Goal: Task Accomplishment & Management: Manage account settings

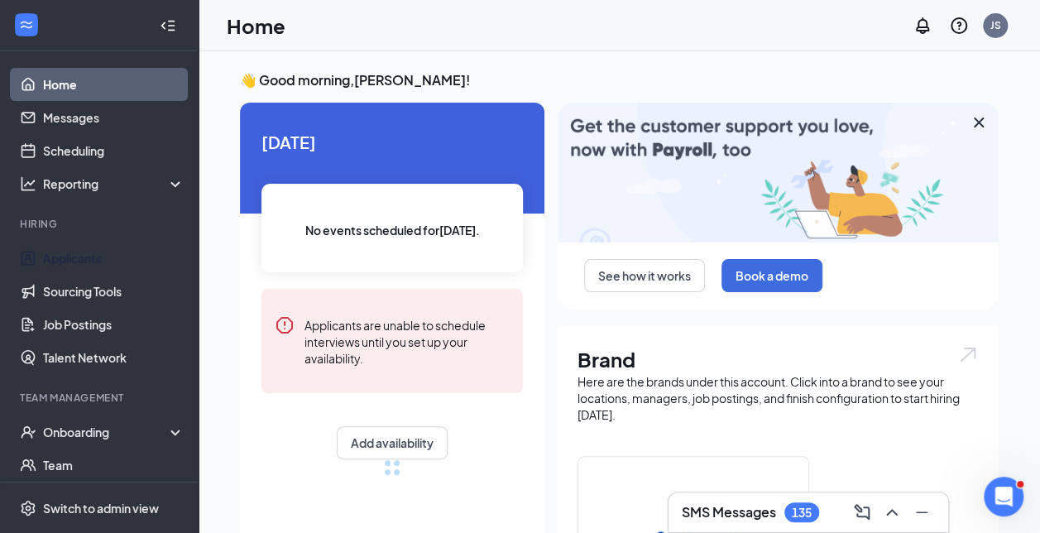
click at [81, 252] on link "Applicants" at bounding box center [114, 258] width 142 height 33
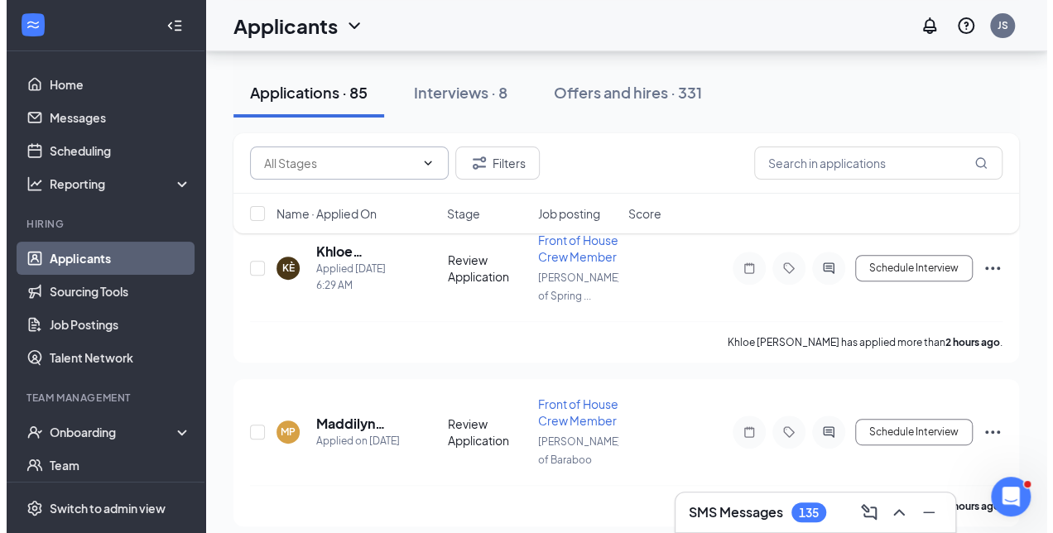
scroll to position [200, 0]
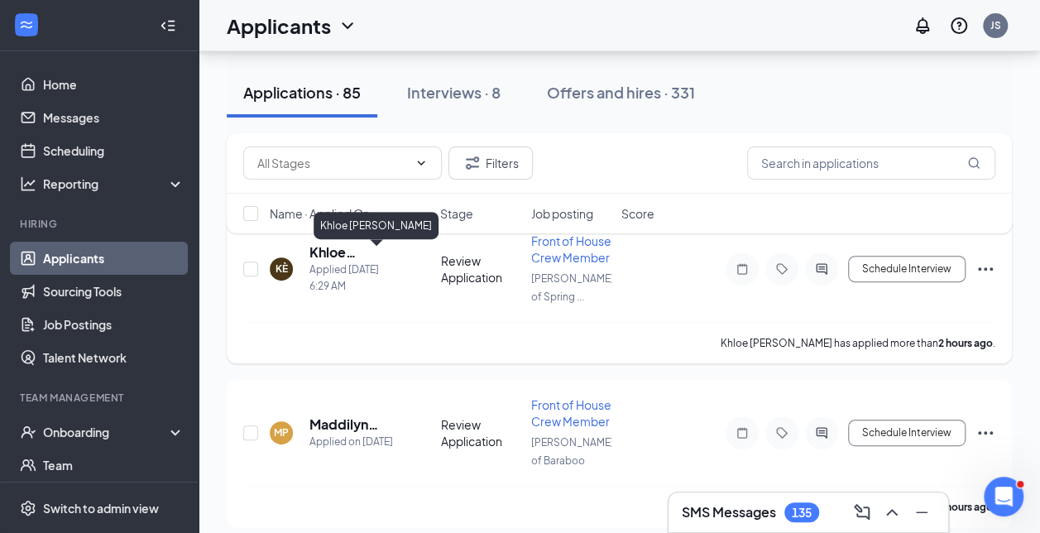
click at [323, 257] on h5 "Khloe Èstrada" at bounding box center [353, 252] width 87 height 18
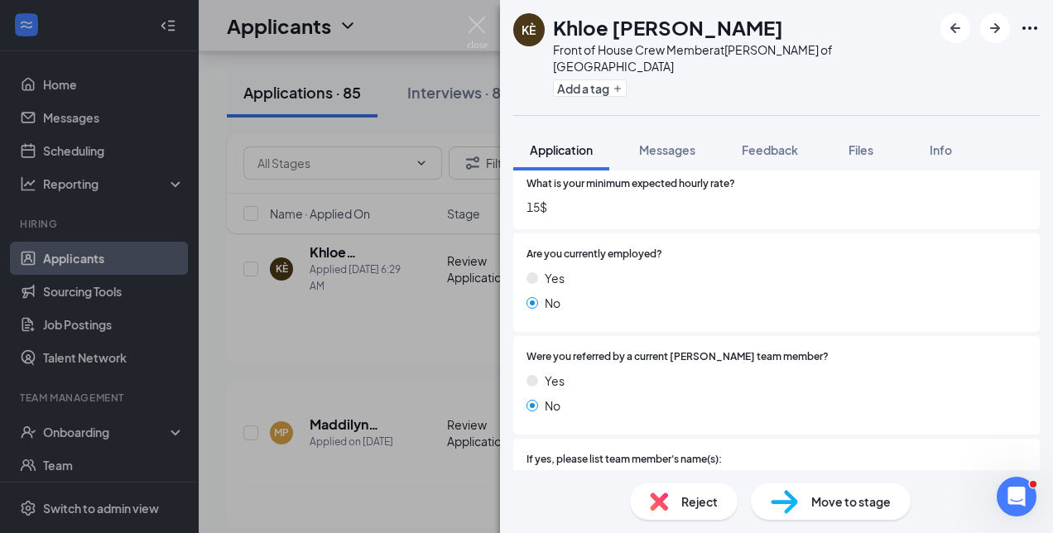
scroll to position [1386, 0]
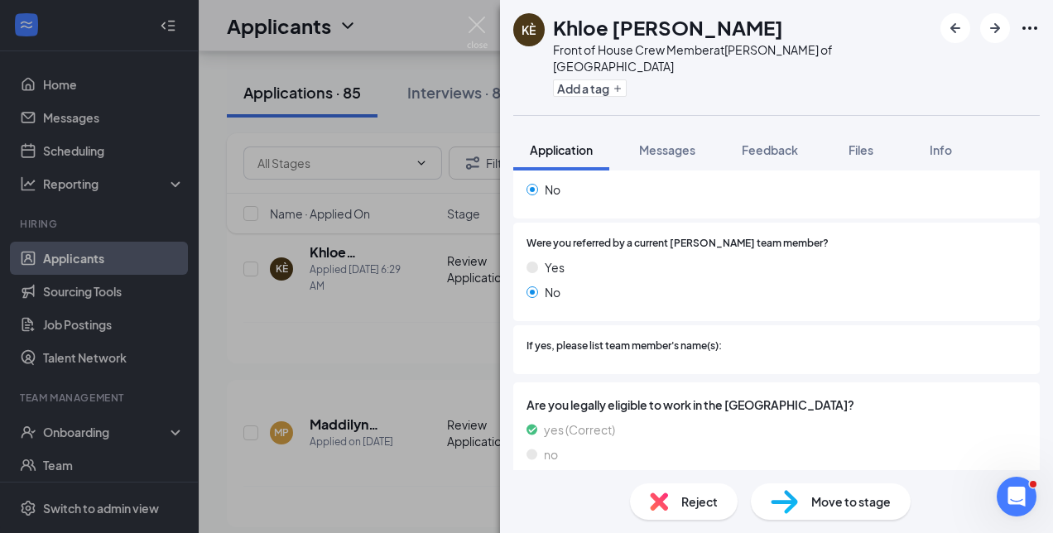
click at [679, 496] on div "Reject" at bounding box center [684, 501] width 108 height 36
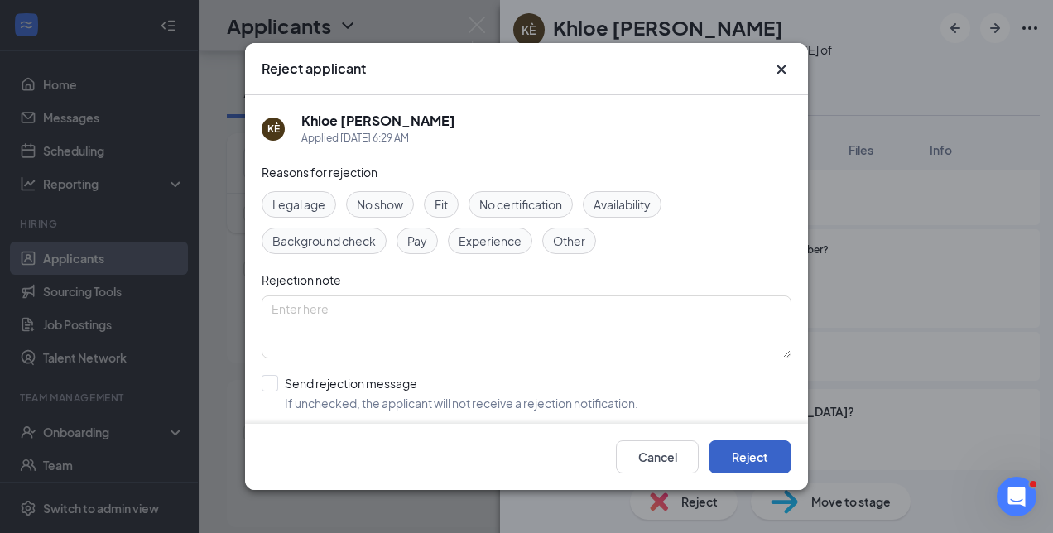
click at [769, 455] on button "Reject" at bounding box center [750, 456] width 83 height 33
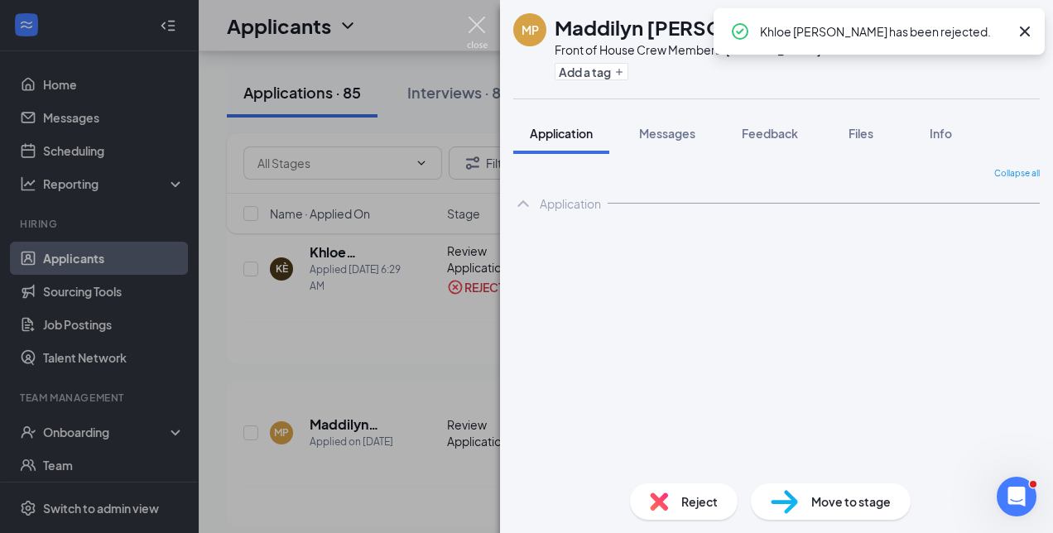
click at [473, 24] on img at bounding box center [477, 33] width 21 height 32
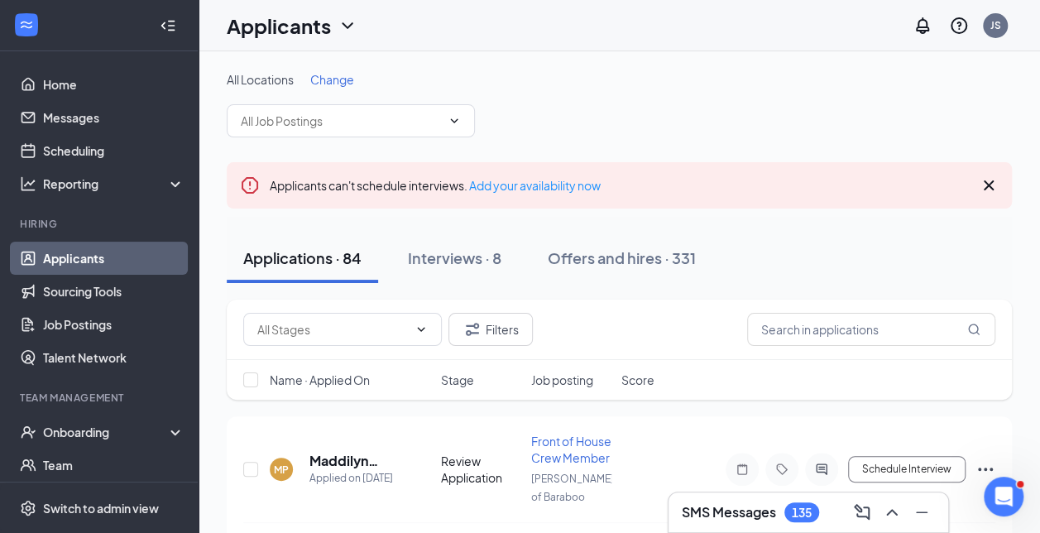
click at [334, 78] on span "Change" at bounding box center [332, 79] width 44 height 15
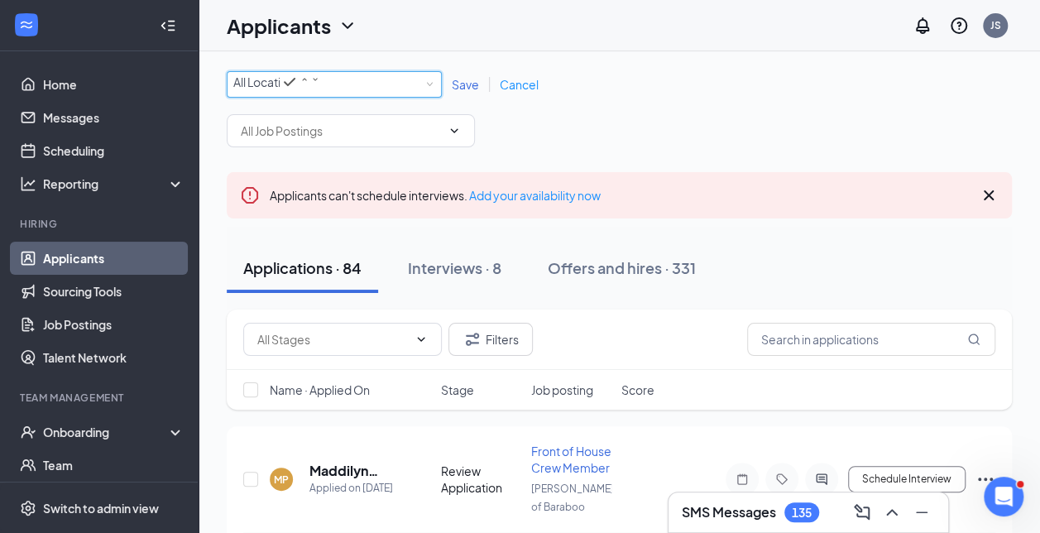
click at [320, 84] on div "All Locations" at bounding box center [276, 82] width 87 height 20
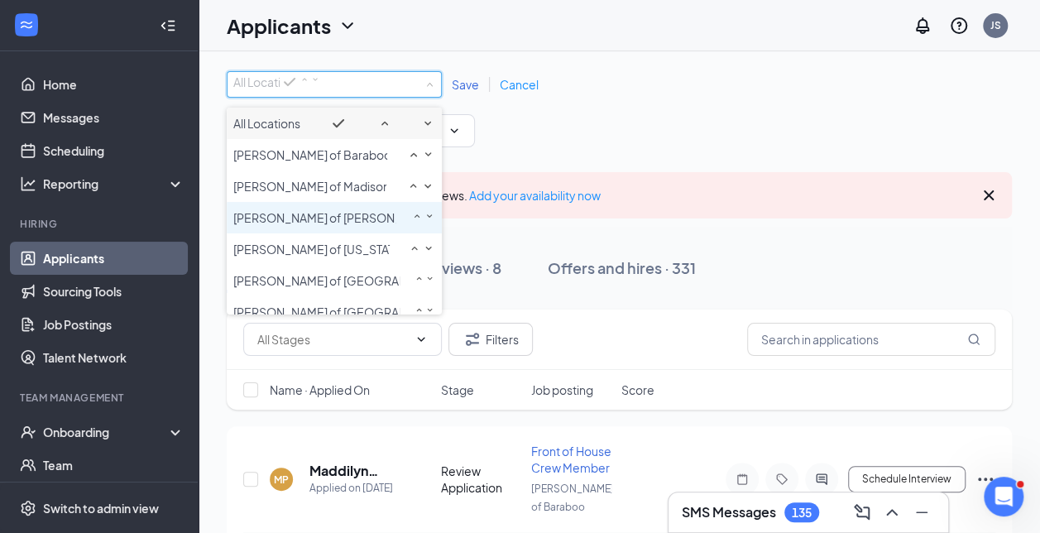
scroll to position [111, 0]
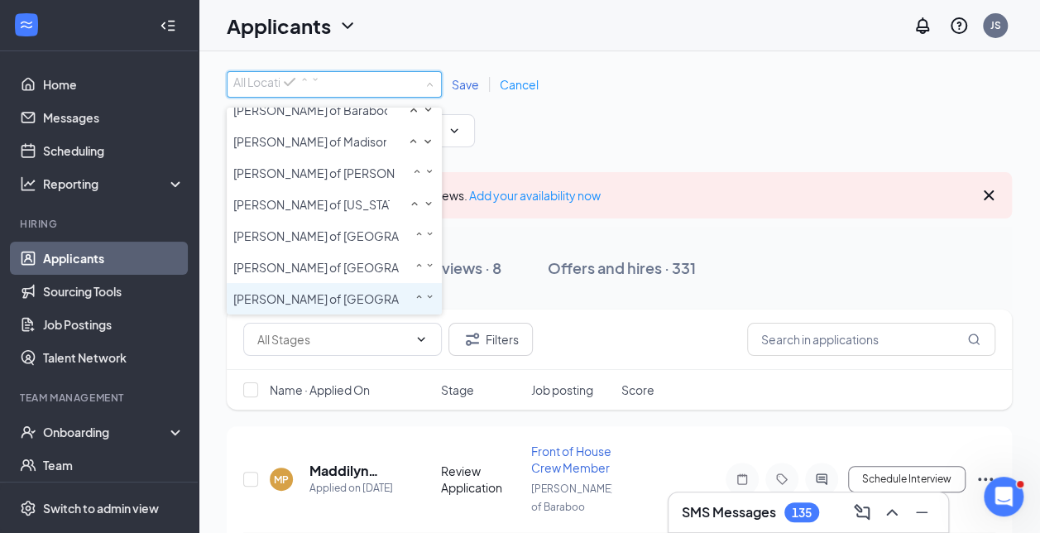
click at [307, 305] on span "[PERSON_NAME] of [GEOGRAPHIC_DATA]" at bounding box center [348, 298] width 231 height 15
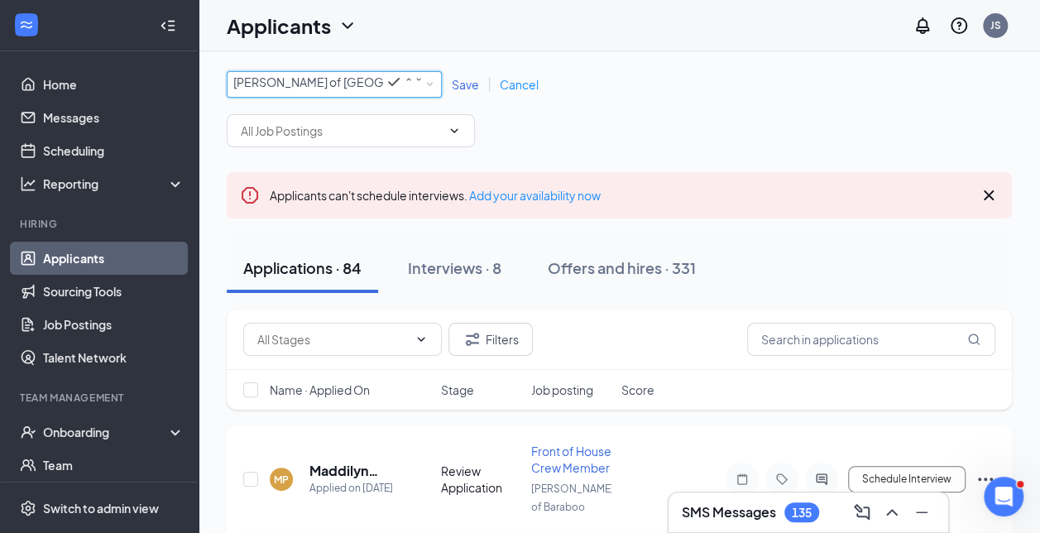
click at [456, 89] on span "Save" at bounding box center [465, 84] width 27 height 15
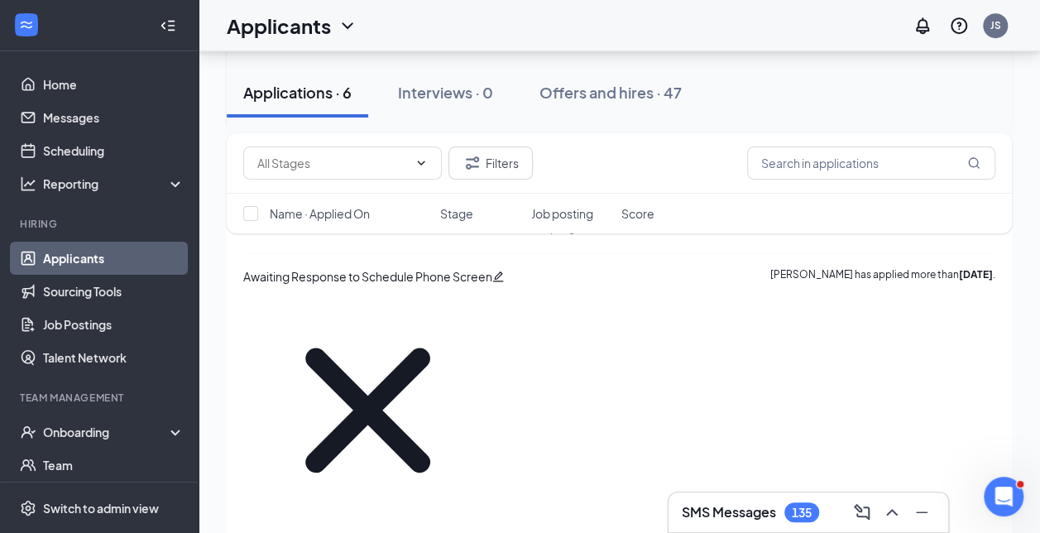
scroll to position [579, 0]
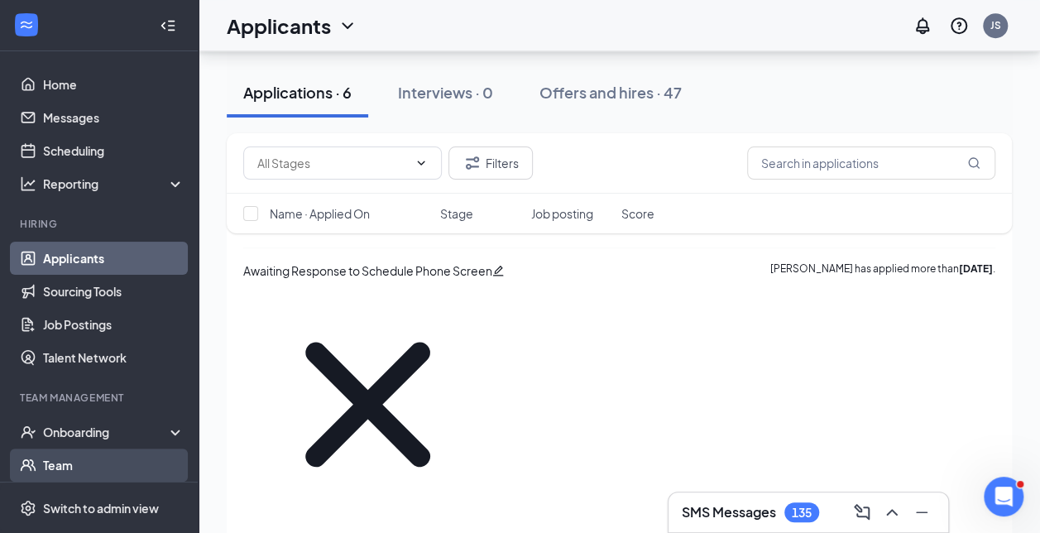
click at [81, 451] on link "Team" at bounding box center [114, 465] width 142 height 33
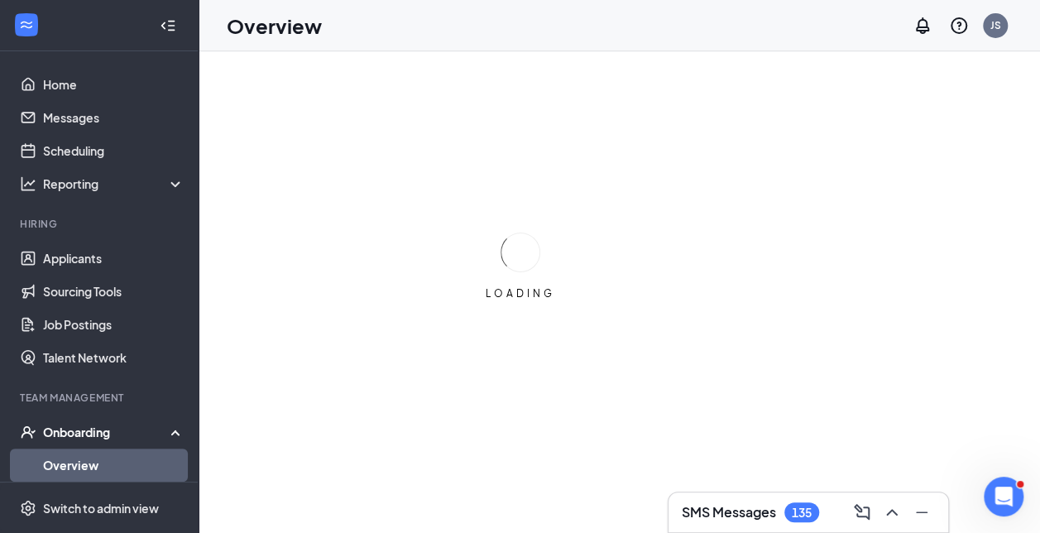
scroll to position [204, 0]
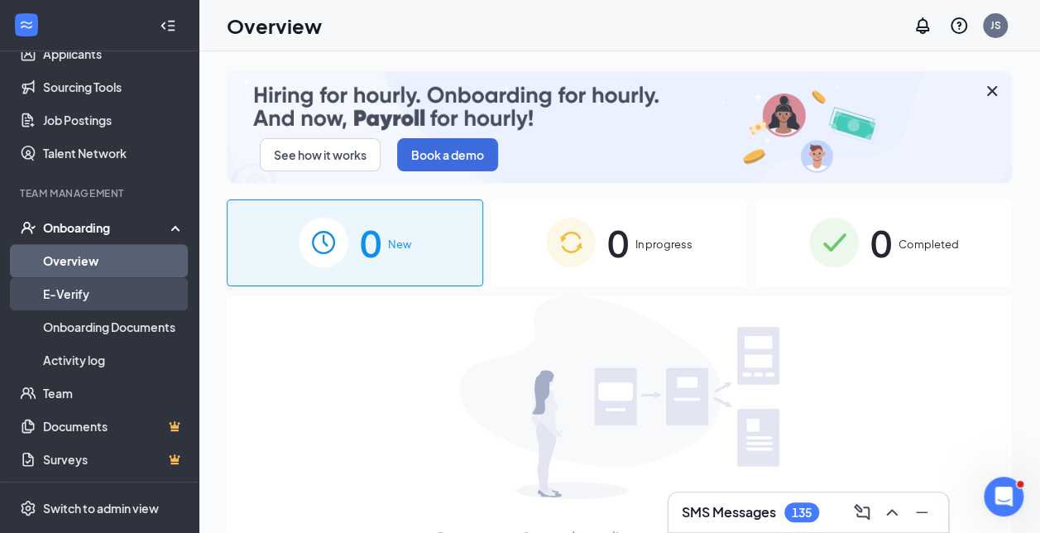
click at [62, 296] on link "E-Verify" at bounding box center [114, 293] width 142 height 33
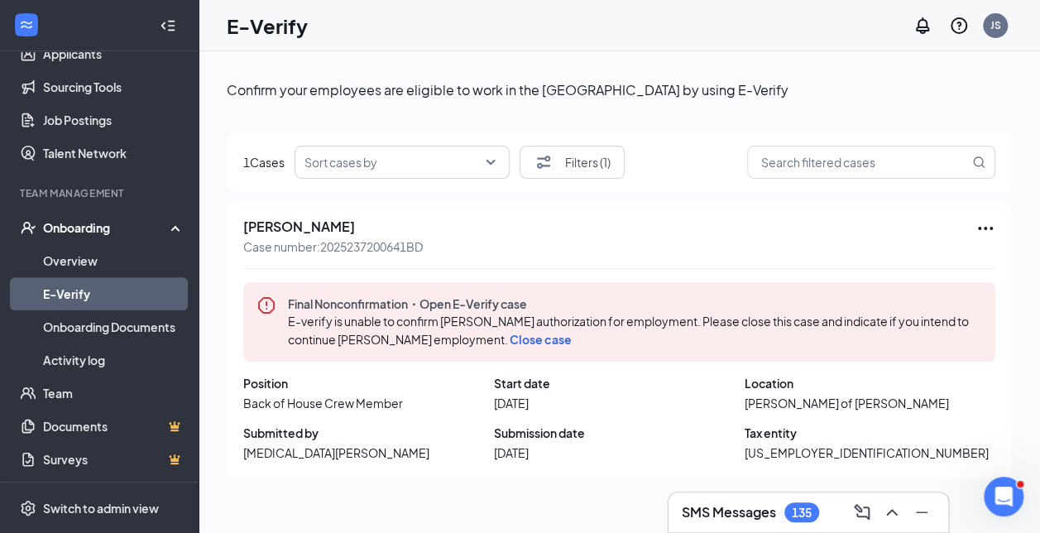
click at [535, 339] on span "Close case" at bounding box center [541, 339] width 62 height 15
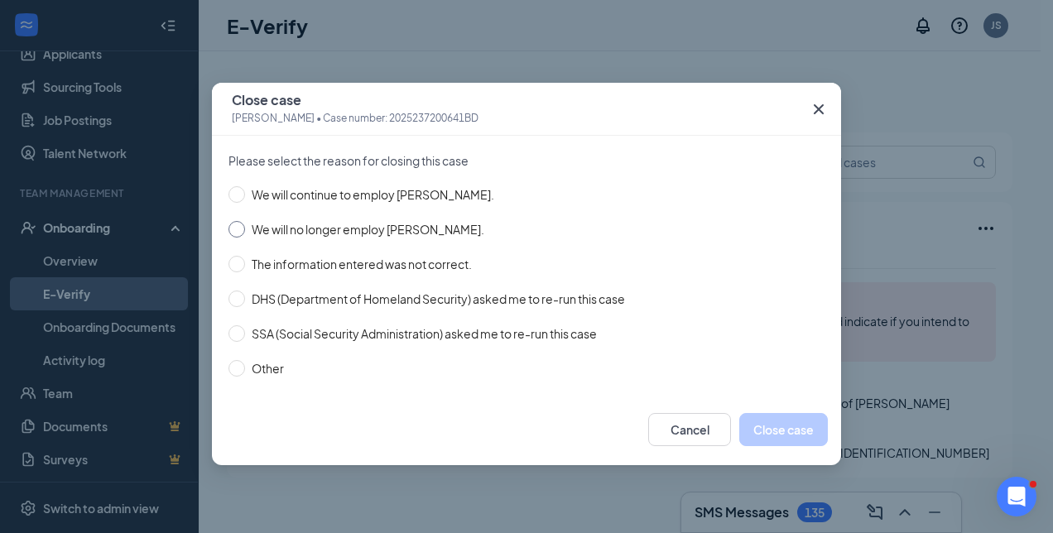
click at [320, 228] on span "We will no longer employ [PERSON_NAME]." at bounding box center [368, 229] width 246 height 18
click at [245, 228] on input "We will no longer employ [PERSON_NAME]." at bounding box center [236, 229] width 17 height 17
radio input "true"
click at [796, 442] on button "Close case" at bounding box center [783, 429] width 89 height 33
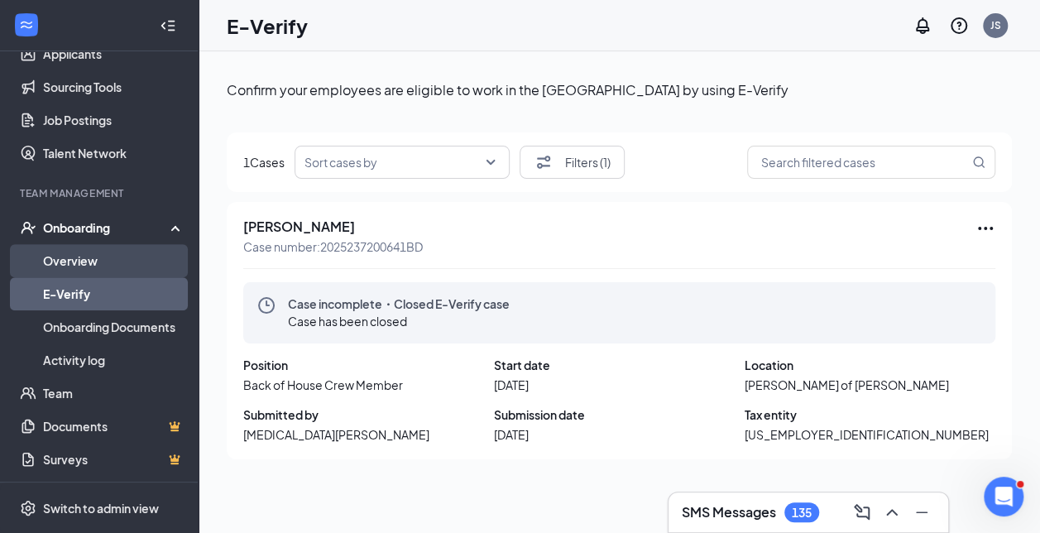
click at [113, 260] on link "Overview" at bounding box center [114, 260] width 142 height 33
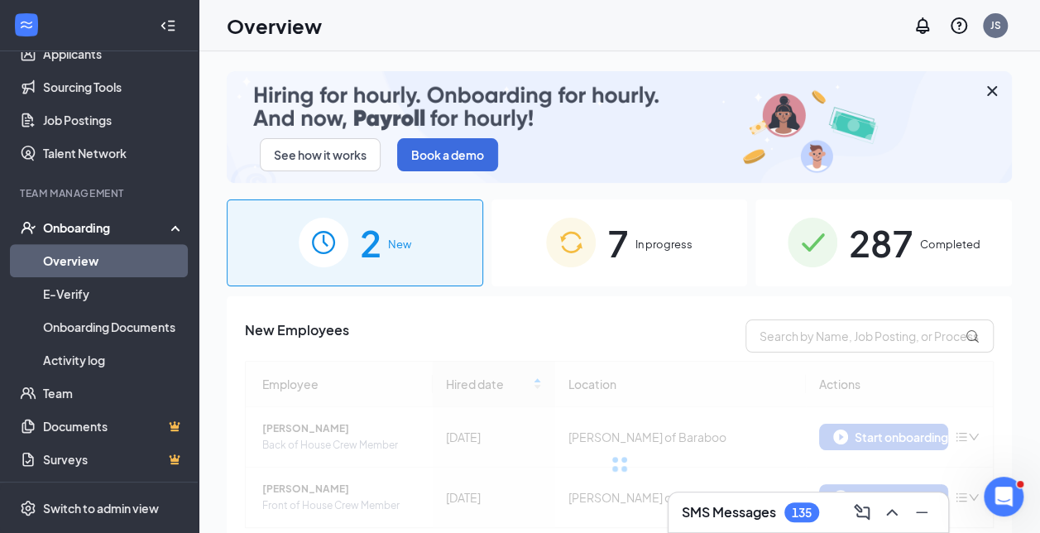
click at [586, 233] on img at bounding box center [571, 243] width 50 height 50
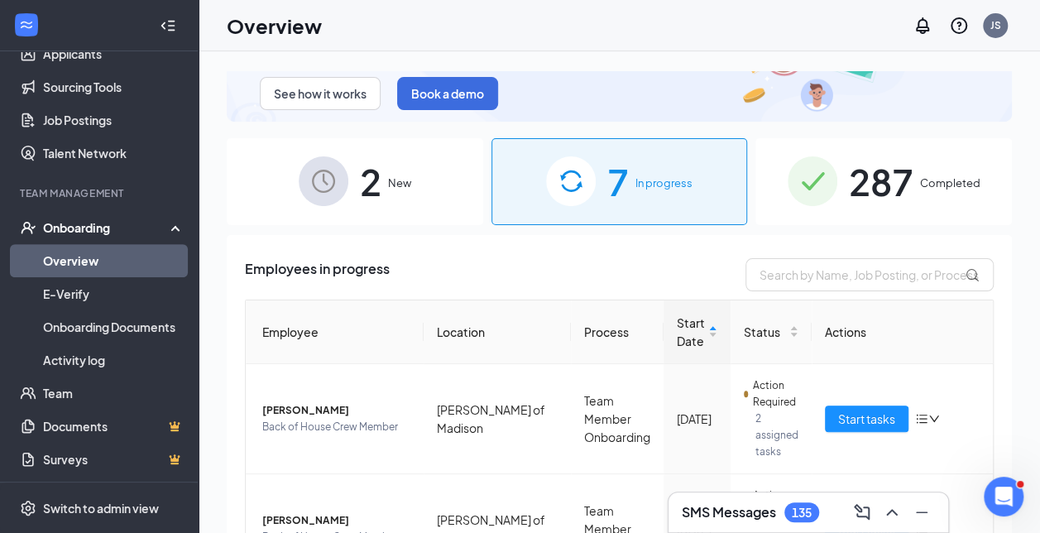
scroll to position [53, 0]
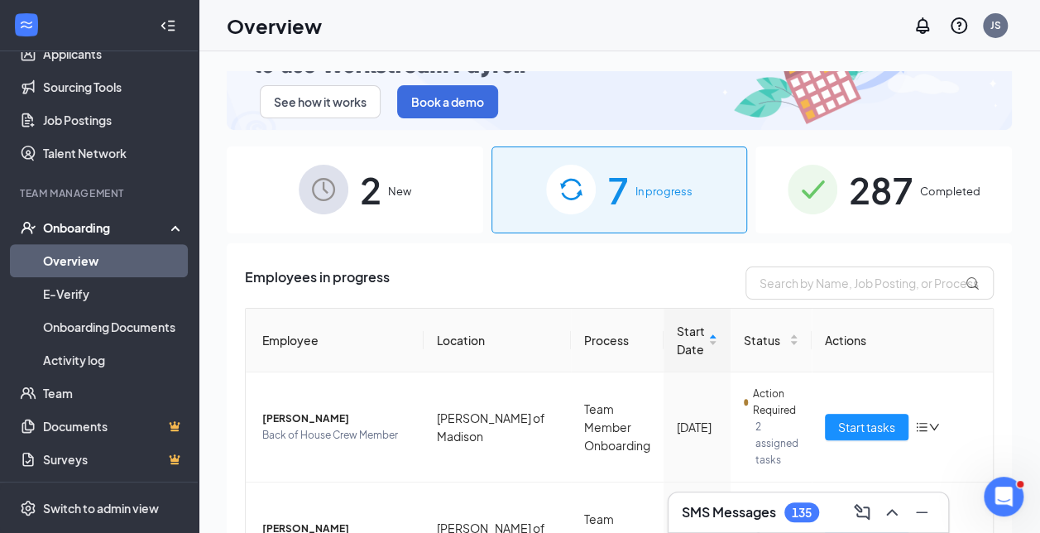
click at [353, 197] on div "2 New" at bounding box center [355, 190] width 257 height 87
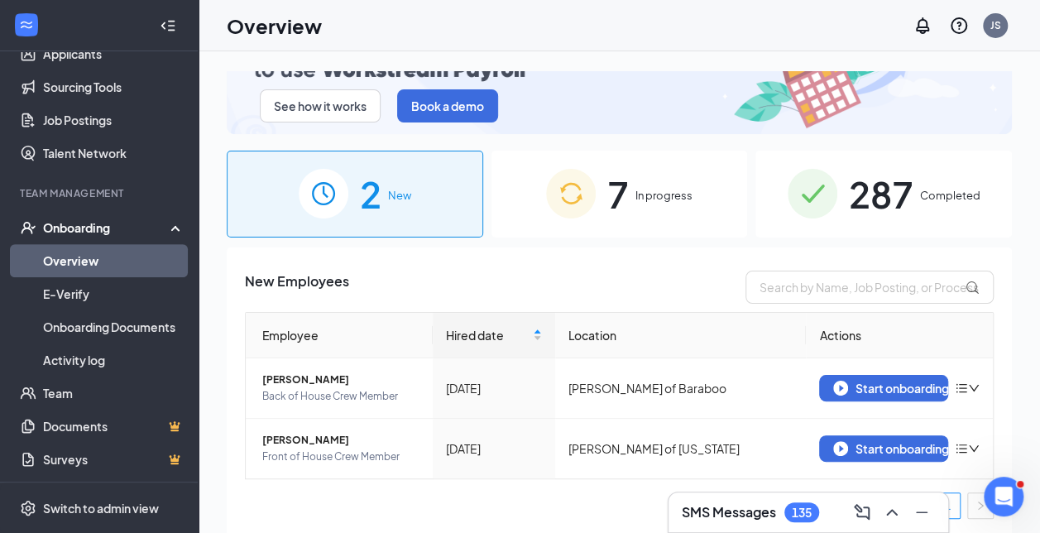
scroll to position [81, 0]
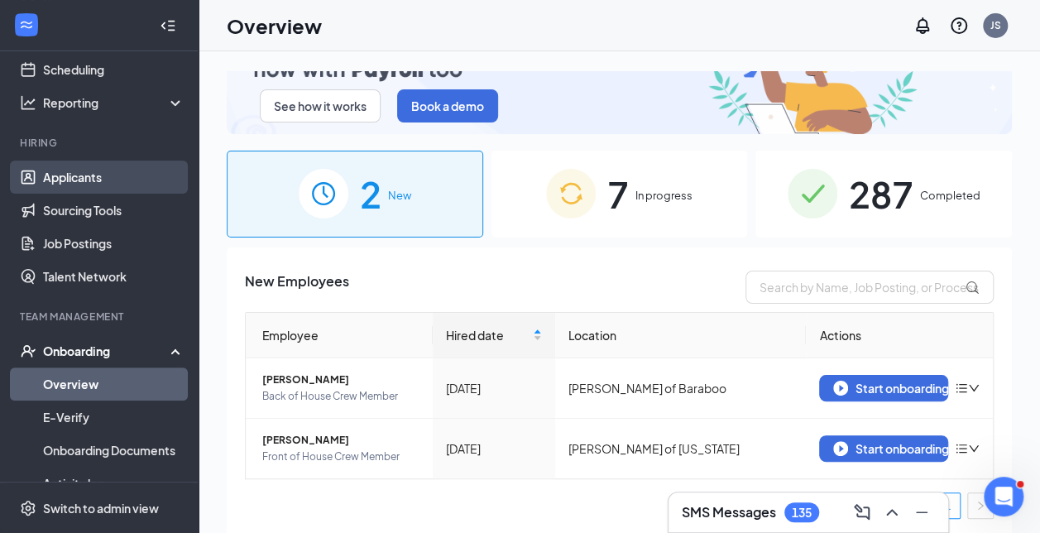
click at [81, 177] on link "Applicants" at bounding box center [114, 177] width 142 height 33
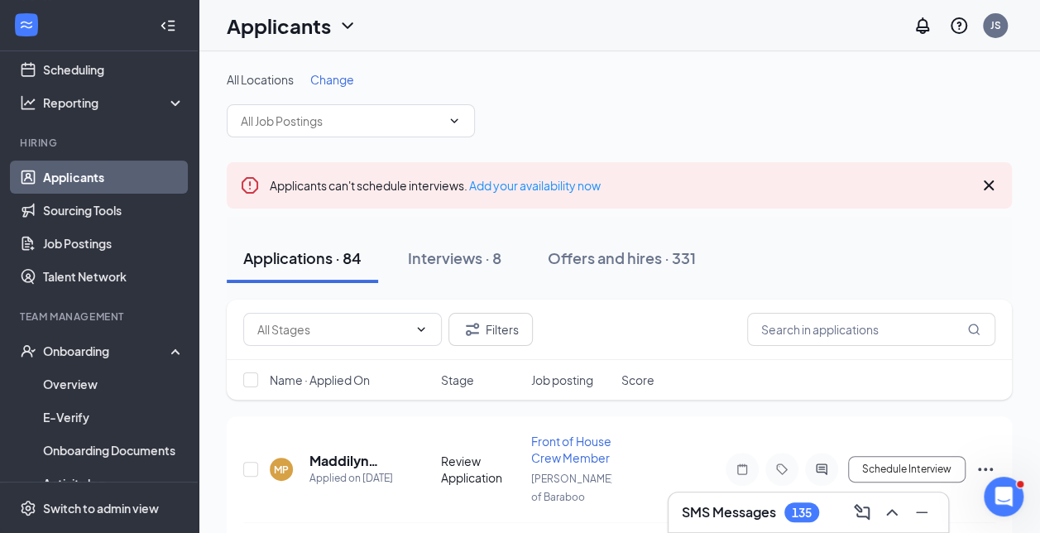
scroll to position [26, 0]
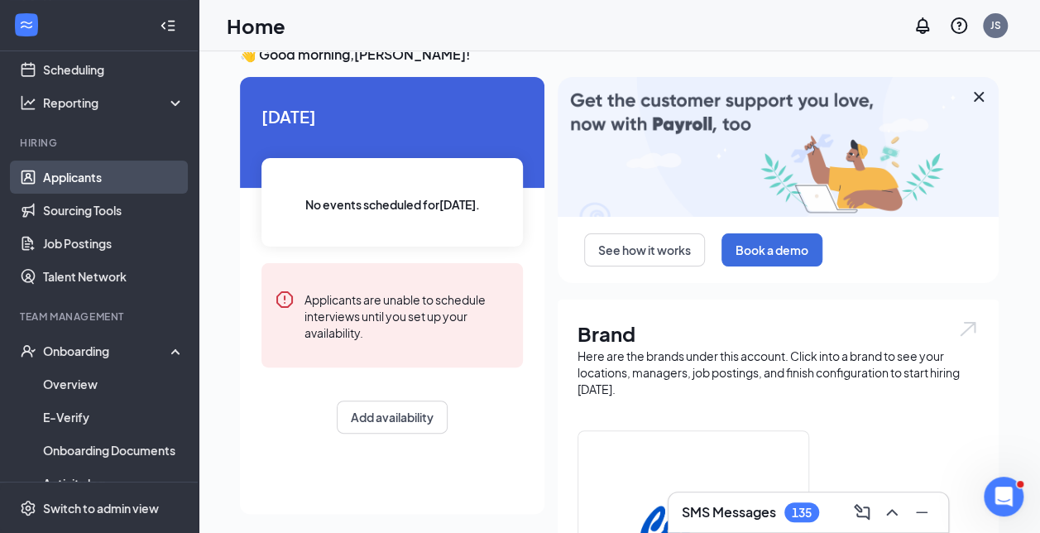
click at [70, 189] on link "Applicants" at bounding box center [114, 177] width 142 height 33
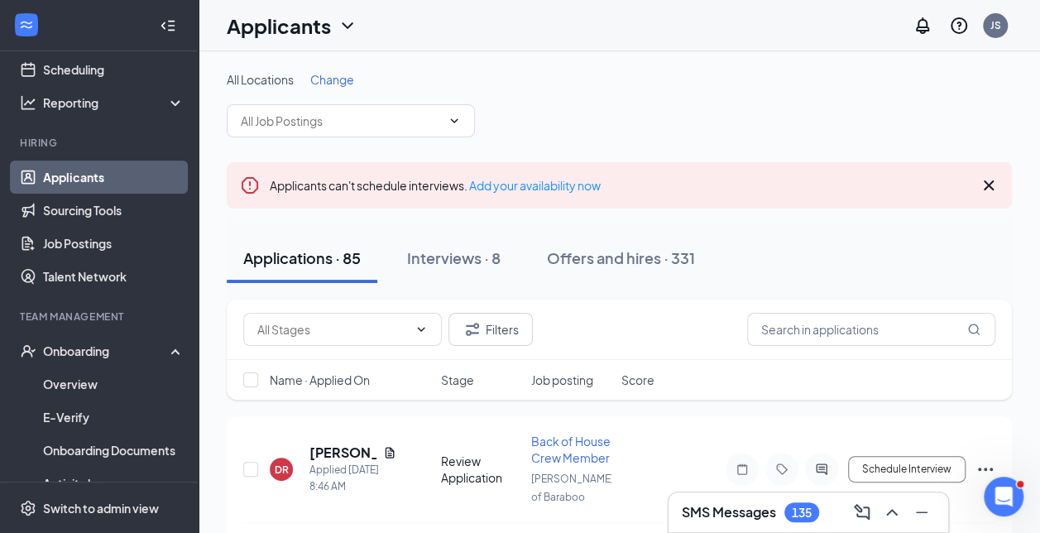
click at [111, 176] on link "Applicants" at bounding box center [114, 177] width 142 height 33
click at [89, 175] on link "Applicants" at bounding box center [114, 177] width 142 height 33
click at [342, 88] on div "All Locations Change" at bounding box center [620, 104] width 786 height 66
click at [318, 74] on span "Change" at bounding box center [332, 79] width 44 height 15
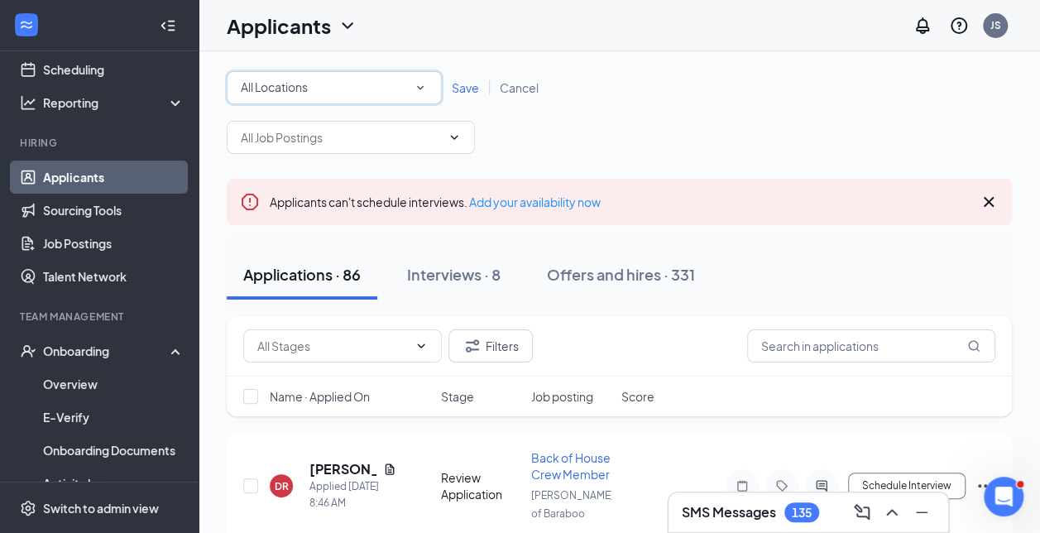
click at [318, 79] on div "All Locations" at bounding box center [334, 88] width 187 height 20
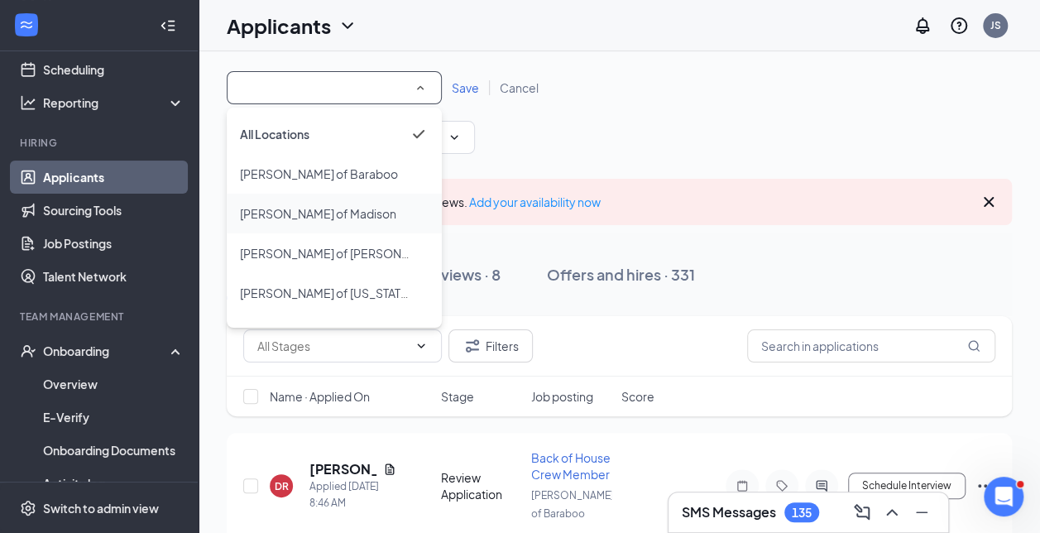
click at [306, 222] on span "[PERSON_NAME] of Madison" at bounding box center [318, 214] width 156 height 20
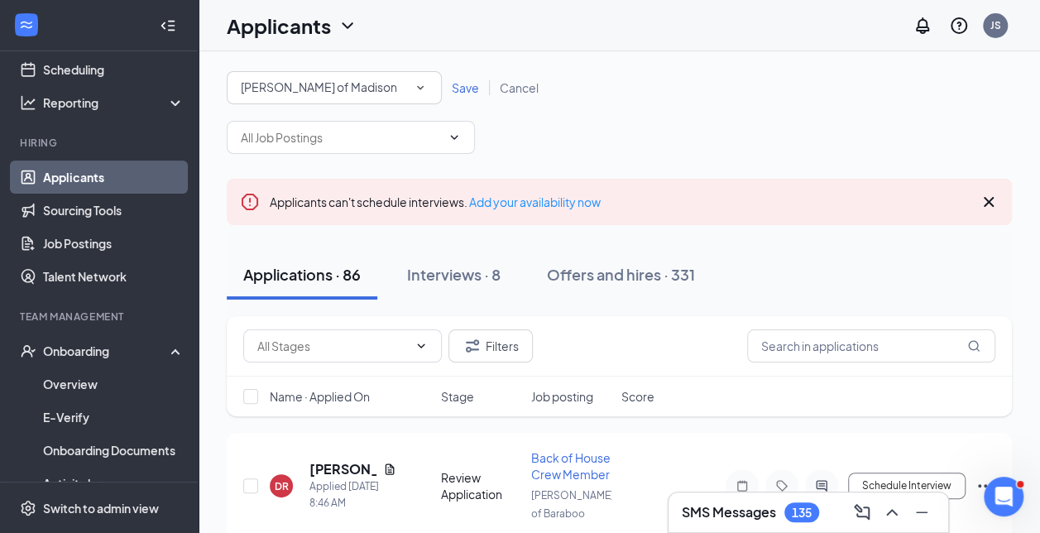
click at [462, 84] on span "Save" at bounding box center [465, 87] width 27 height 15
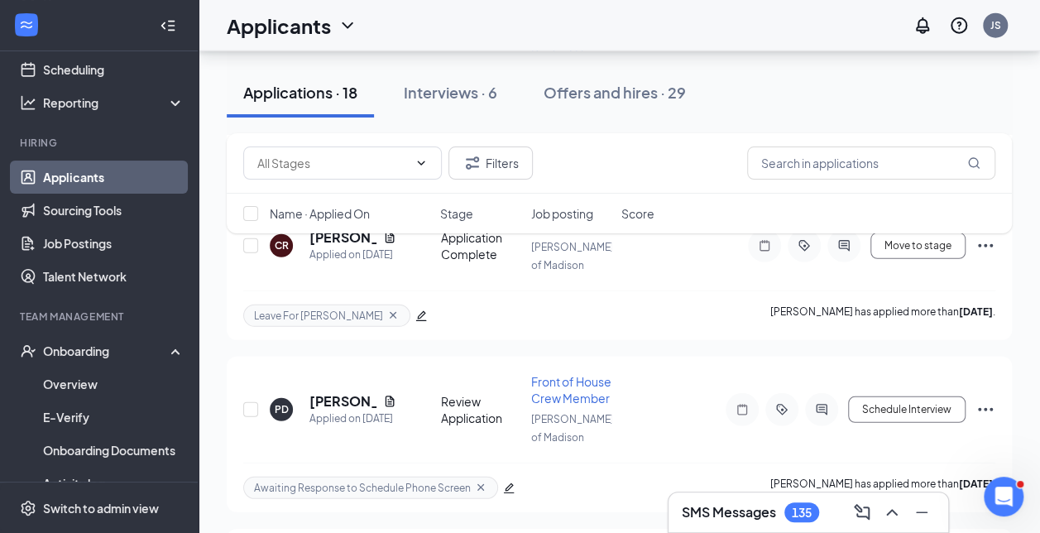
scroll to position [2190, 0]
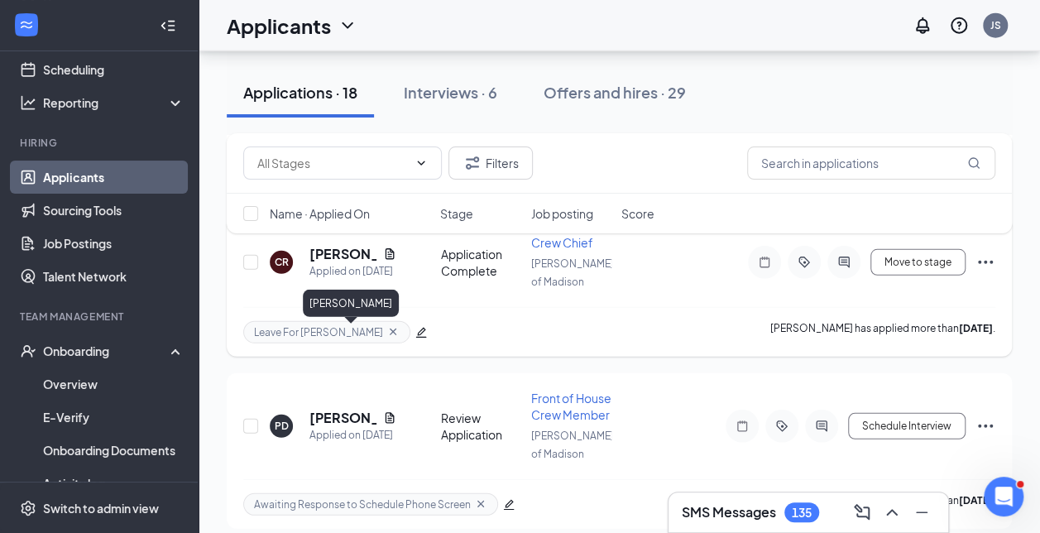
click at [321, 263] on h5 "[PERSON_NAME]" at bounding box center [343, 254] width 67 height 18
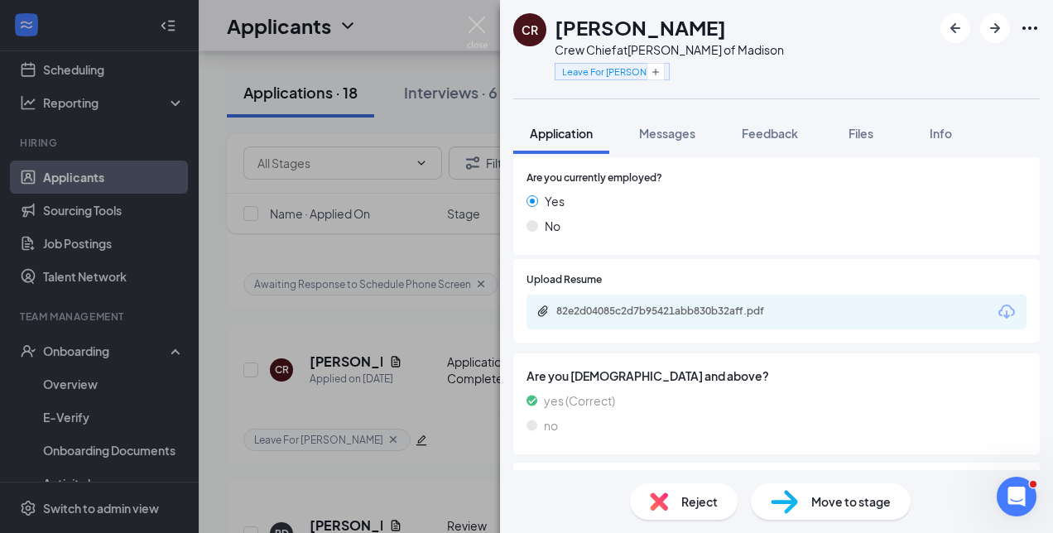
scroll to position [1294, 0]
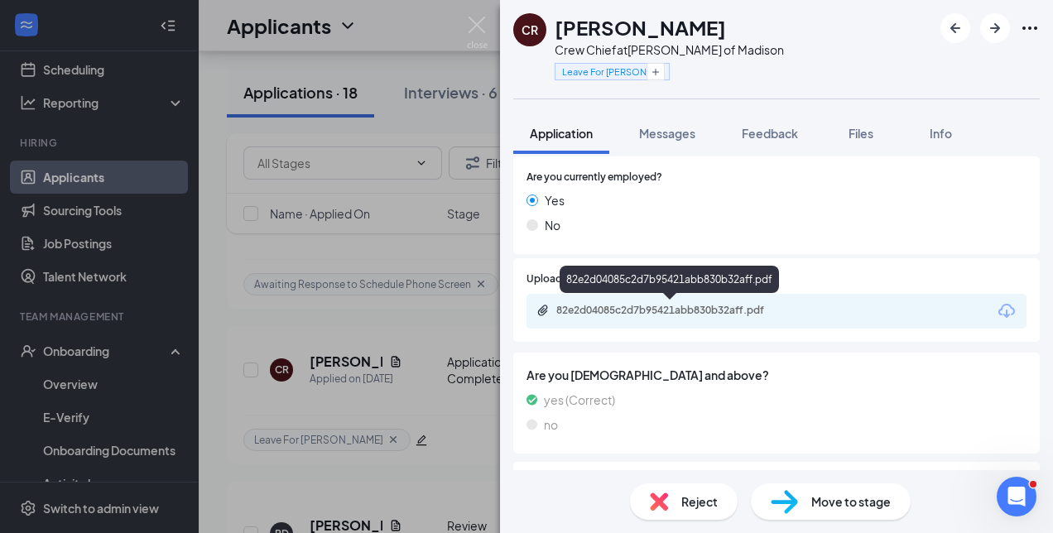
click at [705, 307] on div "82e2d04085c2d7b95421abb830b32aff.pdf" at bounding box center [672, 310] width 232 height 13
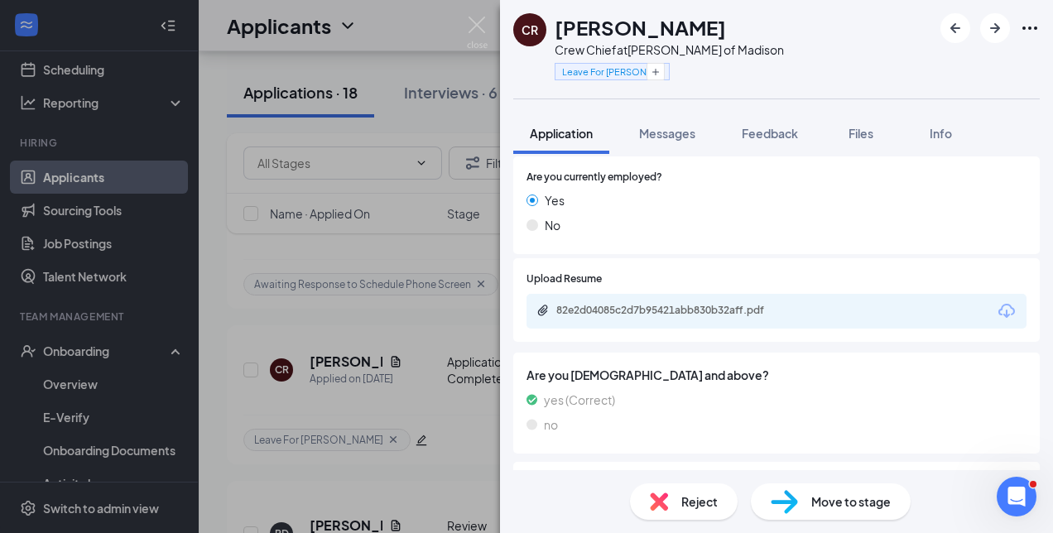
click at [700, 507] on span "Reject" at bounding box center [699, 502] width 36 height 18
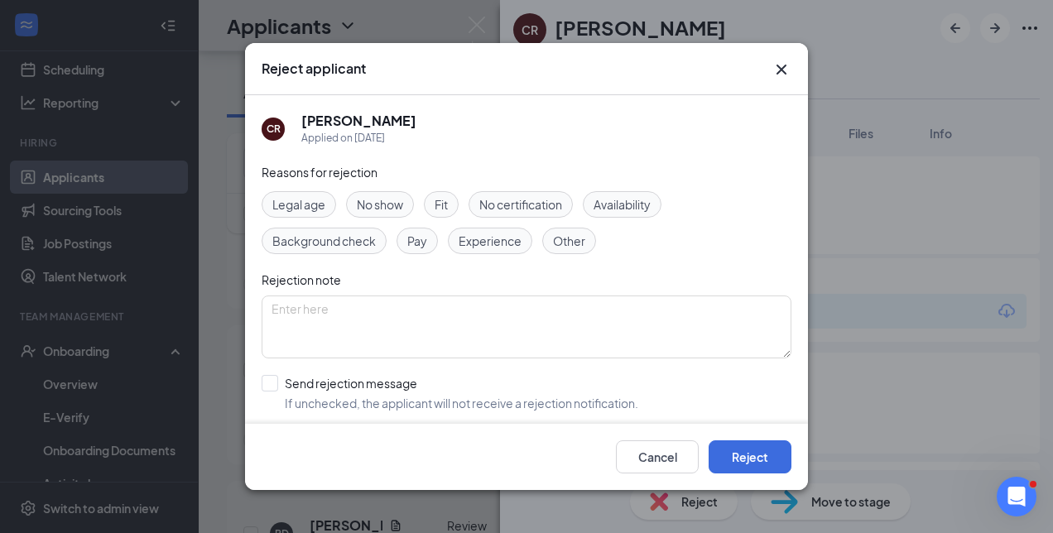
click at [488, 235] on span "Experience" at bounding box center [490, 241] width 63 height 18
click at [621, 200] on span "Availability" at bounding box center [622, 204] width 57 height 18
click at [268, 375] on input "Send rejection message If unchecked, the applicant will not receive a rejection…" at bounding box center [450, 393] width 377 height 36
checkbox input "true"
click at [753, 467] on button "Reject" at bounding box center [750, 456] width 83 height 33
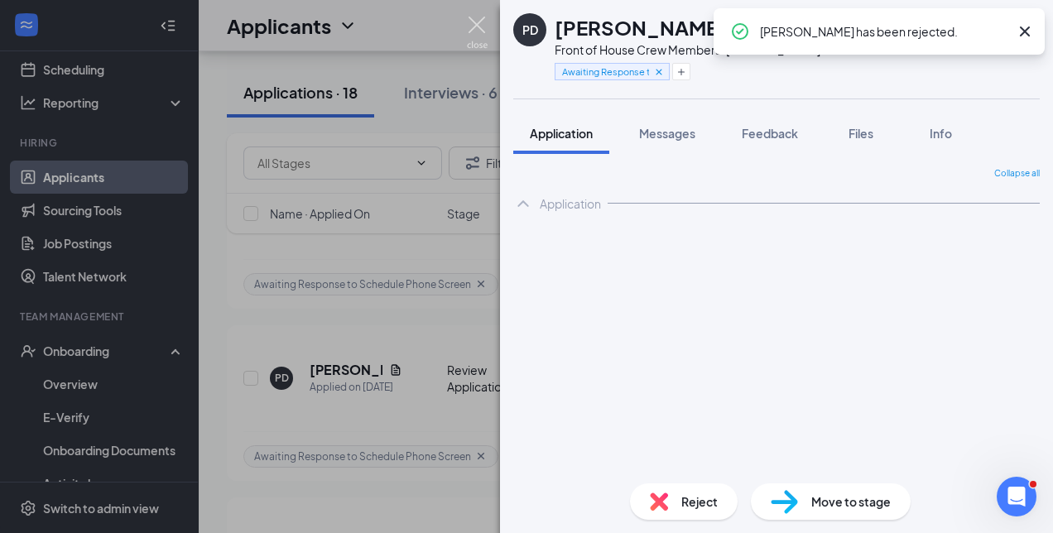
click at [467, 22] on img at bounding box center [477, 33] width 21 height 32
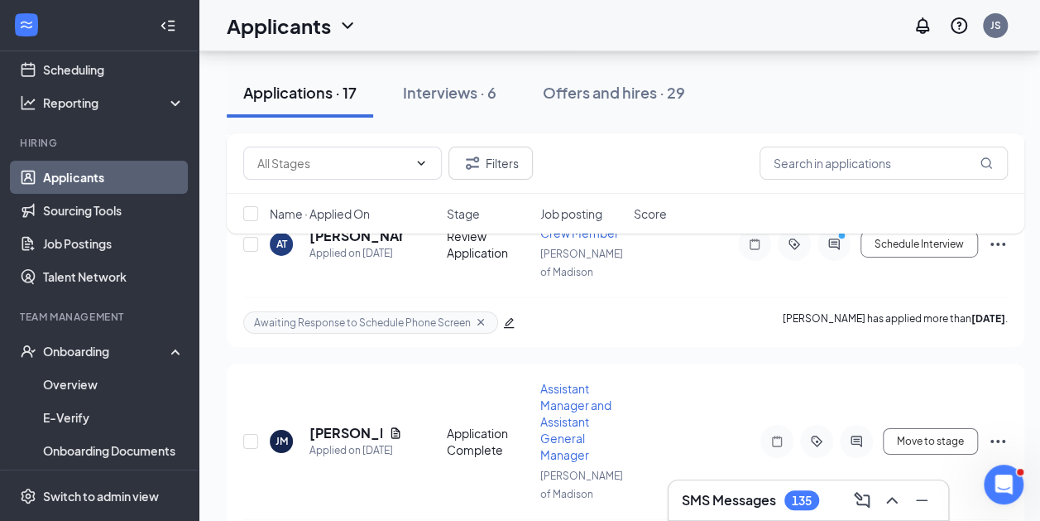
scroll to position [2763, 0]
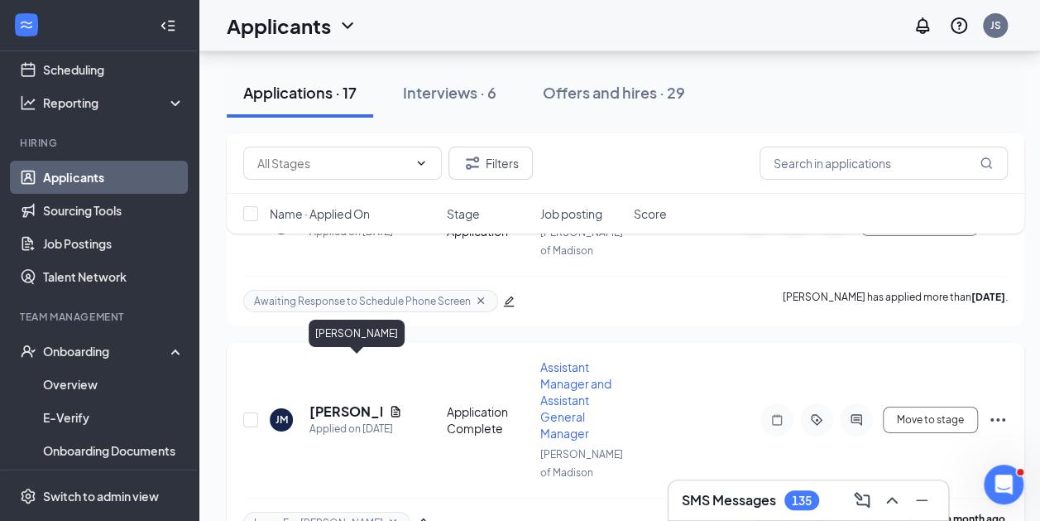
click at [325, 402] on h5 "[PERSON_NAME]" at bounding box center [346, 411] width 73 height 18
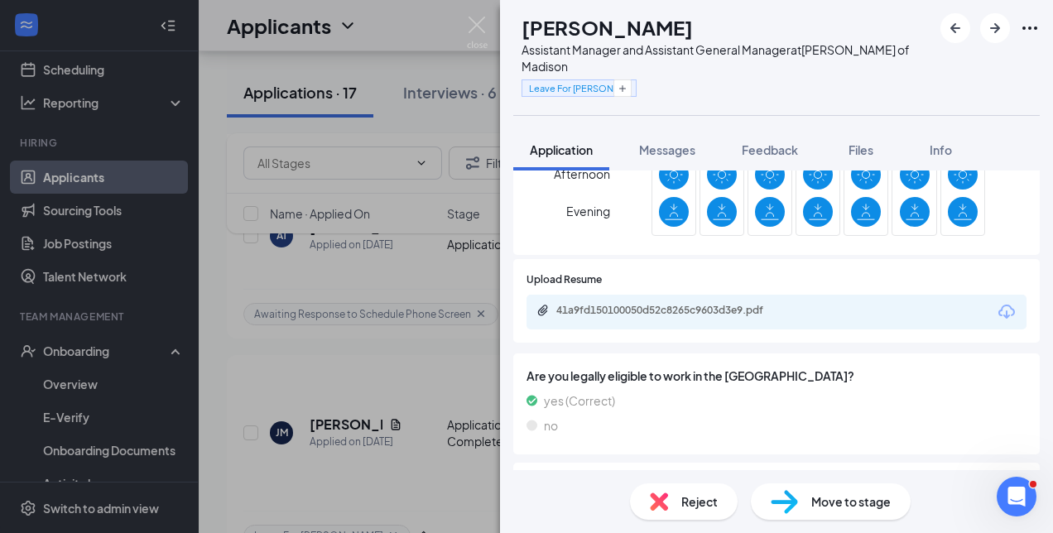
scroll to position [992, 0]
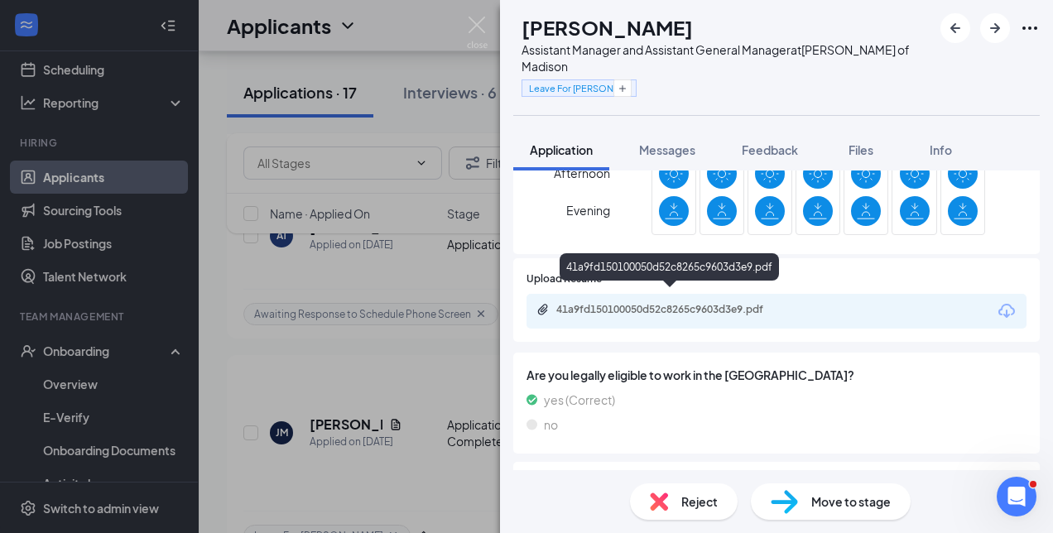
click at [685, 303] on div "41a9fd150100050d52c8265c9603d3e9.pdf" at bounding box center [672, 309] width 232 height 13
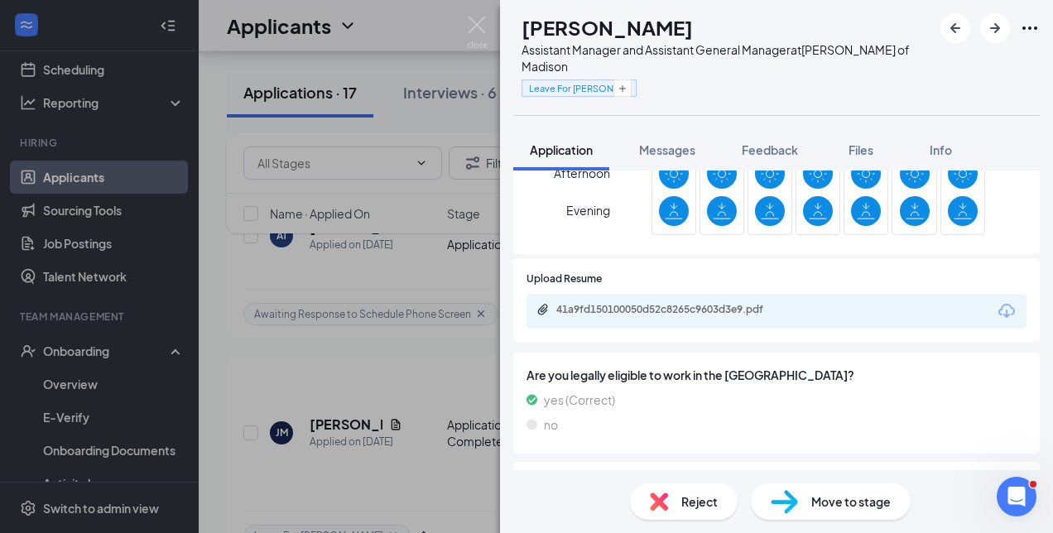
click at [679, 507] on div "Reject" at bounding box center [684, 501] width 108 height 36
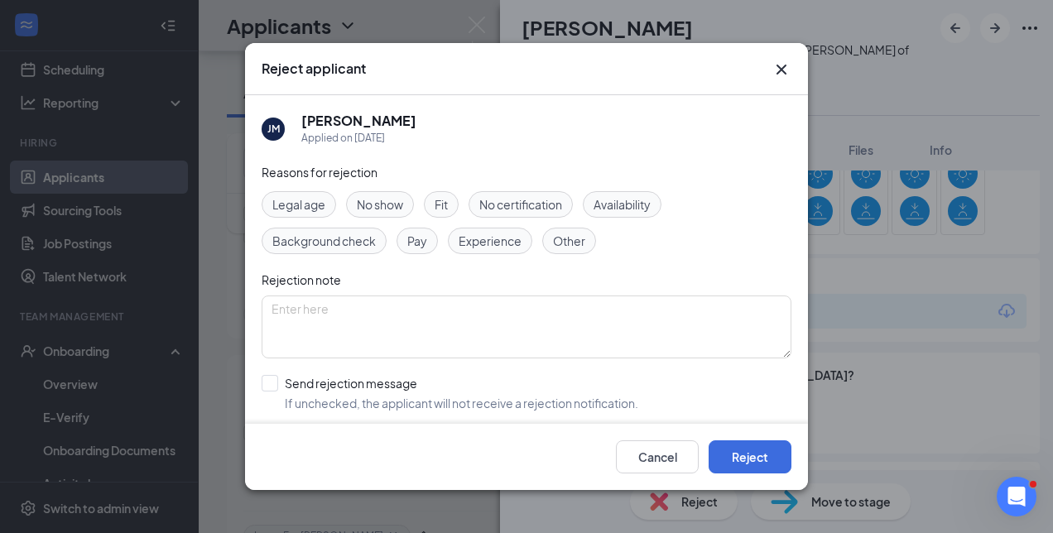
click at [353, 367] on div "Reasons for rejection Legal age No show Fit No certification Availability Backg…" at bounding box center [527, 329] width 530 height 333
click at [350, 369] on div "Reasons for rejection Legal age No show Fit No certification Availability Backg…" at bounding box center [527, 329] width 530 height 333
click at [339, 386] on input "Send rejection message If unchecked, the applicant will not receive a rejection…" at bounding box center [450, 393] width 377 height 36
checkbox input "true"
click at [742, 457] on button "Reject" at bounding box center [750, 456] width 83 height 33
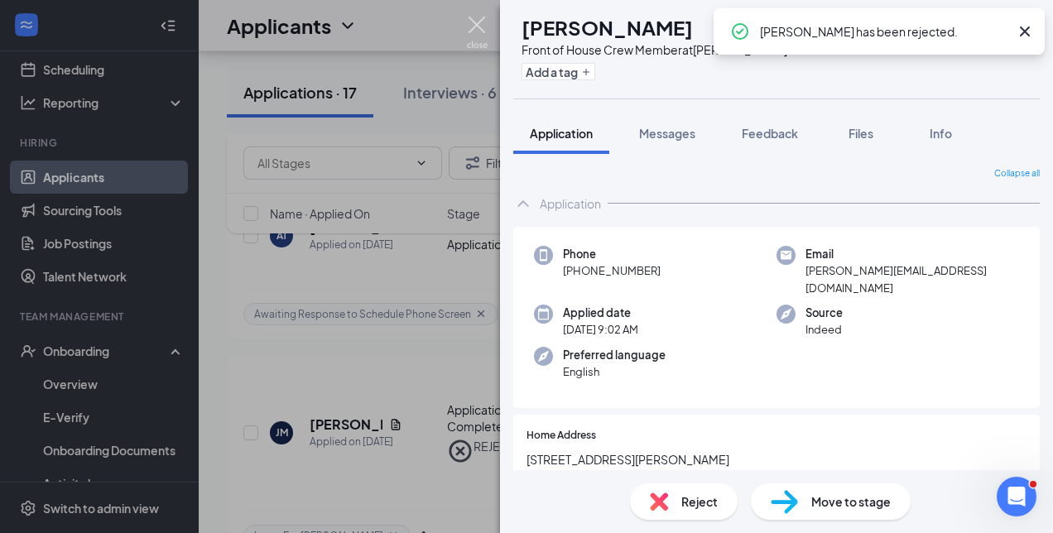
click at [482, 27] on img at bounding box center [477, 33] width 21 height 32
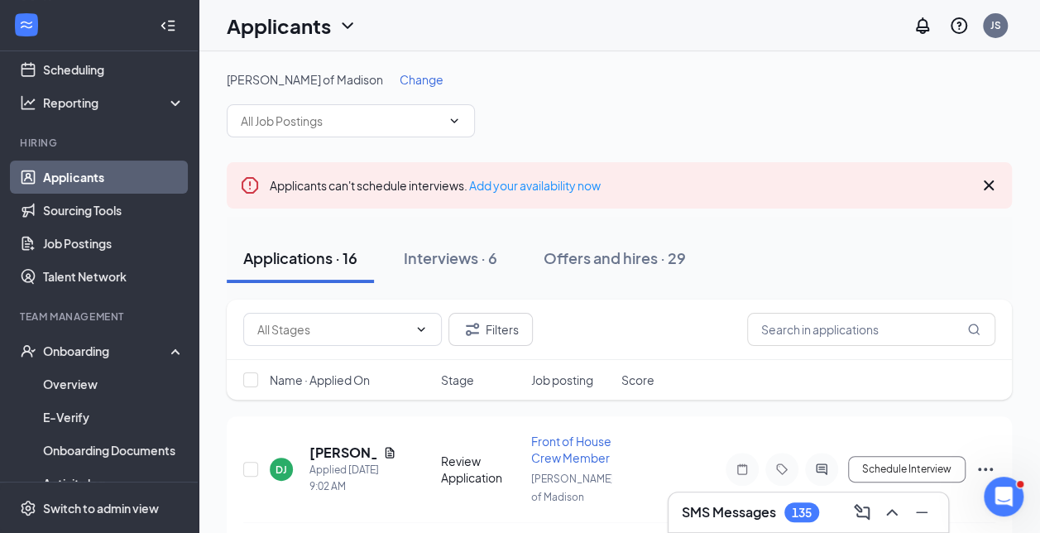
click at [400, 79] on span "Change" at bounding box center [422, 79] width 44 height 15
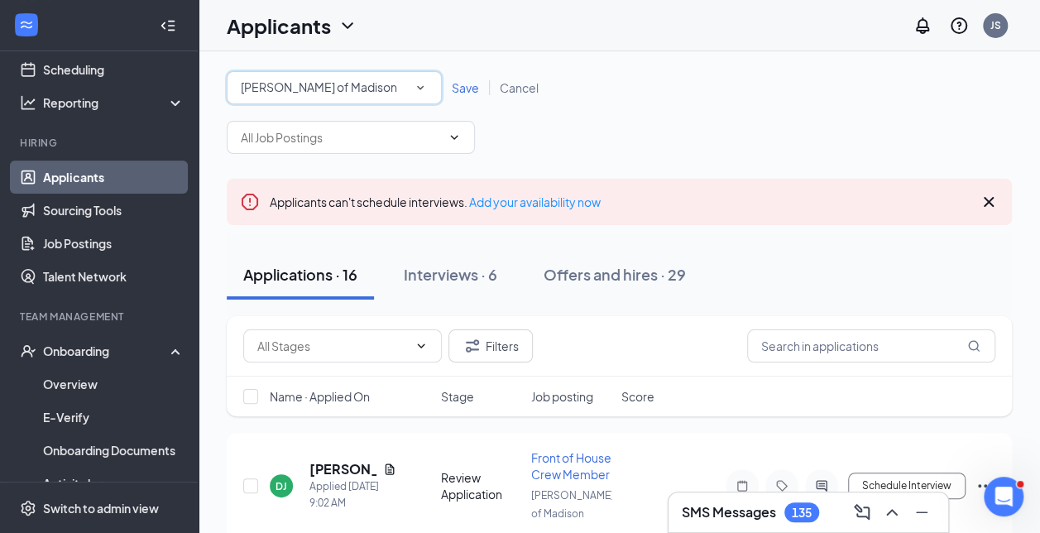
click at [358, 91] on div "[PERSON_NAME] of Madison" at bounding box center [334, 88] width 187 height 20
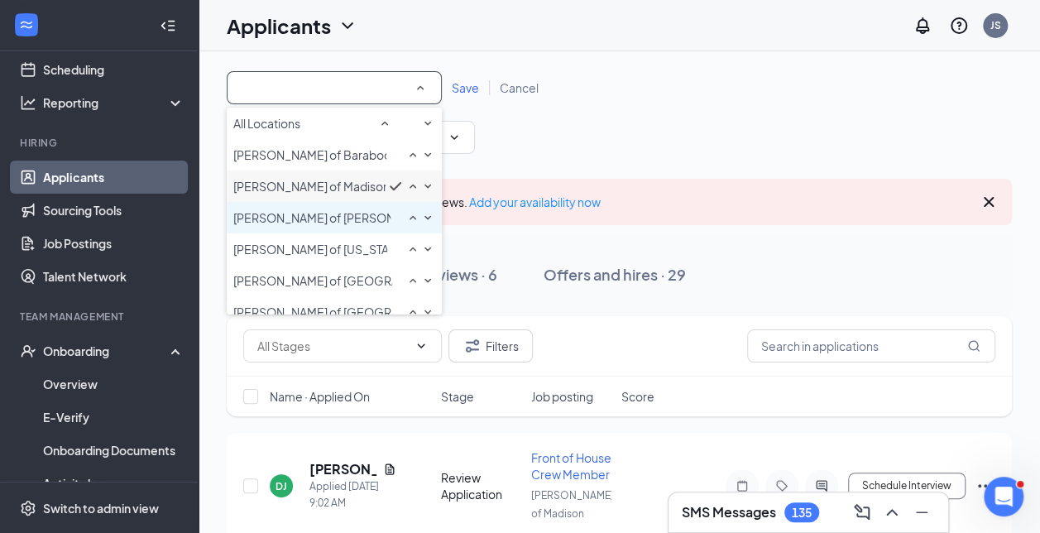
click at [324, 225] on span "[PERSON_NAME] of [PERSON_NAME]" at bounding box center [335, 217] width 204 height 15
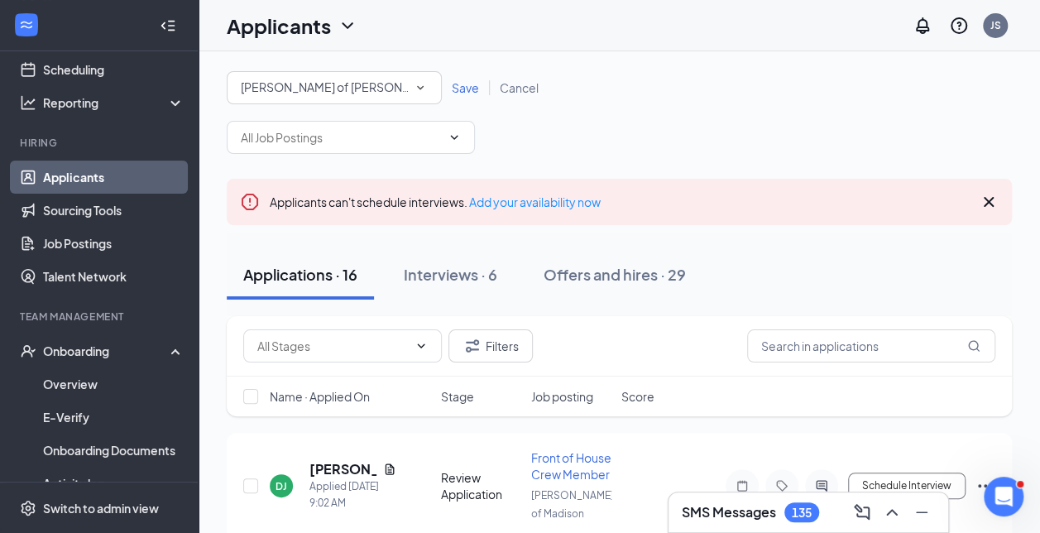
click at [474, 89] on span "Save" at bounding box center [465, 87] width 27 height 15
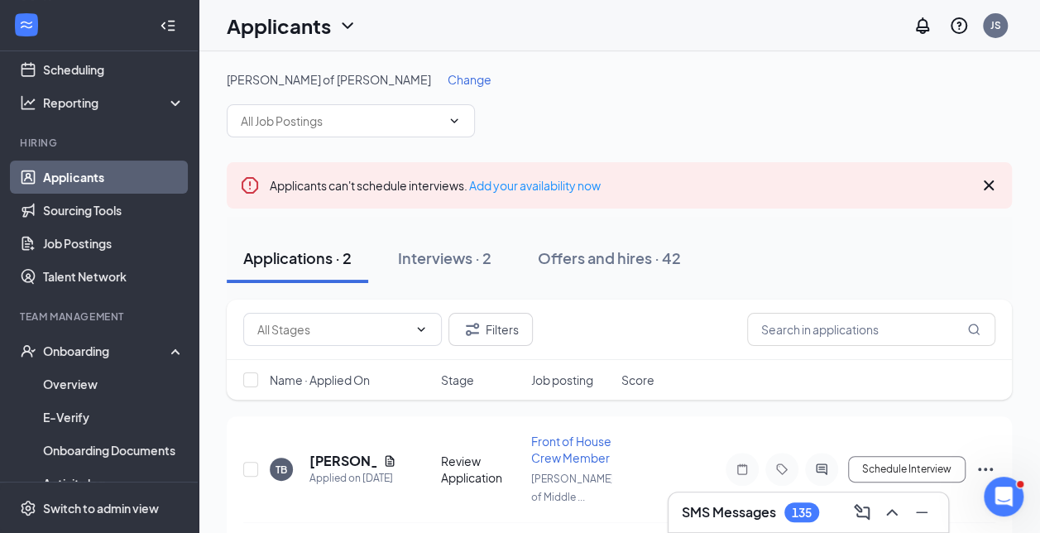
click at [448, 73] on span "Change" at bounding box center [470, 79] width 44 height 15
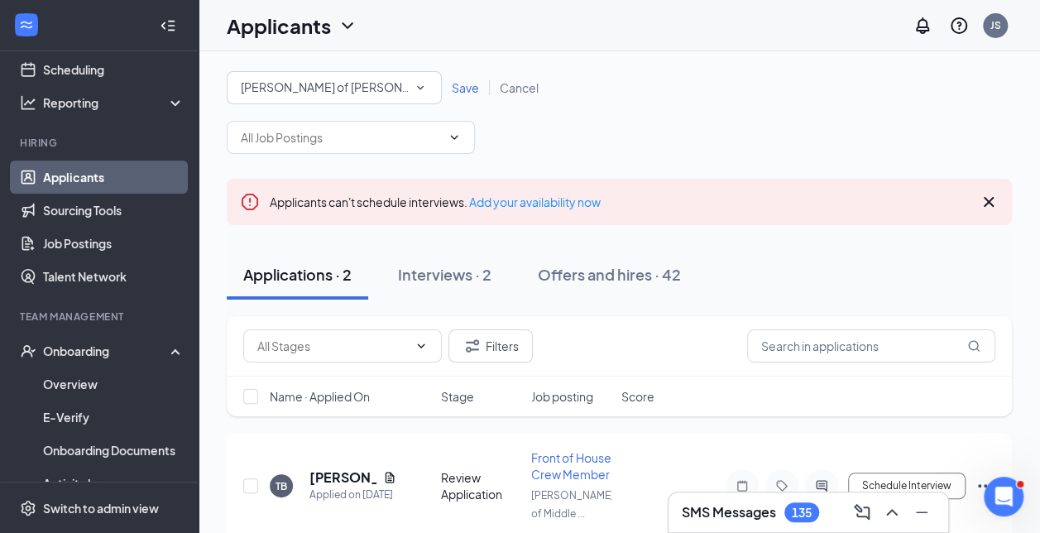
click at [380, 76] on div "All Locations [PERSON_NAME] of [PERSON_NAME]" at bounding box center [334, 87] width 215 height 33
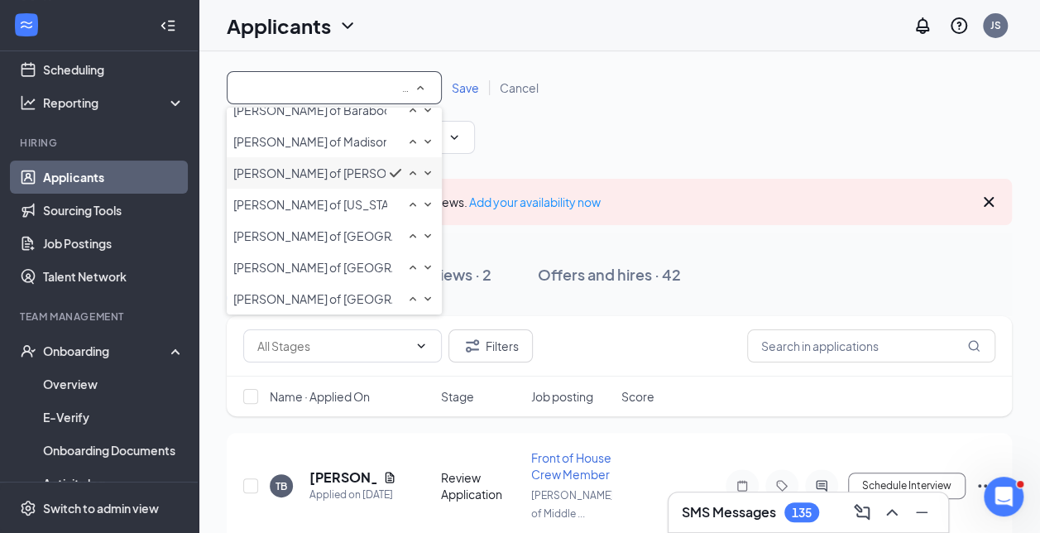
scroll to position [111, 0]
click at [298, 260] on span "[PERSON_NAME] of [GEOGRAPHIC_DATA]" at bounding box center [348, 267] width 231 height 15
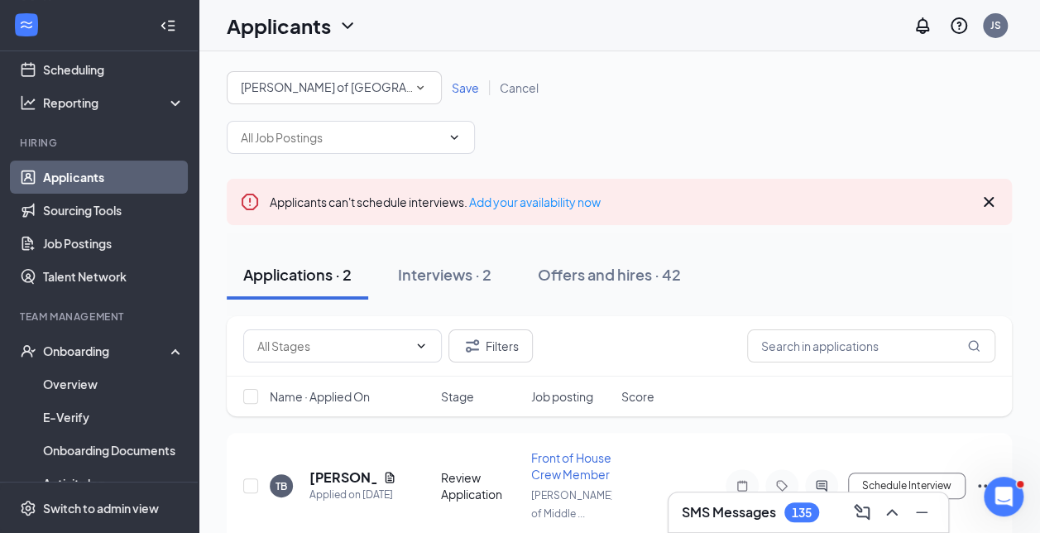
click at [460, 87] on span "Save" at bounding box center [465, 87] width 27 height 15
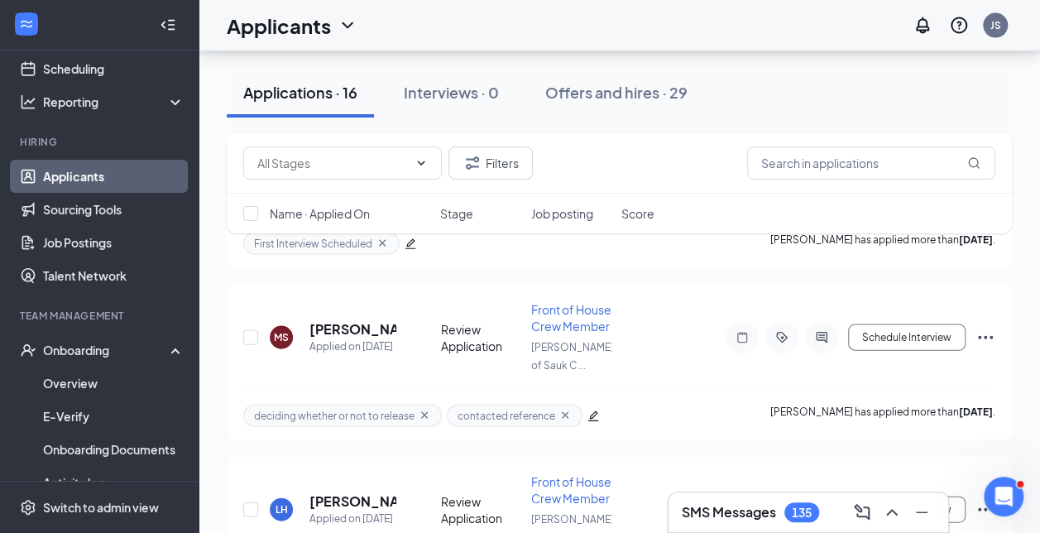
scroll to position [1282, 0]
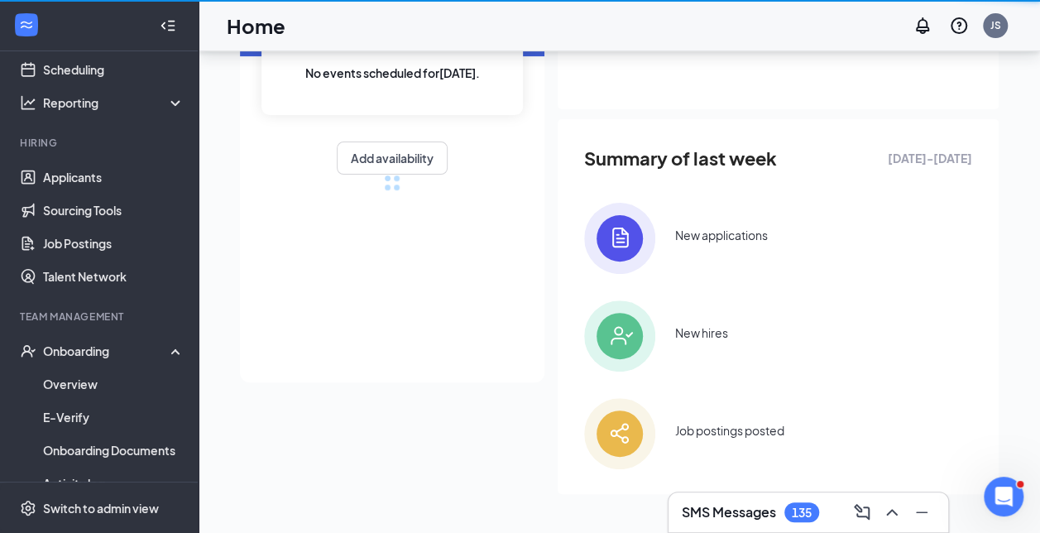
scroll to position [612, 0]
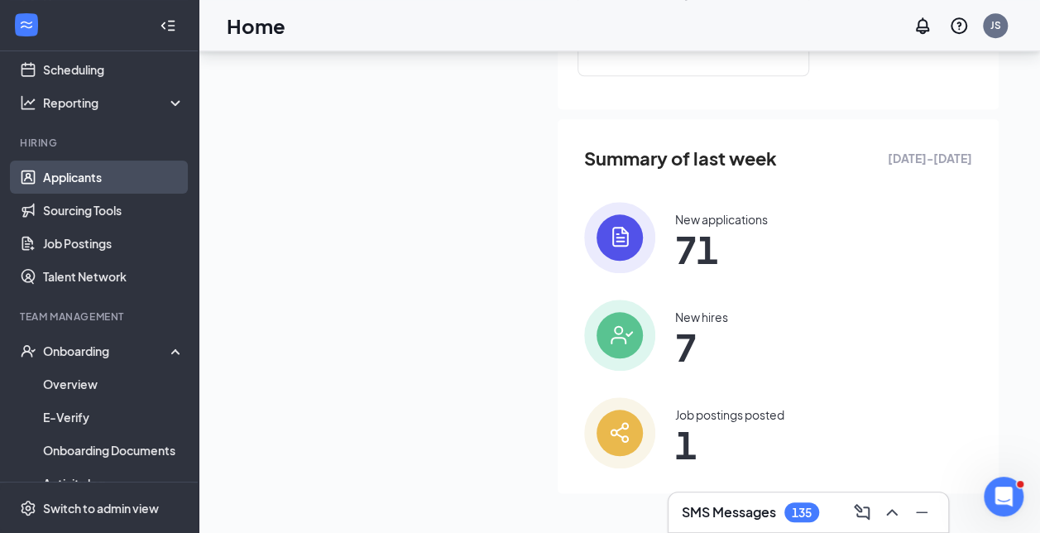
click at [73, 179] on link "Applicants" at bounding box center [114, 177] width 142 height 33
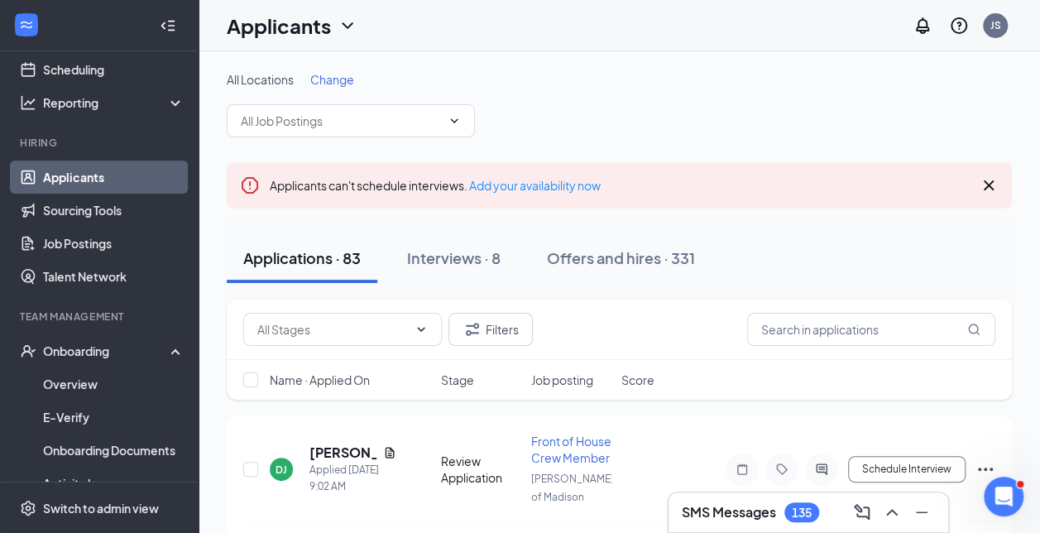
click at [52, 178] on link "Applicants" at bounding box center [114, 177] width 142 height 33
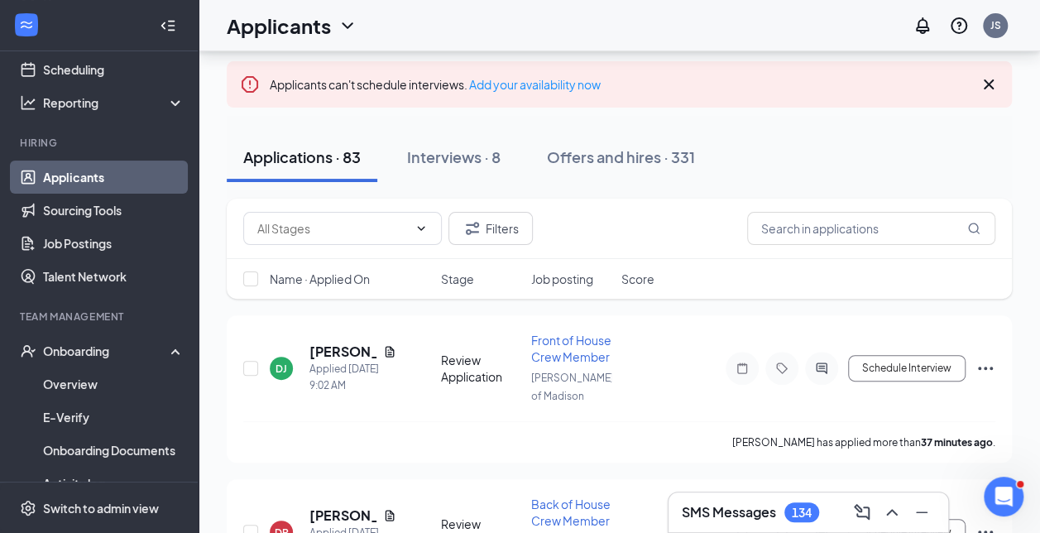
scroll to position [98, 0]
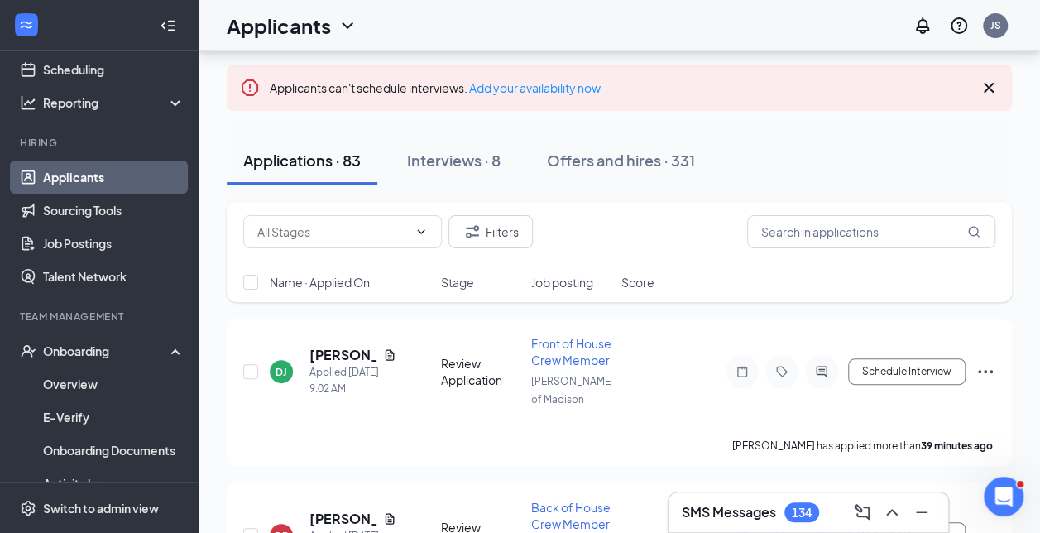
click at [71, 177] on link "Applicants" at bounding box center [114, 177] width 142 height 33
click at [122, 181] on link "Applicants" at bounding box center [114, 177] width 142 height 33
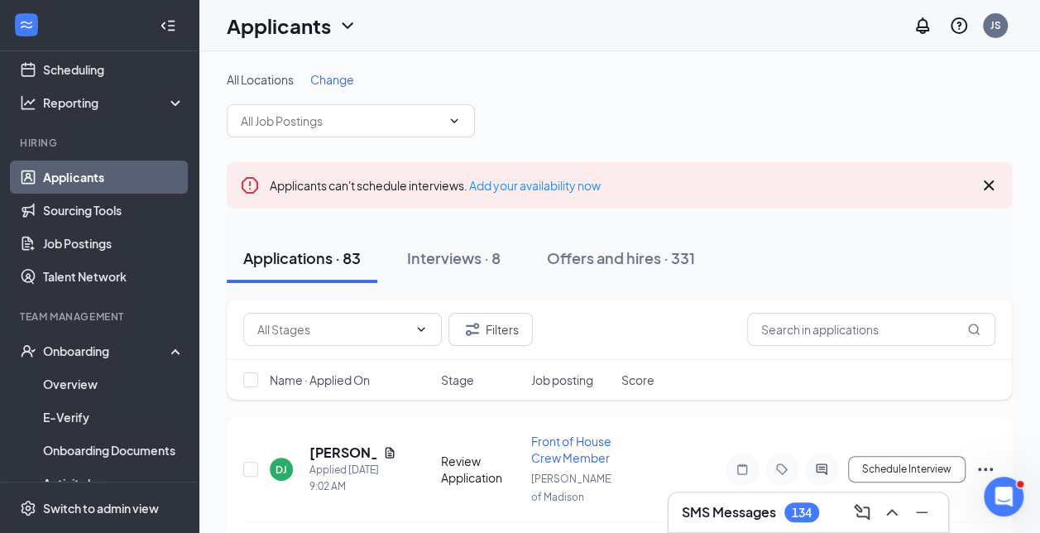
click at [338, 78] on span "Change" at bounding box center [332, 79] width 44 height 15
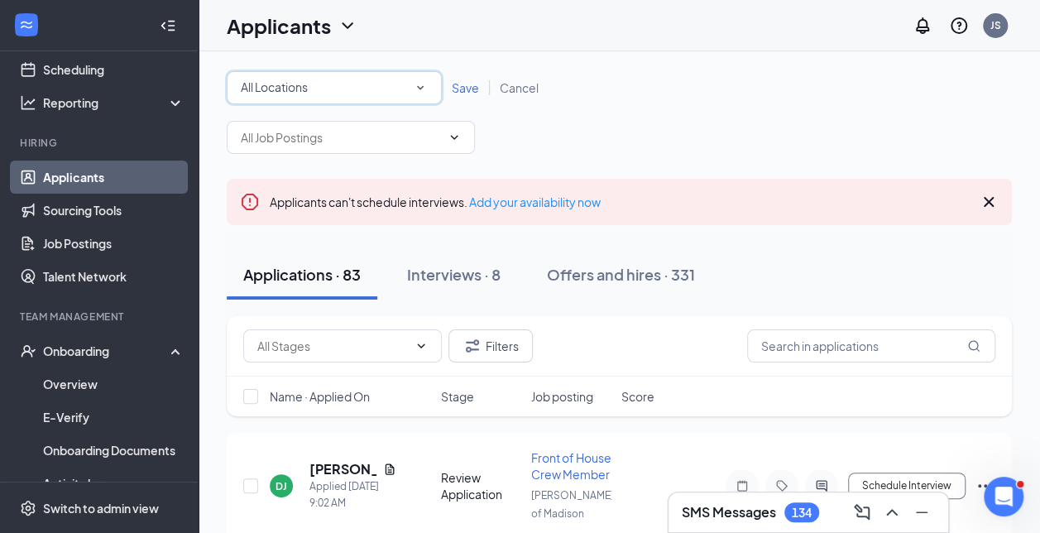
click at [337, 79] on div "All Locations" at bounding box center [334, 88] width 187 height 20
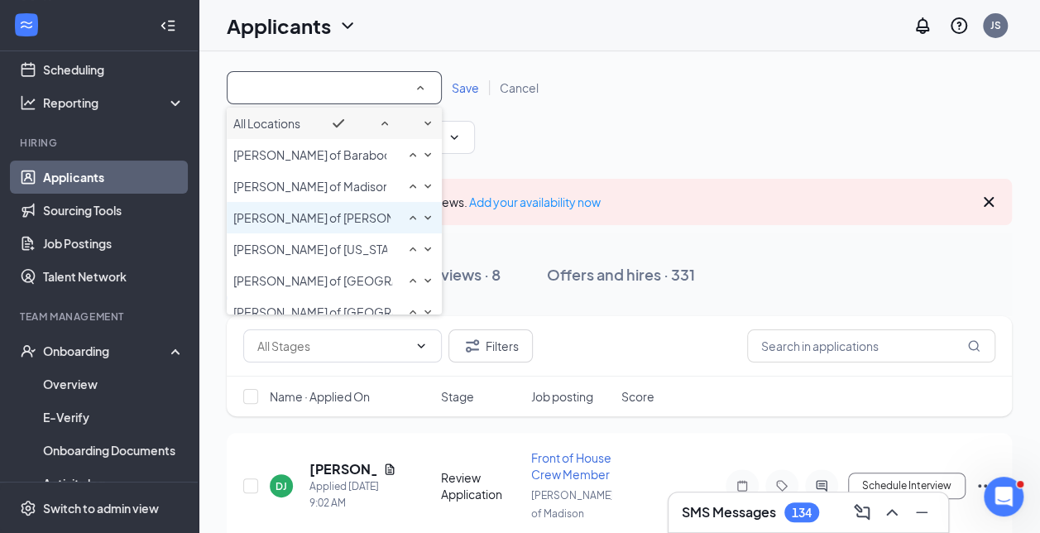
scroll to position [111, 0]
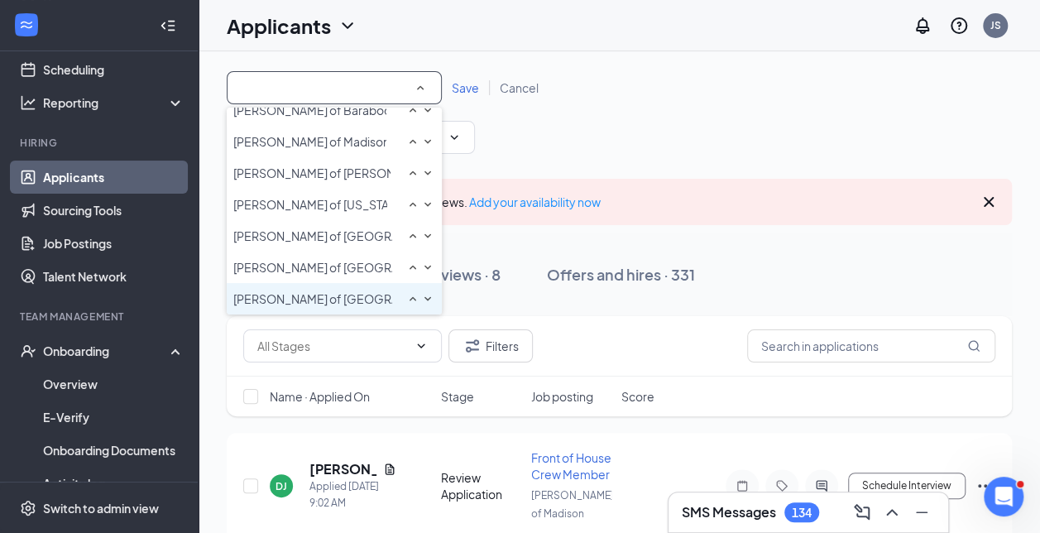
click at [349, 286] on li "[PERSON_NAME] of [GEOGRAPHIC_DATA]" at bounding box center [334, 298] width 215 height 31
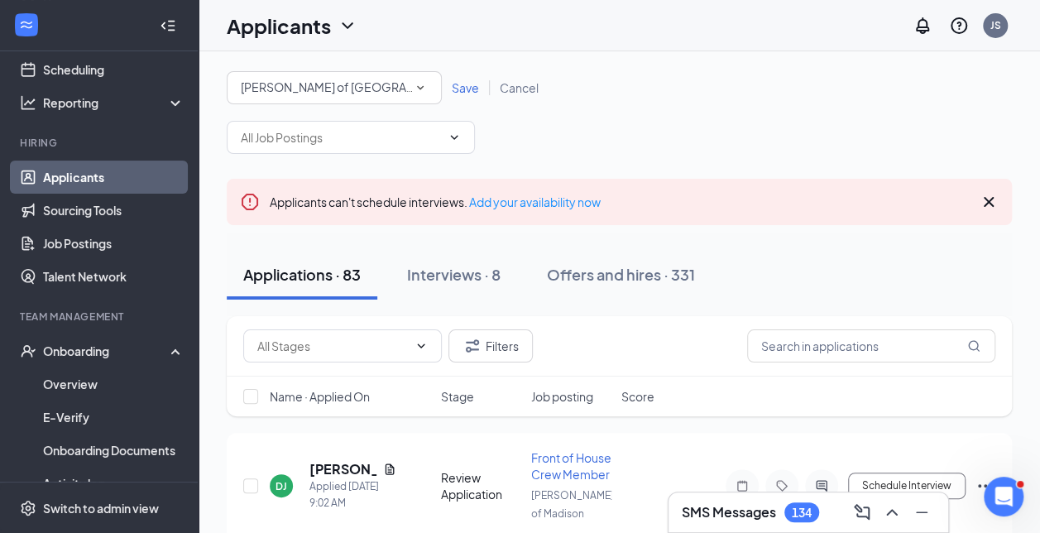
click at [454, 86] on span "Save" at bounding box center [465, 87] width 27 height 15
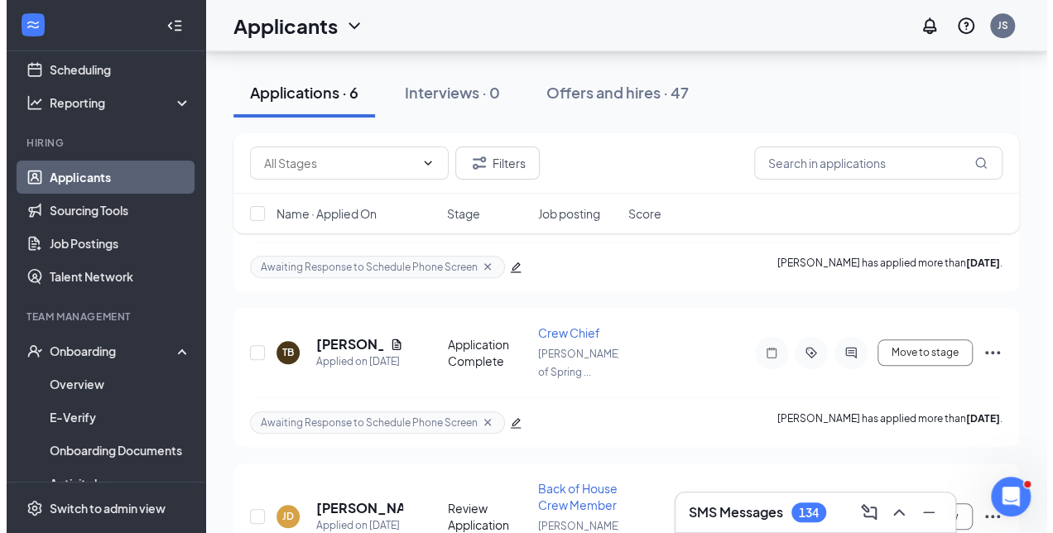
scroll to position [647, 0]
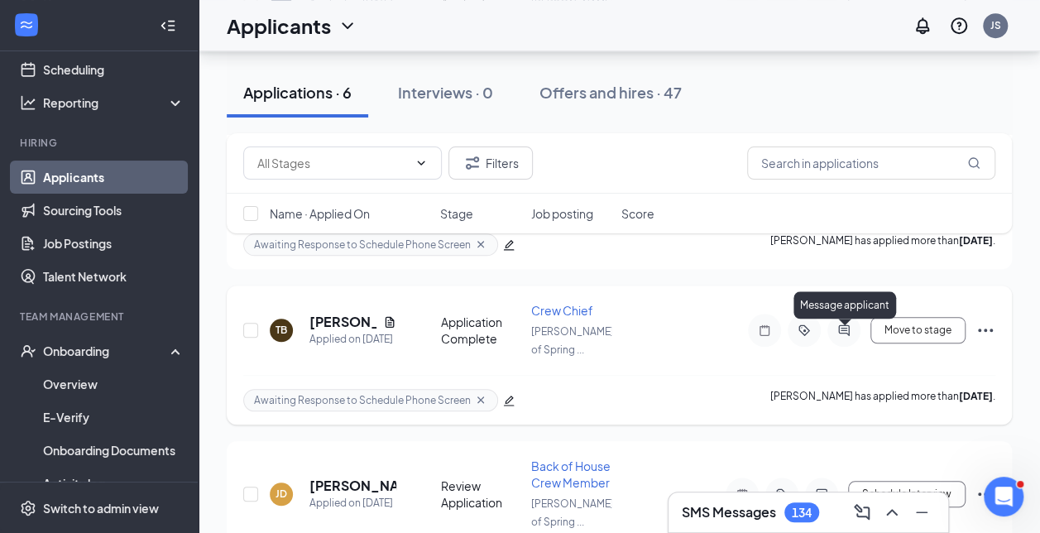
click at [844, 337] on icon "ActiveChat" at bounding box center [844, 330] width 20 height 13
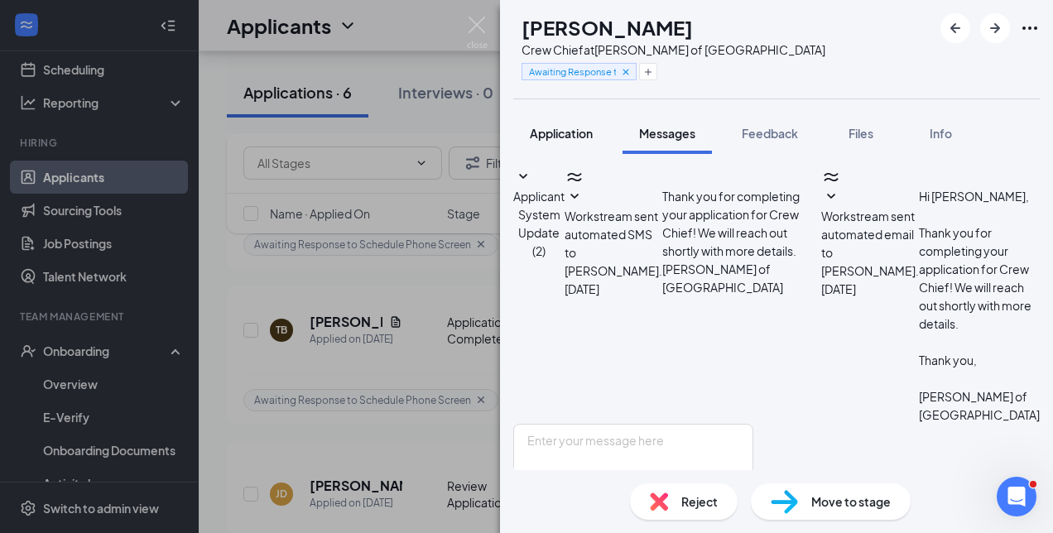
click at [558, 132] on span "Application" at bounding box center [561, 133] width 63 height 15
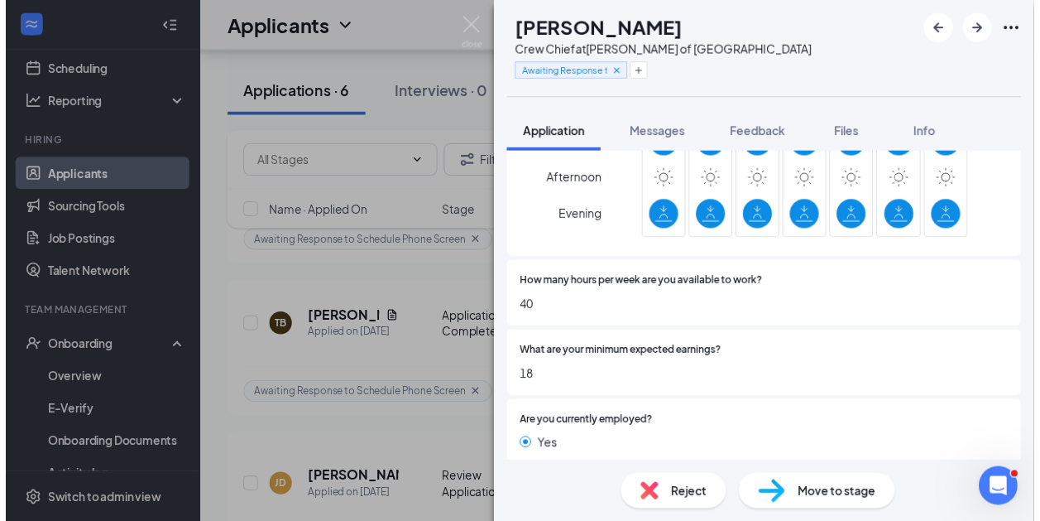
scroll to position [1113, 0]
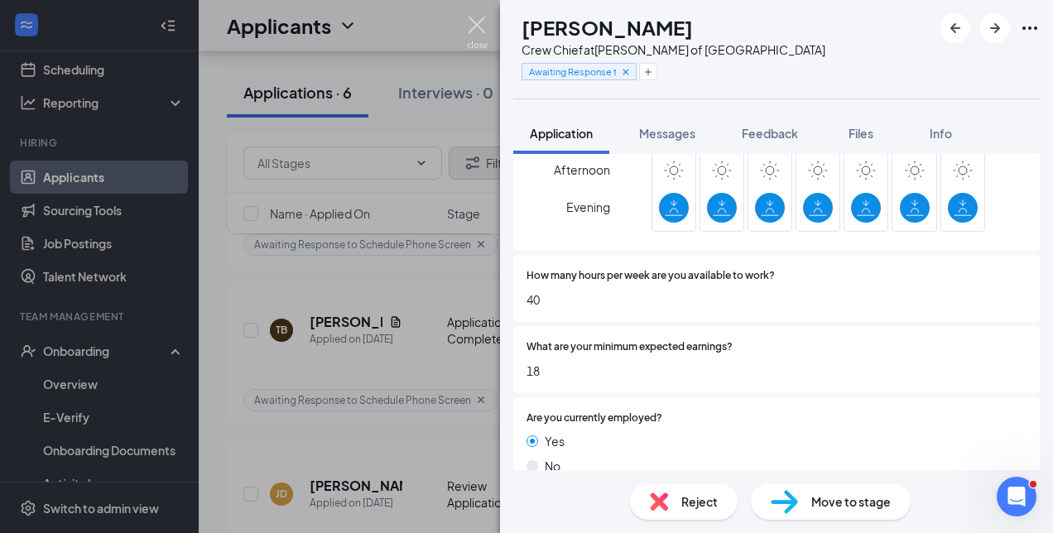
click at [477, 30] on img at bounding box center [477, 33] width 21 height 32
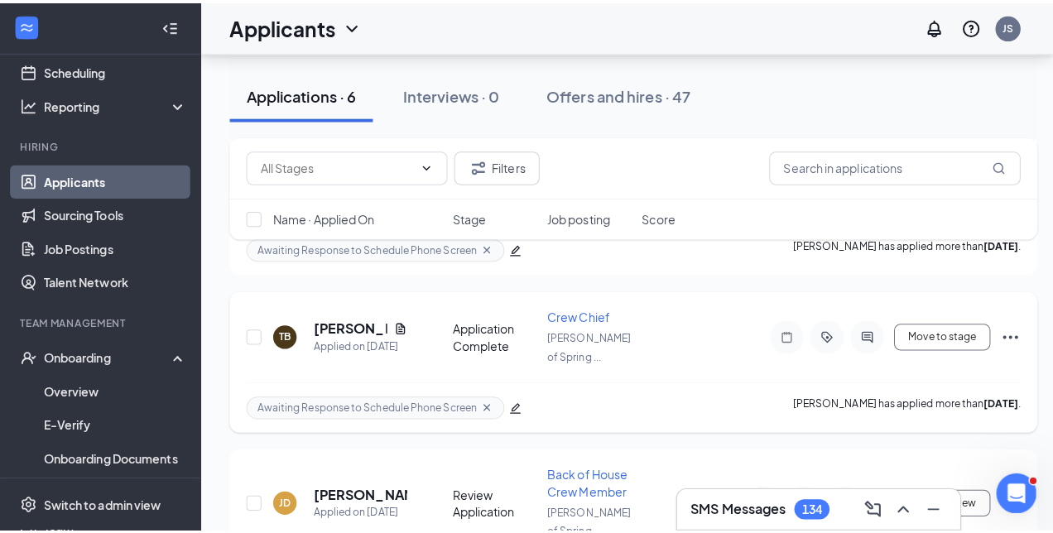
scroll to position [849, 0]
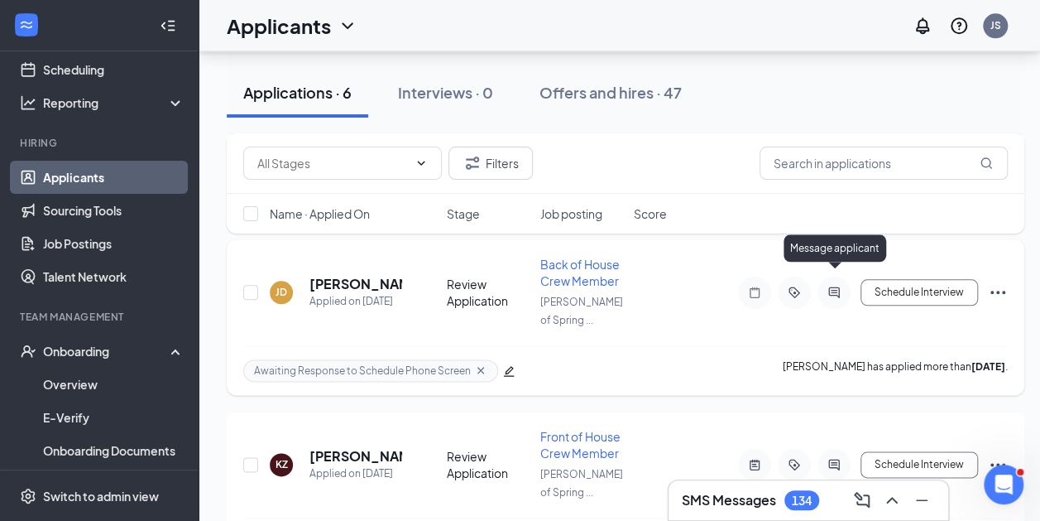
click at [837, 286] on icon "ActiveChat" at bounding box center [834, 292] width 20 height 13
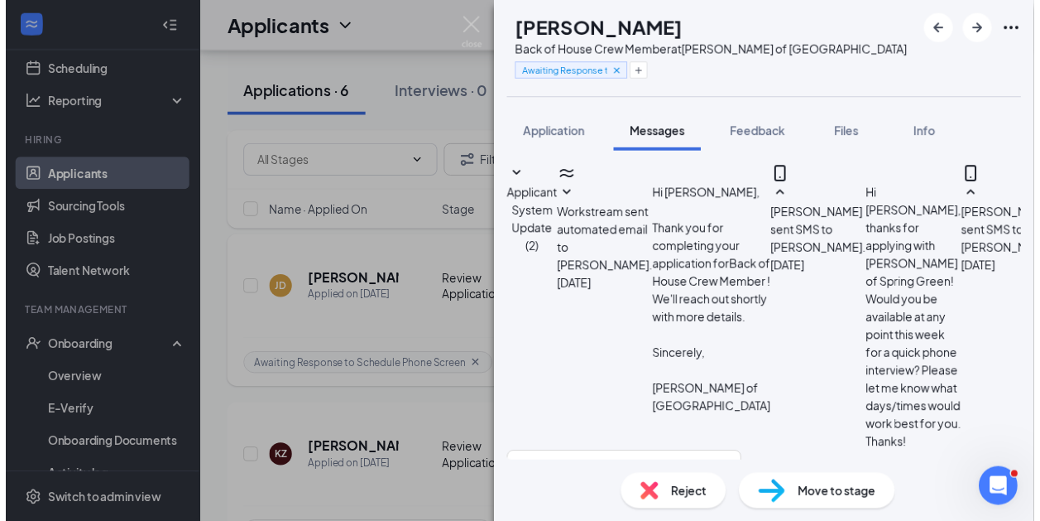
scroll to position [331, 0]
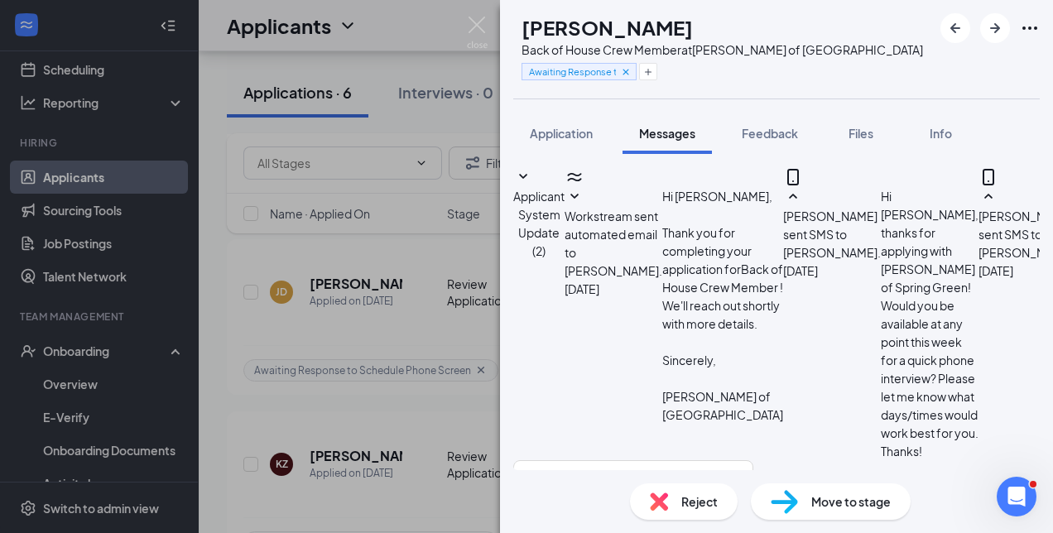
click at [687, 504] on span "Reject" at bounding box center [699, 502] width 36 height 18
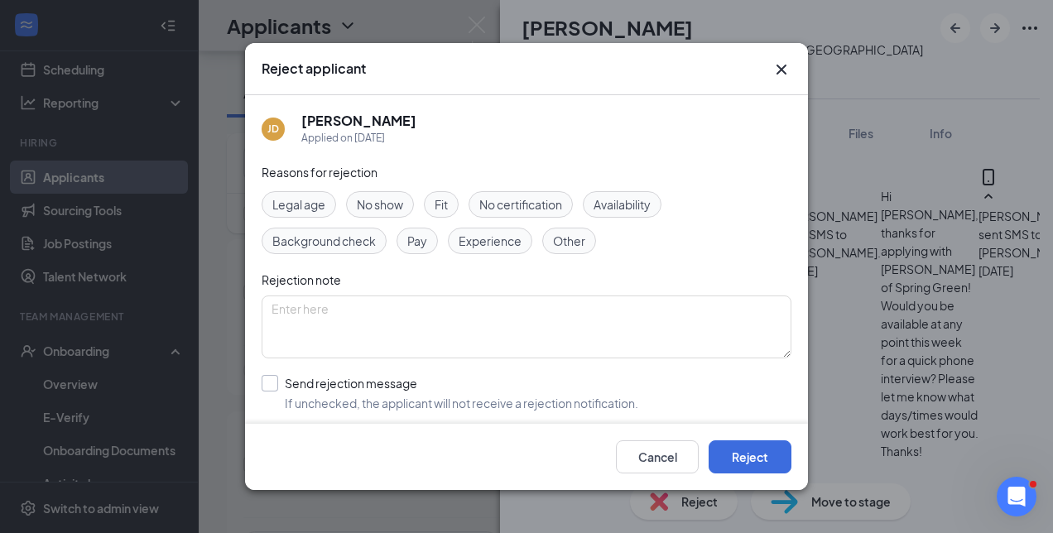
click at [407, 379] on input "Send rejection message If unchecked, the applicant will not receive a rejection…" at bounding box center [450, 393] width 377 height 36
checkbox input "false"
click at [435, 318] on textarea at bounding box center [527, 327] width 530 height 63
type textarea "Did not respond to attempts to contact"
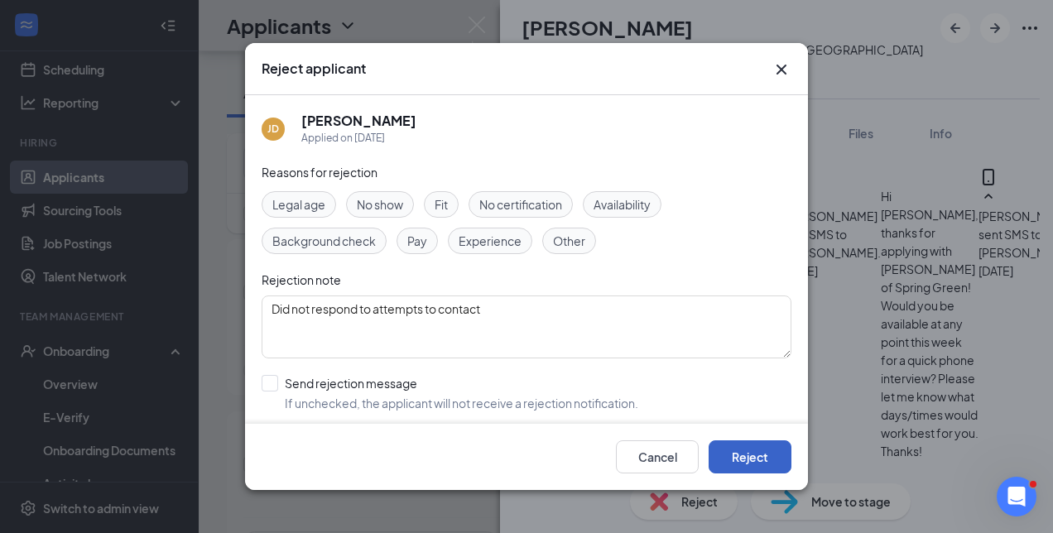
click at [752, 464] on button "Reject" at bounding box center [750, 456] width 83 height 33
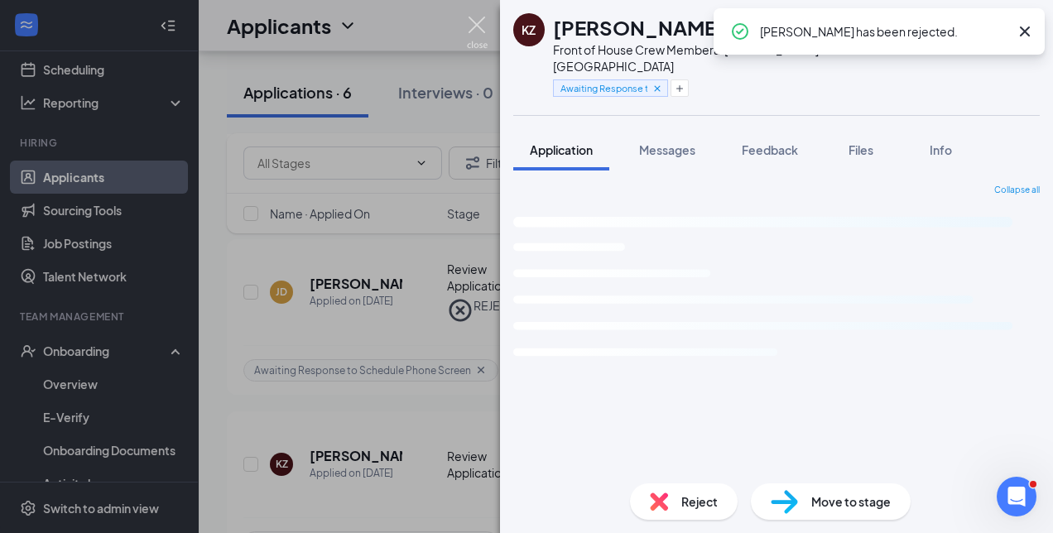
click at [473, 29] on img at bounding box center [477, 33] width 21 height 32
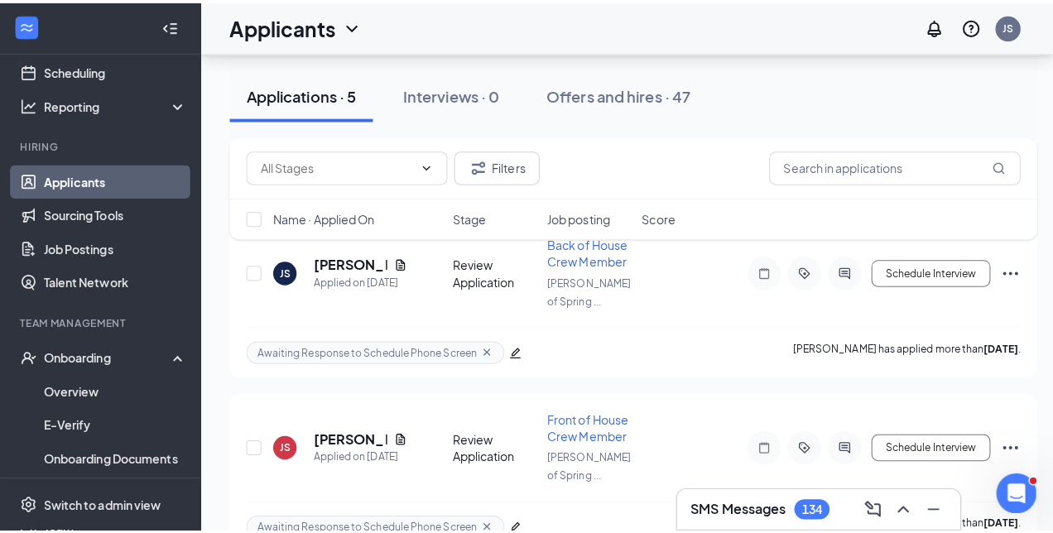
scroll to position [351, 0]
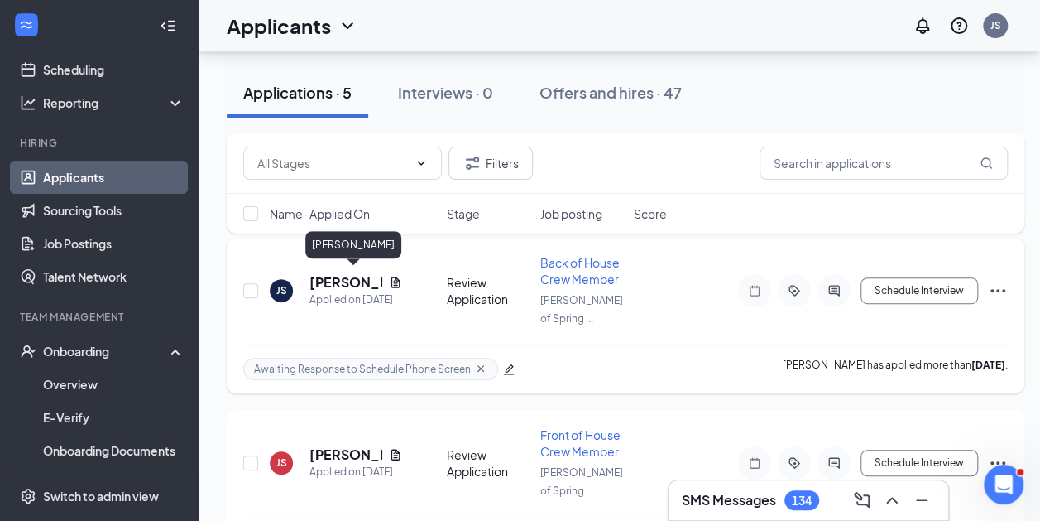
click at [338, 273] on h5 "[PERSON_NAME]" at bounding box center [346, 282] width 73 height 18
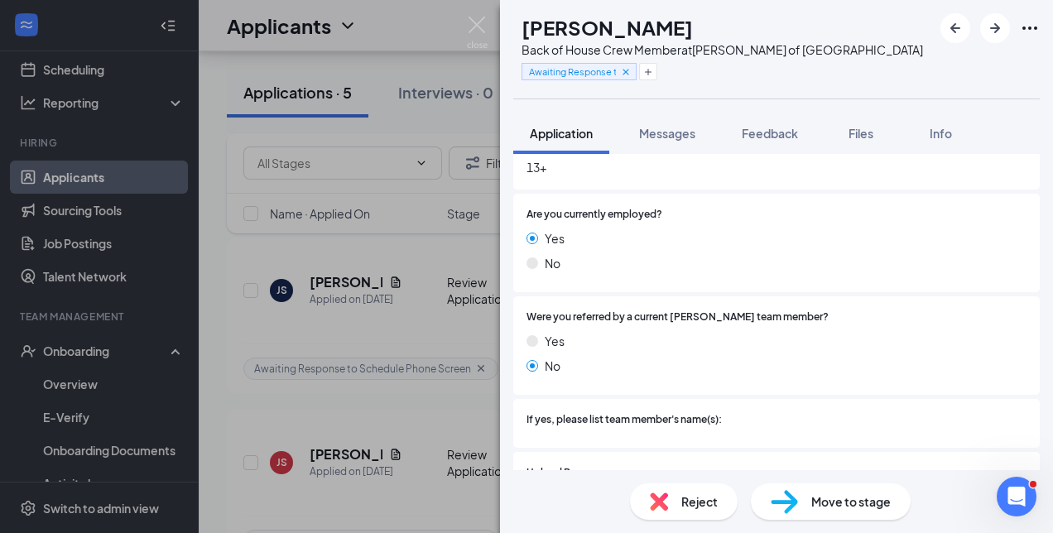
scroll to position [1339, 0]
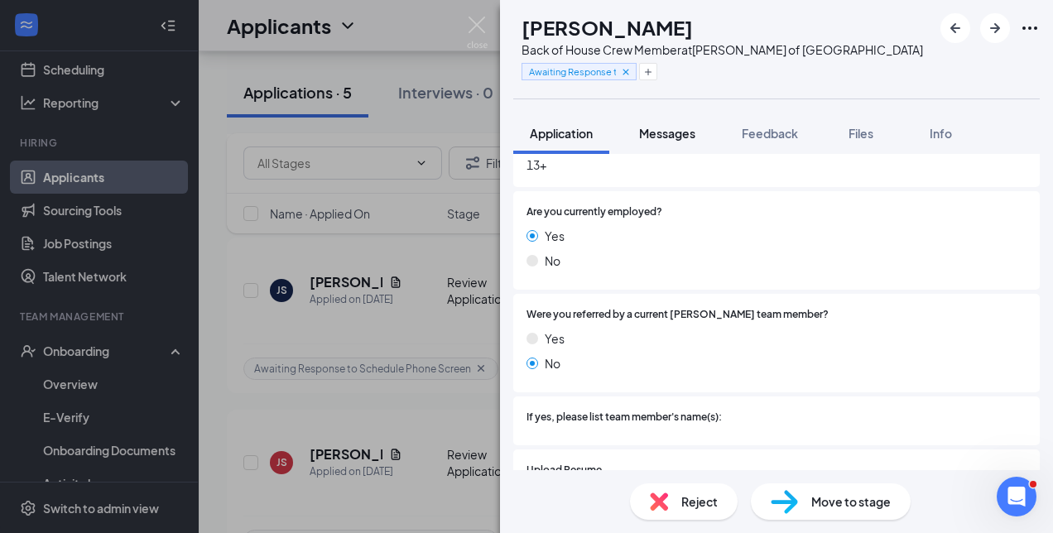
click at [663, 127] on span "Messages" at bounding box center [667, 133] width 56 height 15
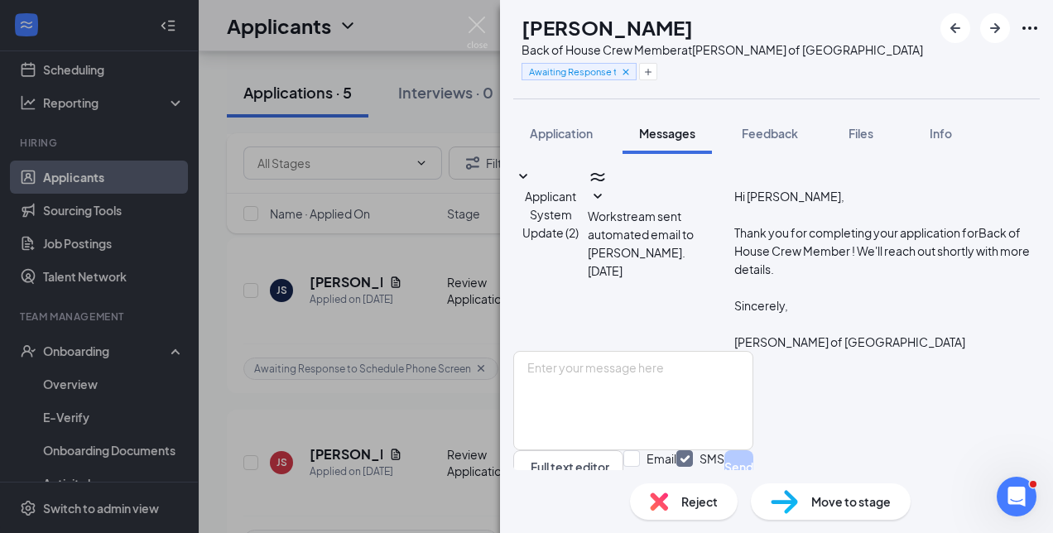
click at [462, 20] on div "JS [PERSON_NAME] Back of House Crew Member at [PERSON_NAME] of Spring Green Awa…" at bounding box center [526, 266] width 1053 height 533
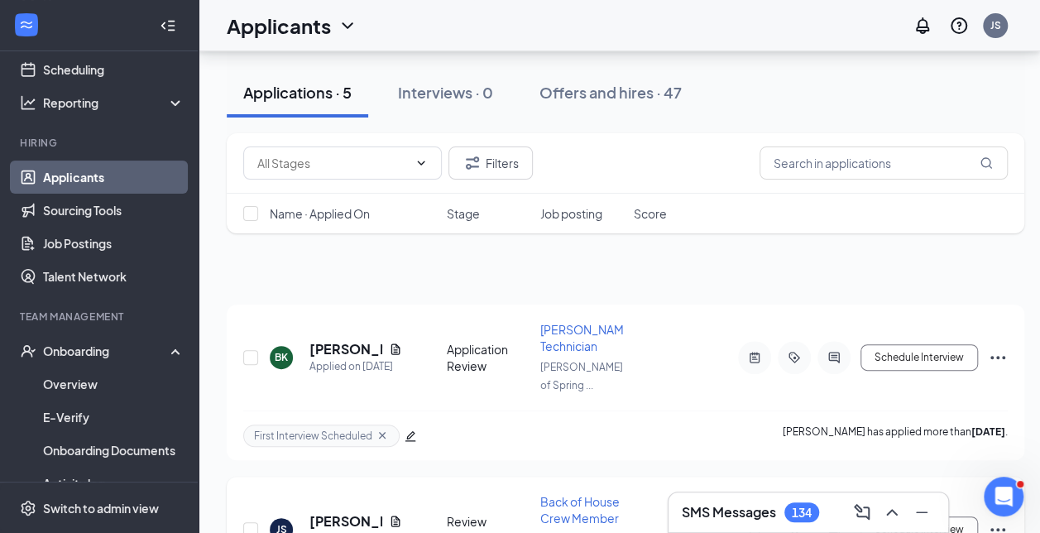
scroll to position [110, 0]
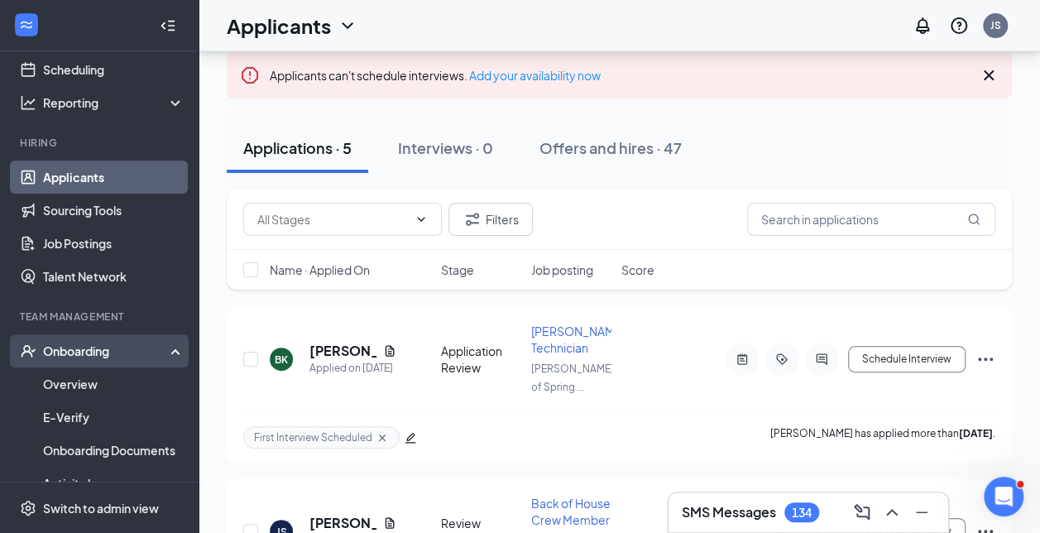
click at [84, 367] on div "Onboarding" at bounding box center [99, 350] width 199 height 33
click at [88, 342] on div "Onboarding" at bounding box center [99, 350] width 199 height 33
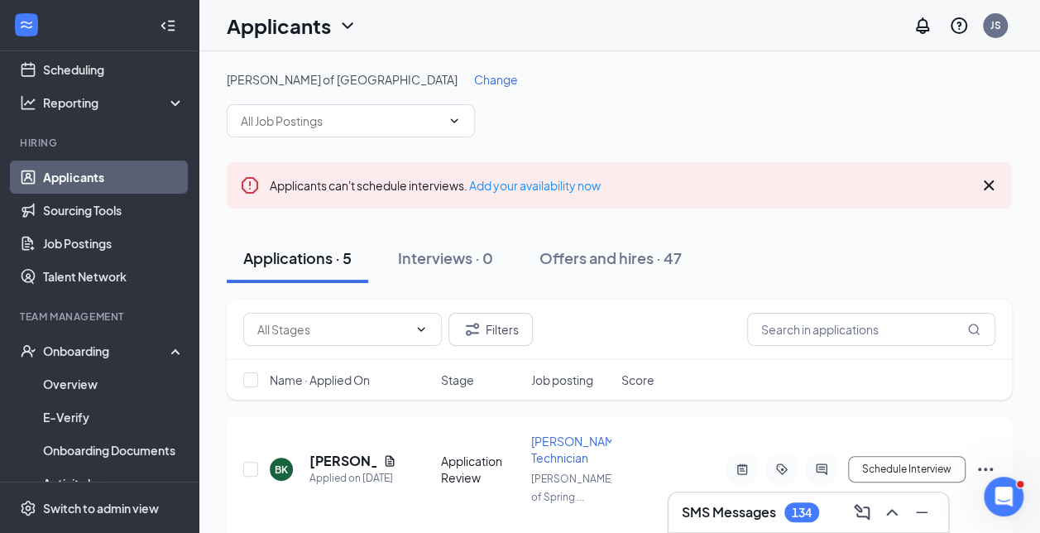
click at [474, 83] on span "Change" at bounding box center [496, 79] width 44 height 15
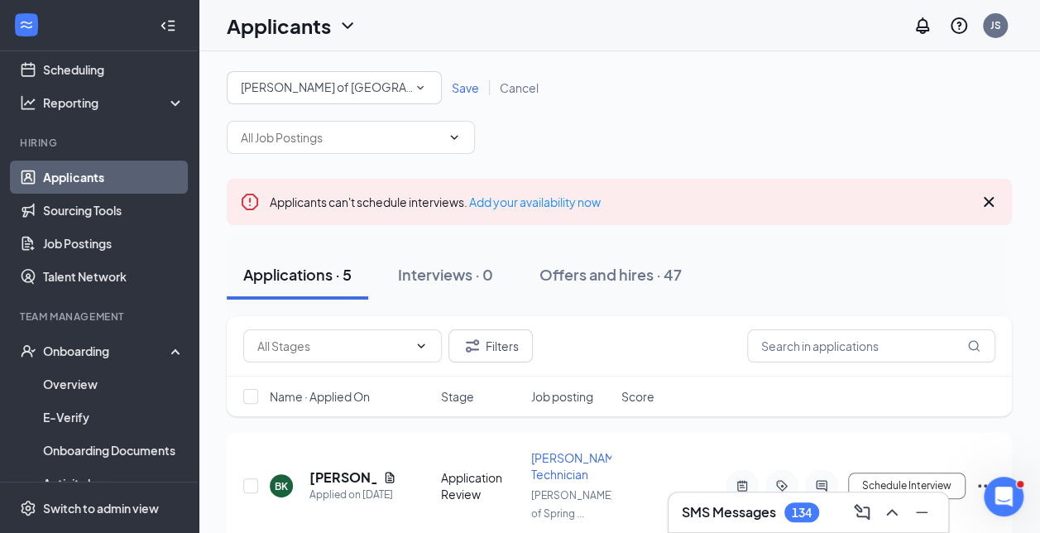
click at [383, 84] on div "[PERSON_NAME] of [GEOGRAPHIC_DATA]" at bounding box center [334, 88] width 187 height 20
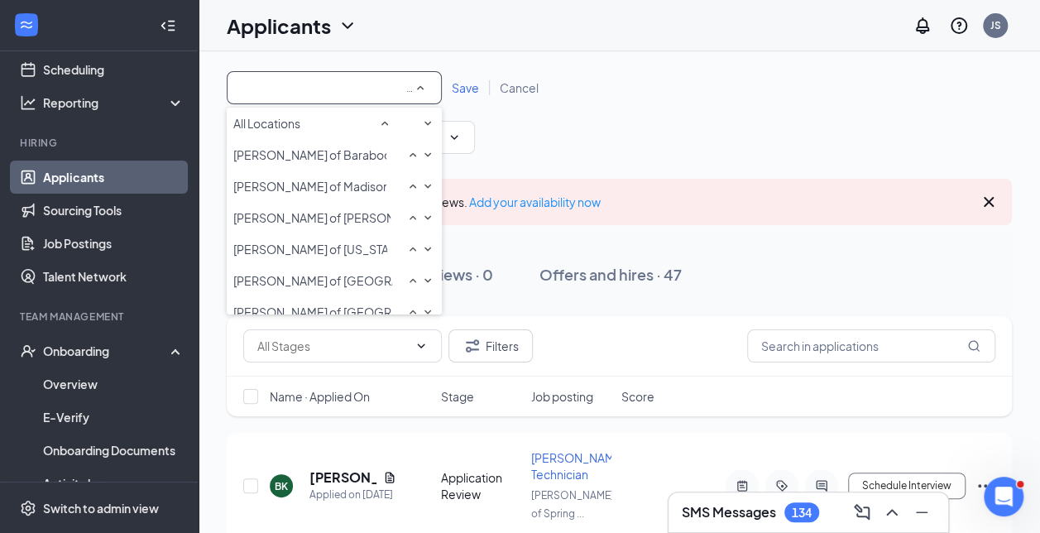
scroll to position [111, 0]
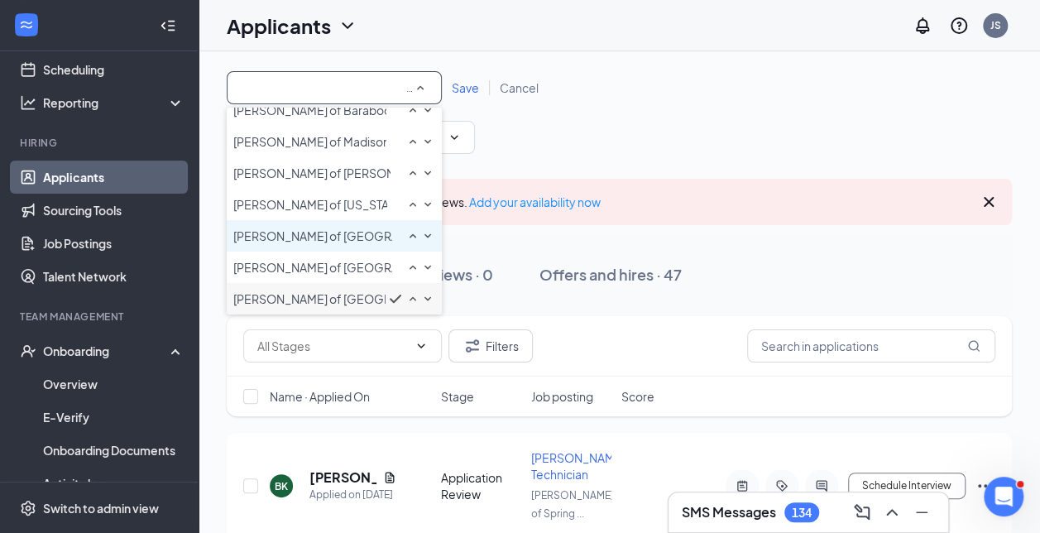
click at [348, 228] on span "[PERSON_NAME] of [GEOGRAPHIC_DATA]" at bounding box center [348, 235] width 231 height 15
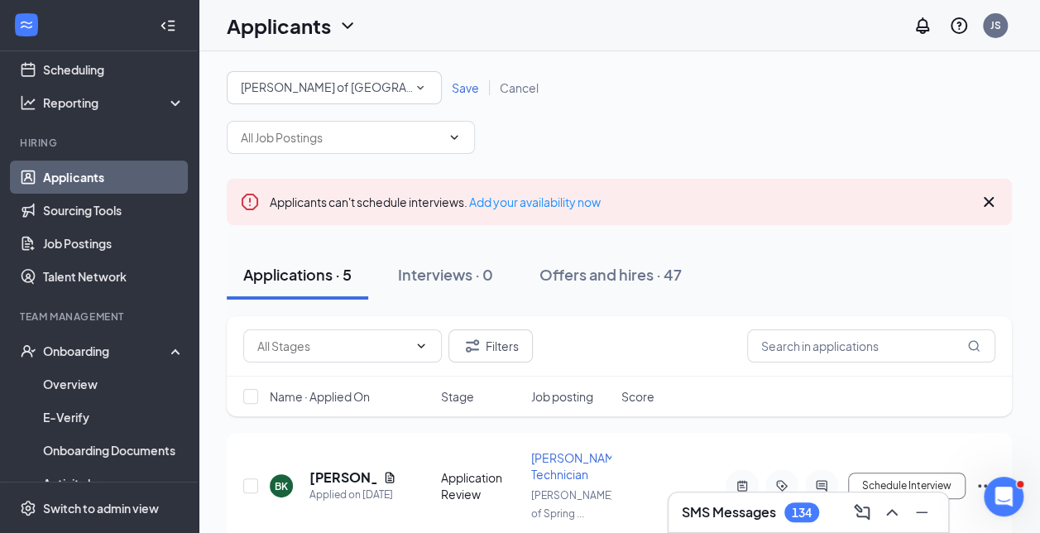
click at [470, 83] on span "Save" at bounding box center [465, 87] width 27 height 15
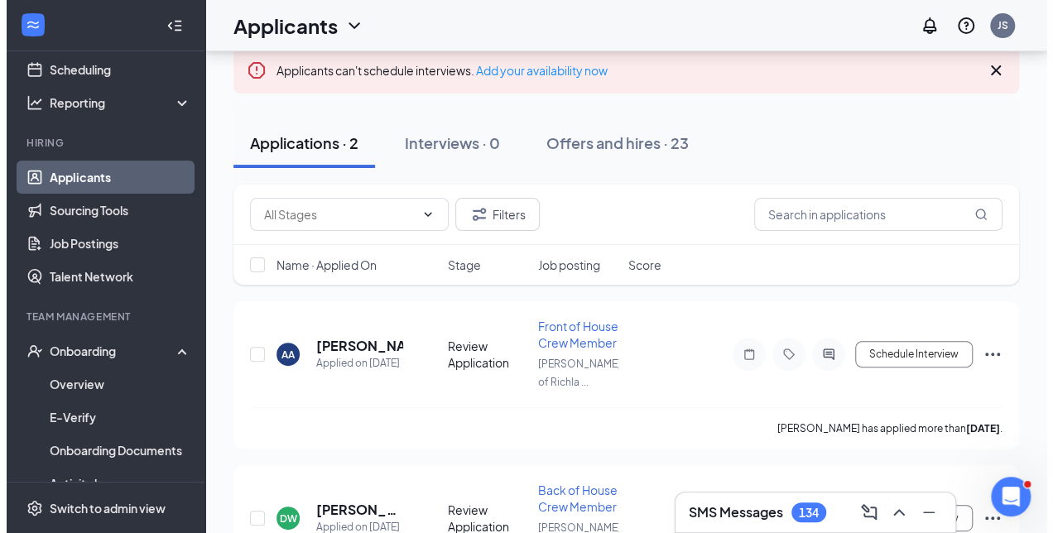
scroll to position [161, 0]
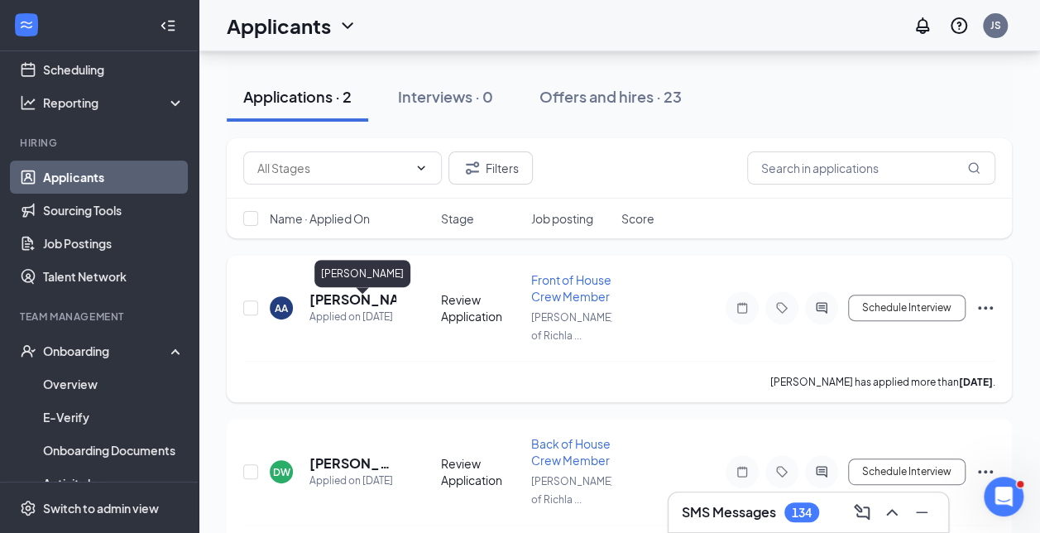
click at [358, 302] on h5 "[PERSON_NAME]" at bounding box center [353, 300] width 87 height 18
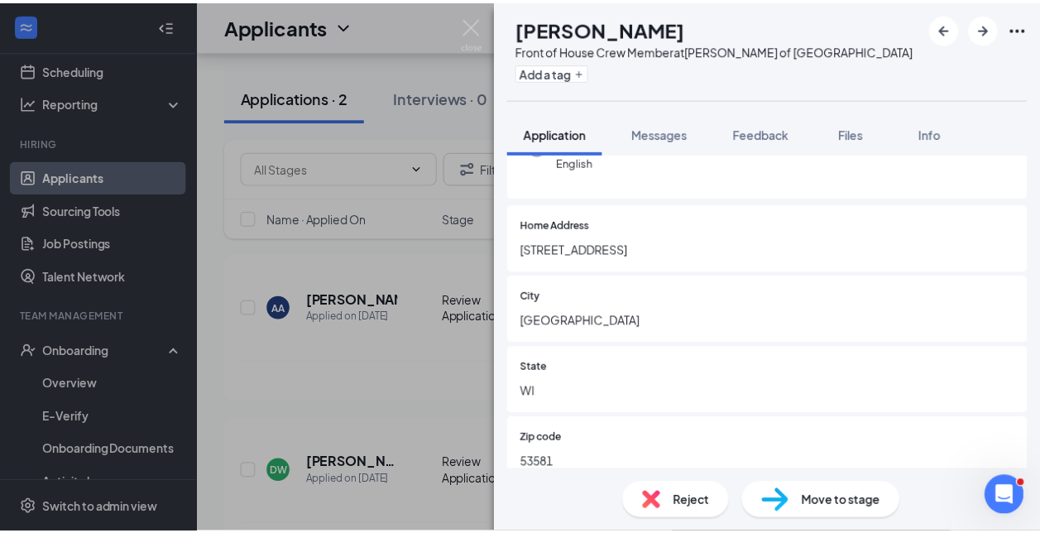
scroll to position [194, 0]
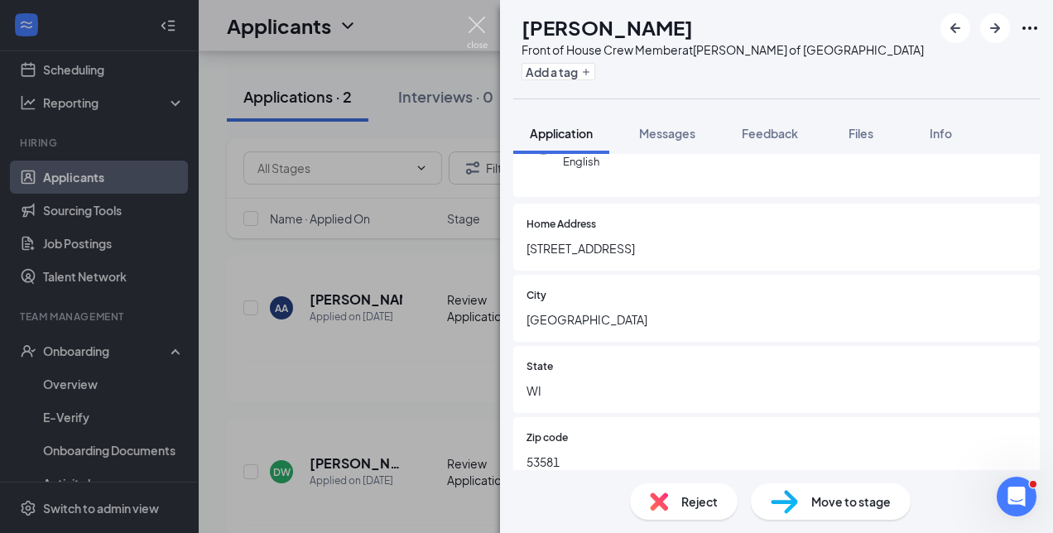
click at [474, 30] on img at bounding box center [477, 33] width 21 height 32
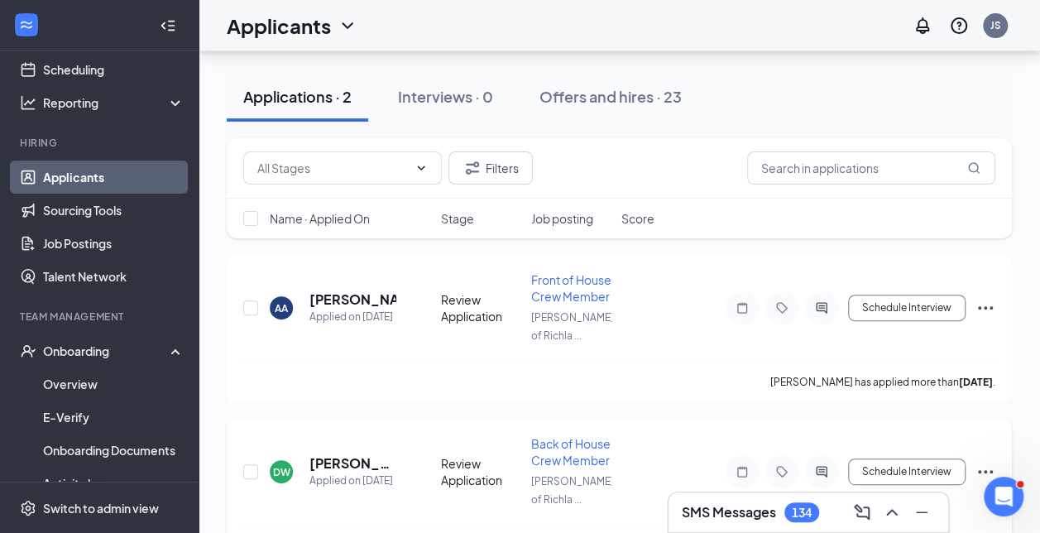
scroll to position [225, 0]
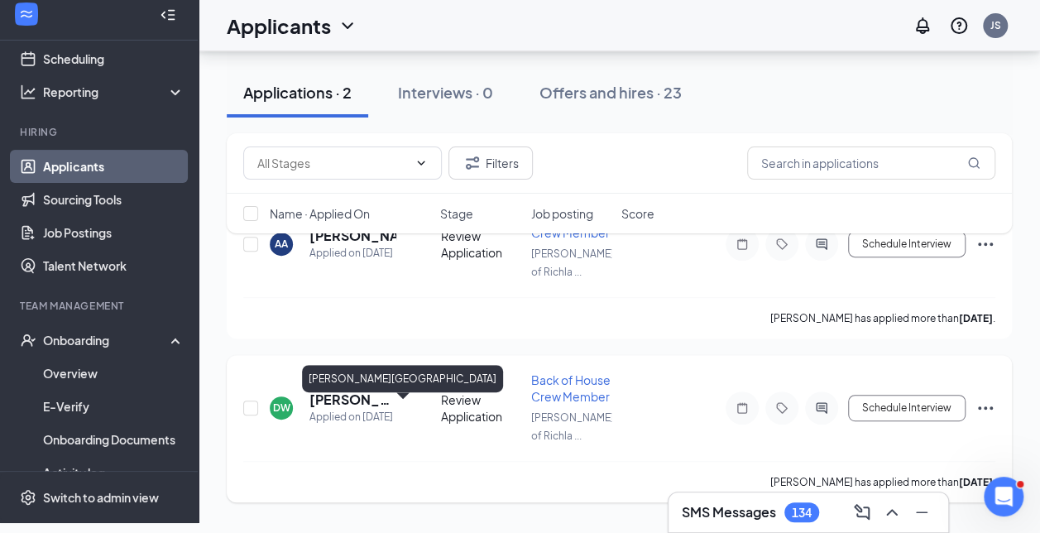
click at [324, 409] on h5 "[PERSON_NAME][GEOGRAPHIC_DATA]" at bounding box center [353, 400] width 87 height 18
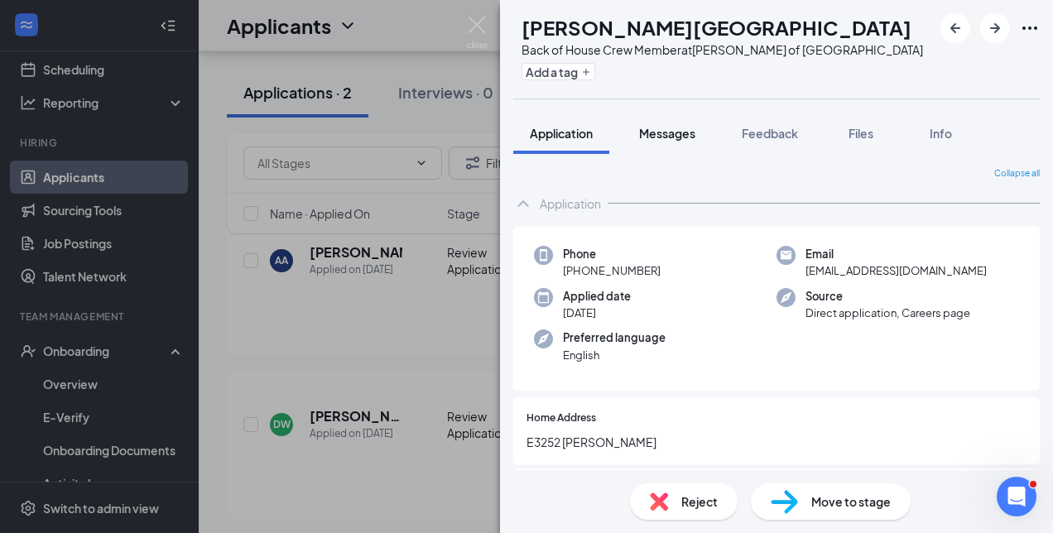
click at [694, 131] on span "Messages" at bounding box center [667, 133] width 56 height 15
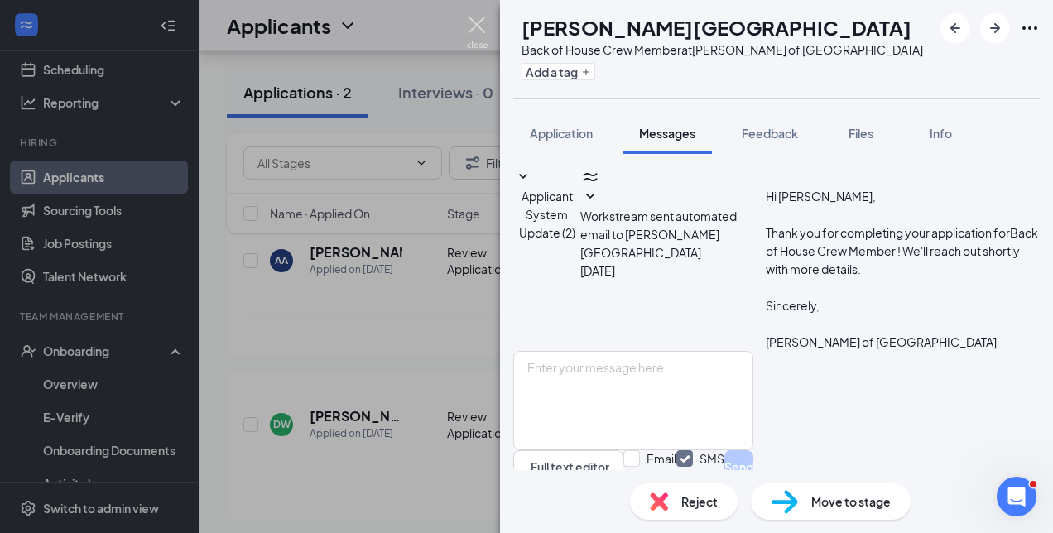
click at [475, 32] on img at bounding box center [477, 33] width 21 height 32
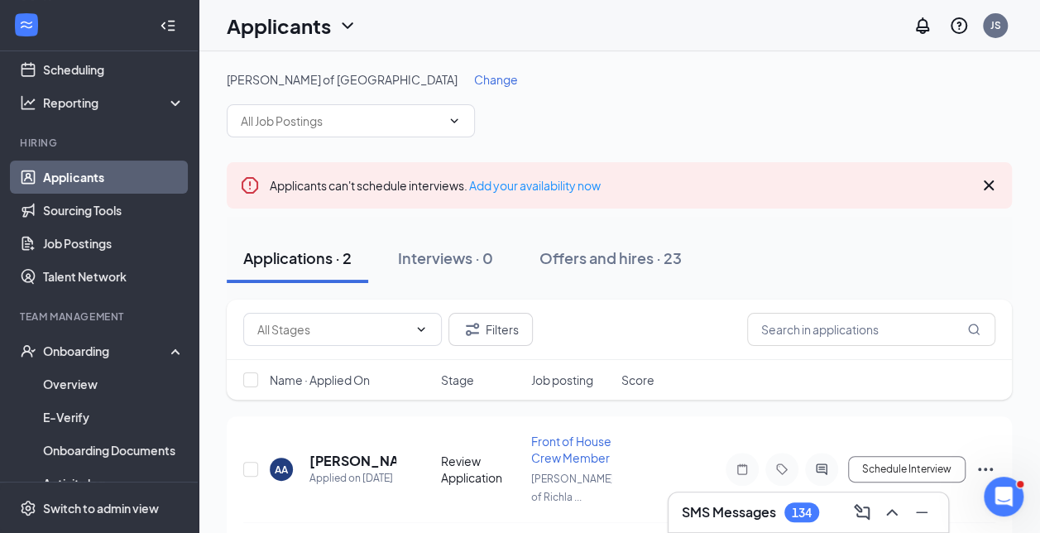
click at [111, 181] on link "Applicants" at bounding box center [114, 177] width 142 height 33
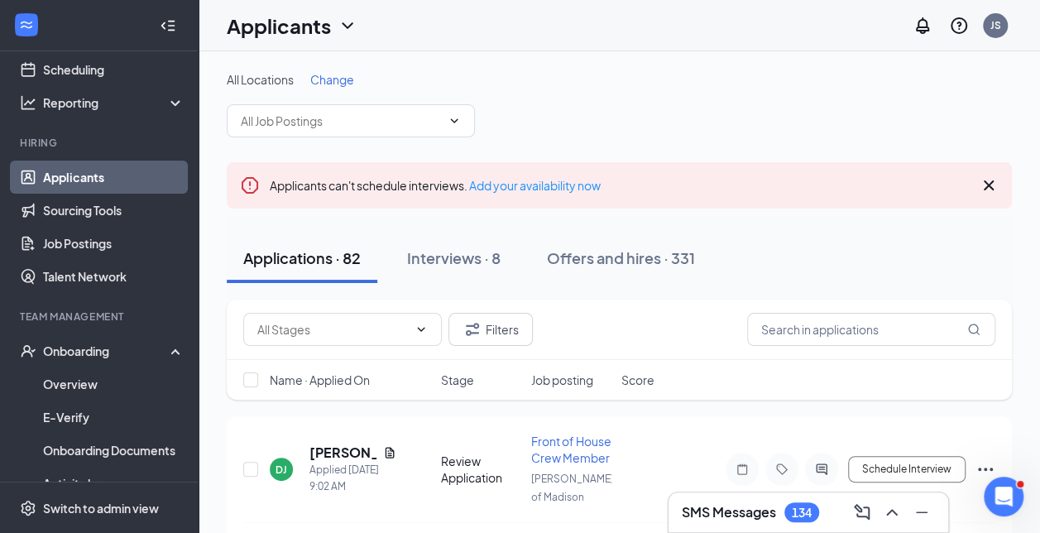
click at [111, 181] on link "Applicants" at bounding box center [114, 177] width 142 height 33
click at [53, 171] on link "Applicants" at bounding box center [114, 177] width 142 height 33
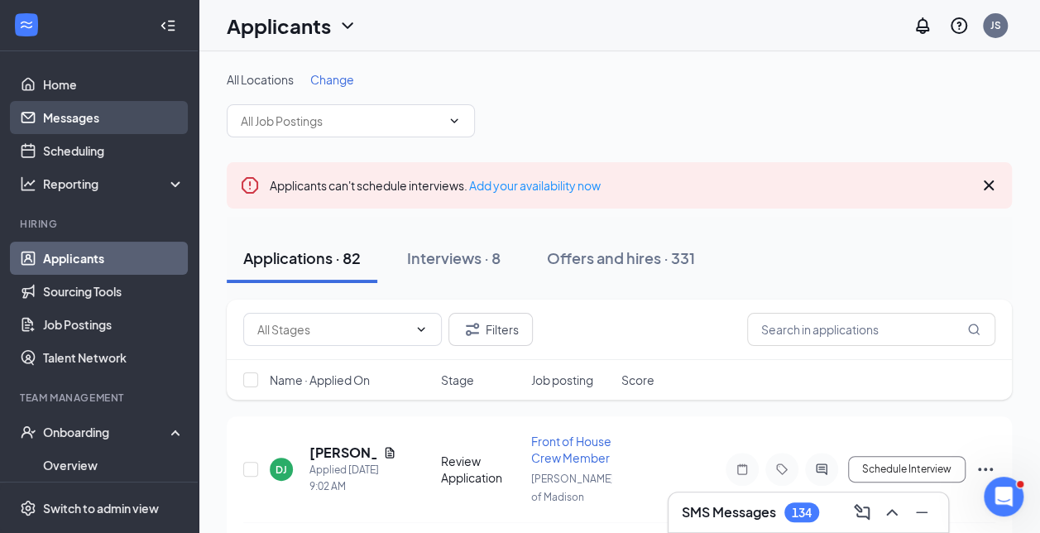
click at [43, 113] on link "Messages" at bounding box center [114, 117] width 142 height 33
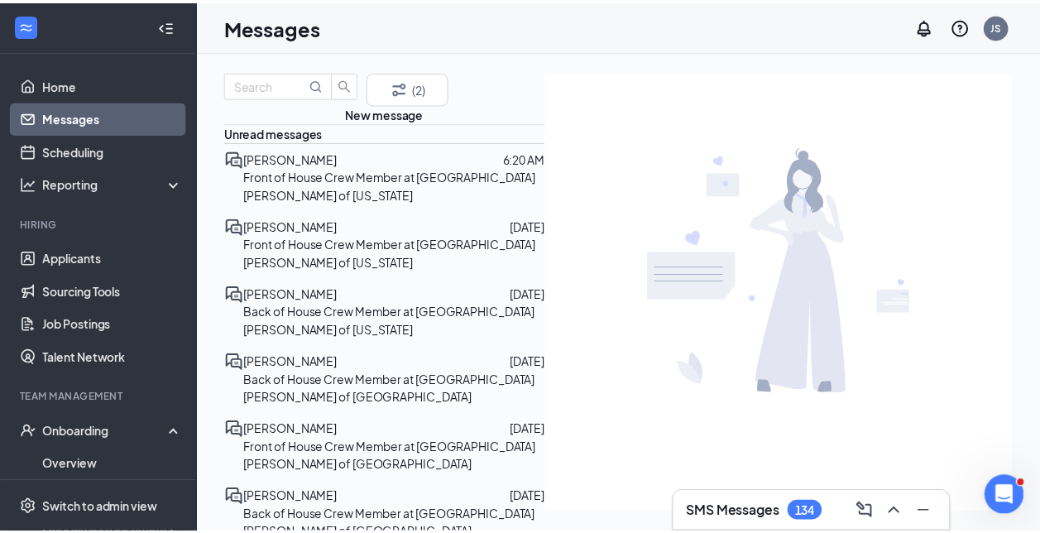
scroll to position [249, 0]
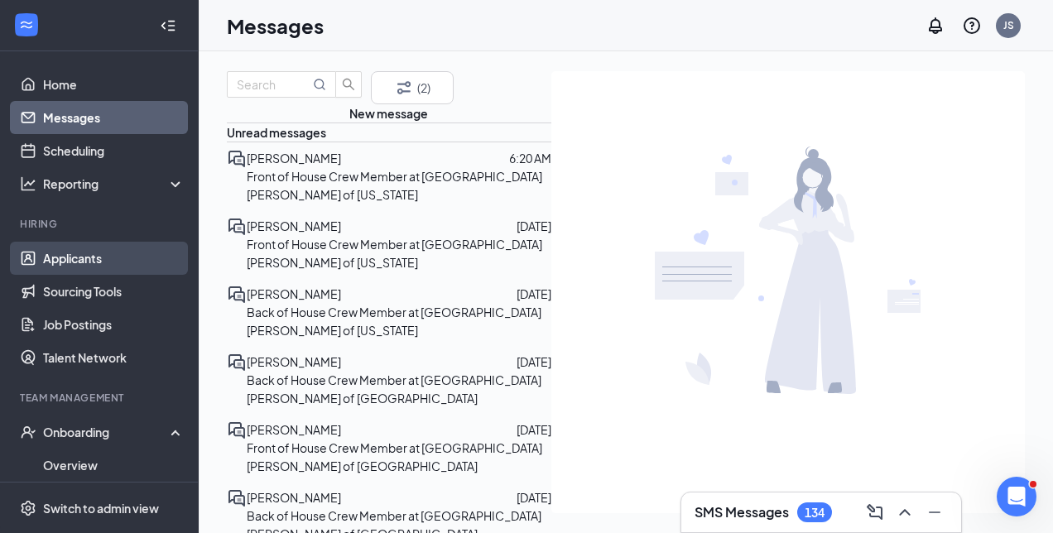
click at [94, 270] on link "Applicants" at bounding box center [114, 258] width 142 height 33
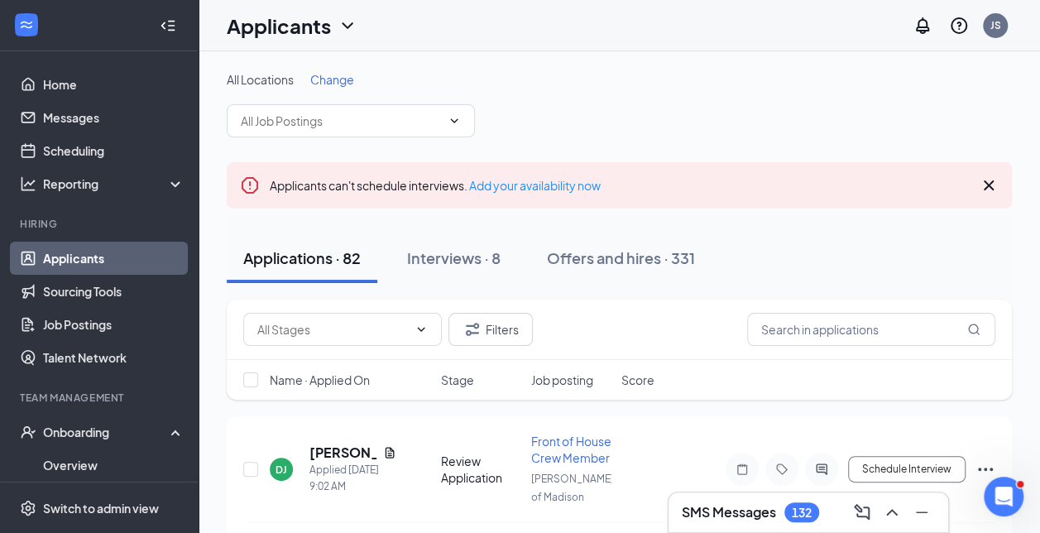
click at [320, 79] on span "Change" at bounding box center [332, 79] width 44 height 15
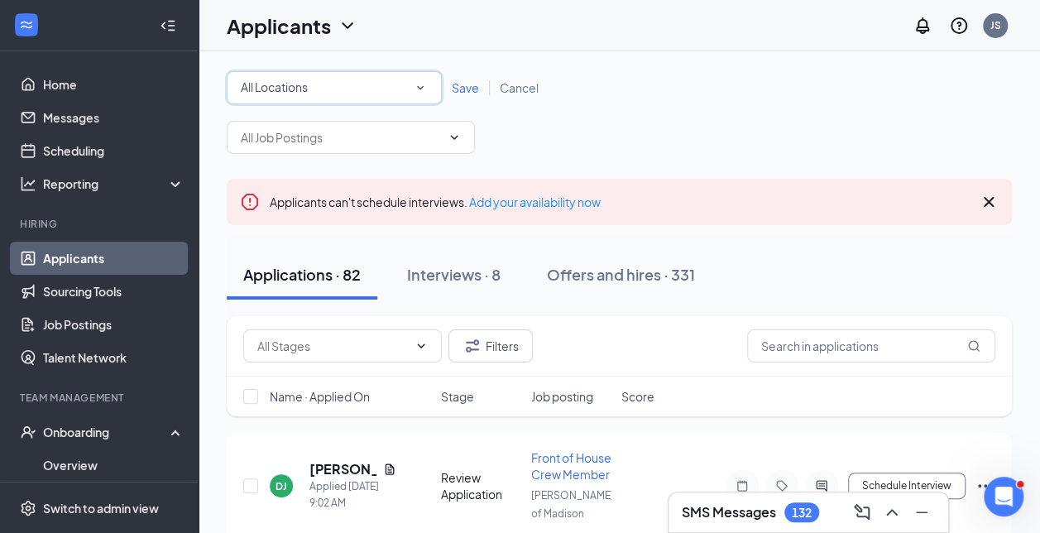
click at [320, 79] on div "All Locations" at bounding box center [334, 88] width 187 height 20
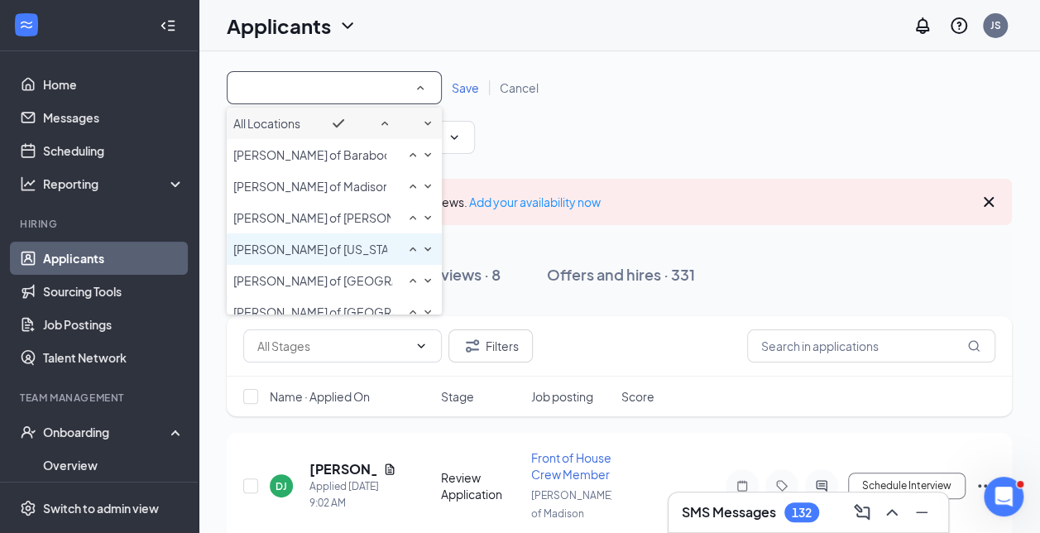
scroll to position [111, 0]
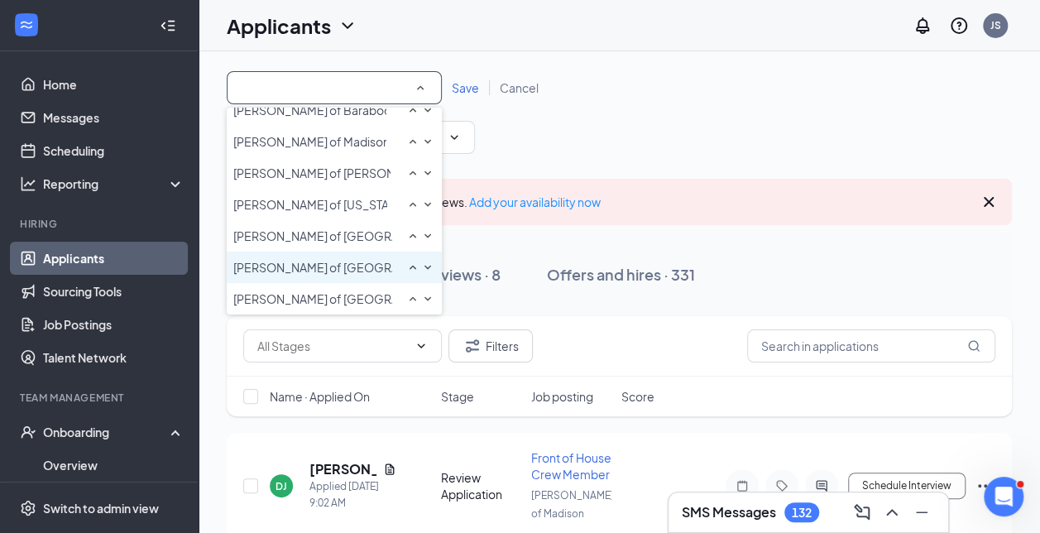
click at [327, 252] on li "[PERSON_NAME] of [GEOGRAPHIC_DATA]" at bounding box center [334, 267] width 215 height 31
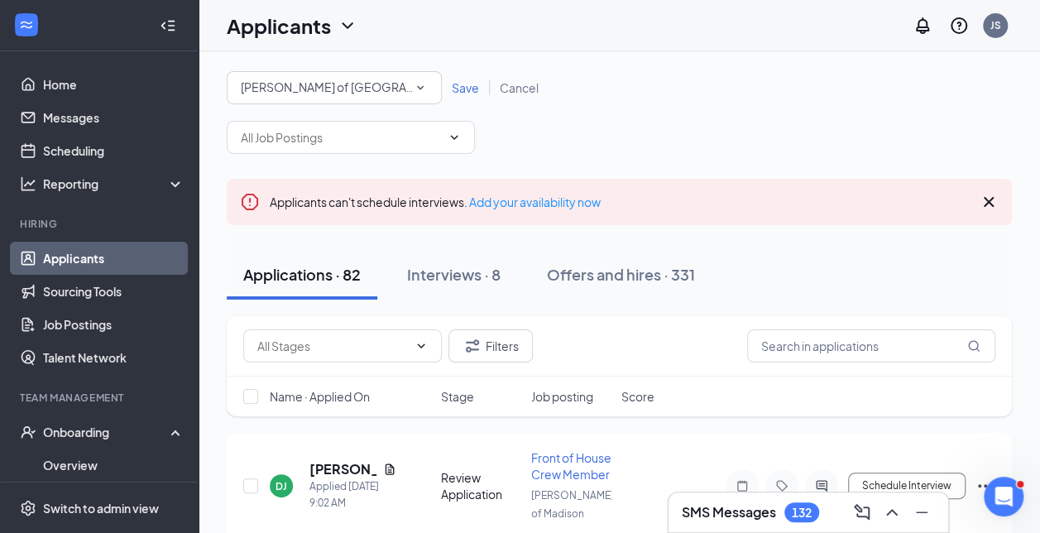
click at [454, 94] on span "Save" at bounding box center [465, 87] width 27 height 15
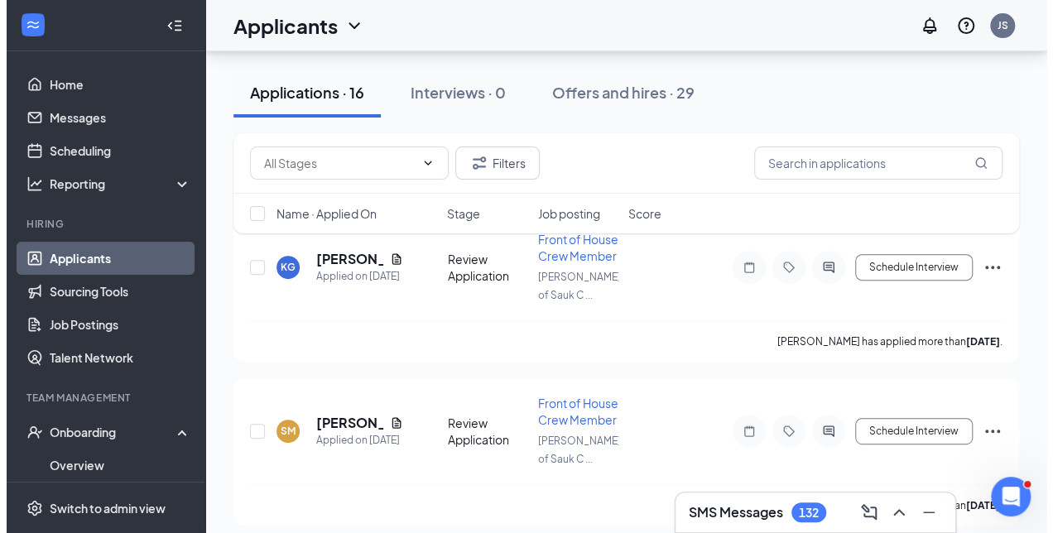
scroll to position [201, 0]
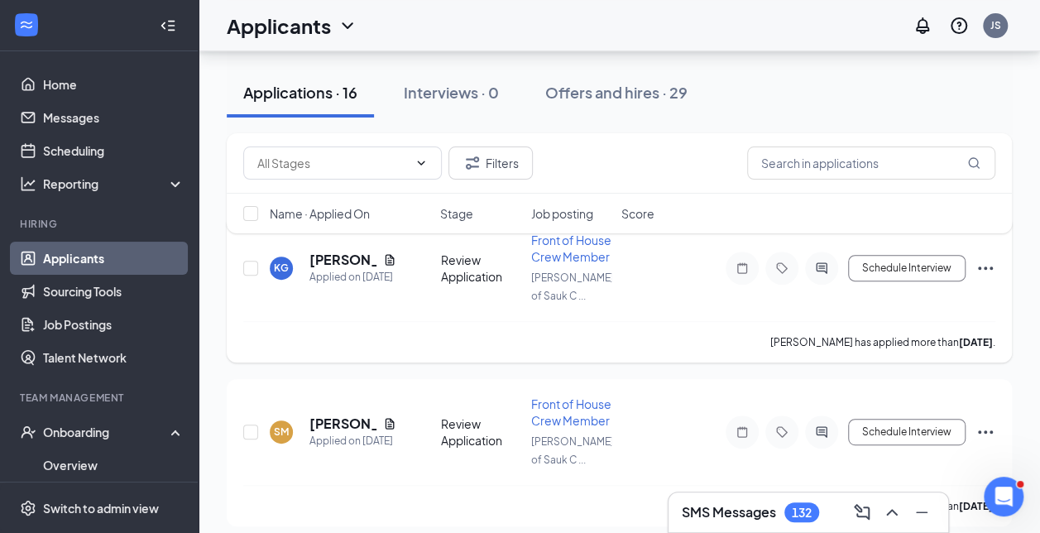
click at [333, 256] on div "KG [PERSON_NAME] Applied on [DATE] Review Application Front of House Crew Membe…" at bounding box center [619, 276] width 752 height 89
click at [331, 258] on h5 "[PERSON_NAME]" at bounding box center [343, 260] width 67 height 18
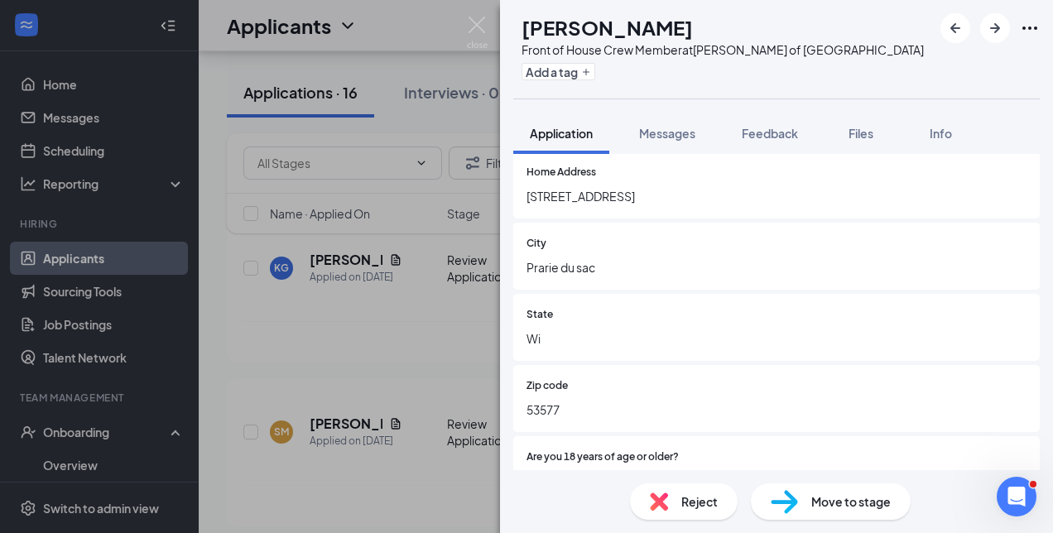
scroll to position [247, 0]
click at [475, 15] on div "KG [PERSON_NAME] Front of House Crew Member at [PERSON_NAME] of Sauk City Add a…" at bounding box center [526, 266] width 1053 height 533
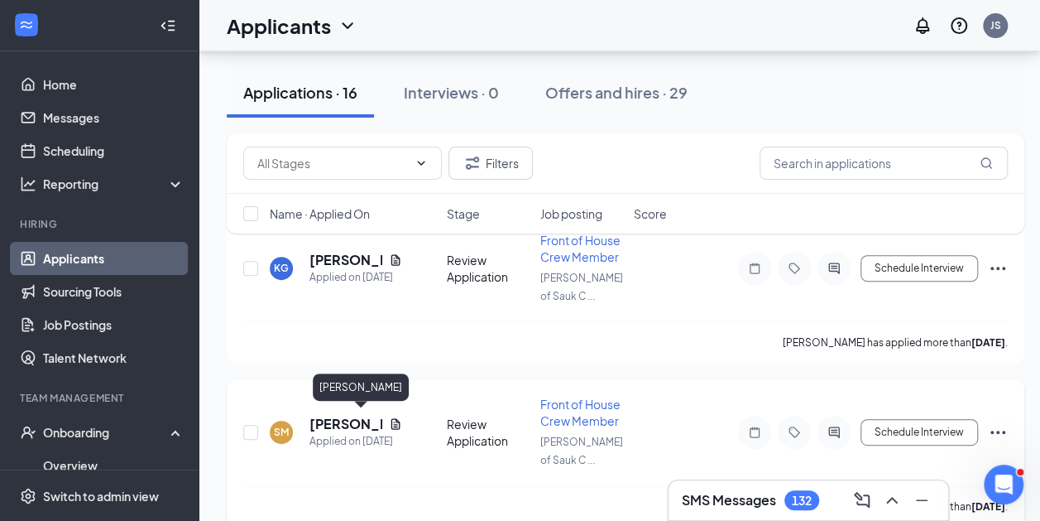
click at [345, 415] on h5 "[PERSON_NAME]" at bounding box center [346, 424] width 73 height 18
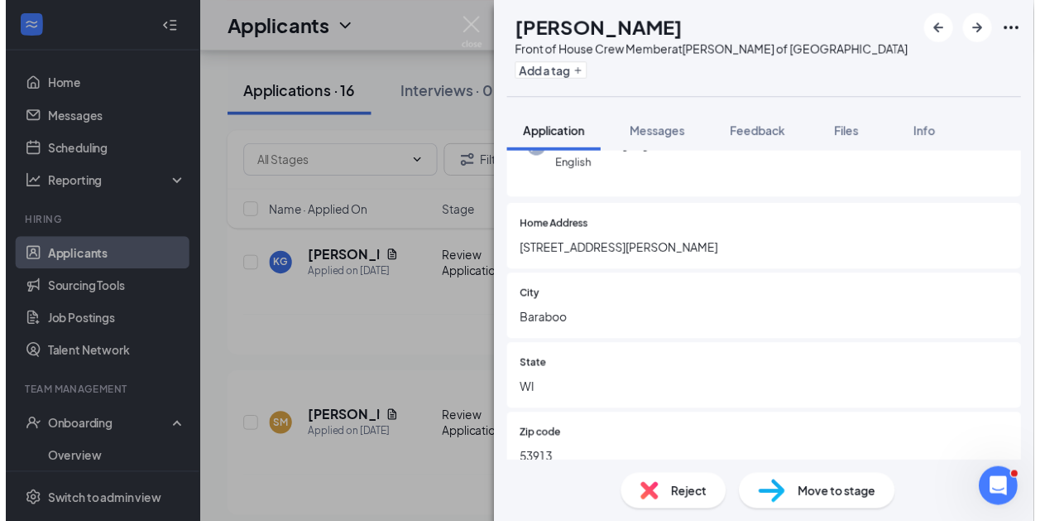
scroll to position [190, 0]
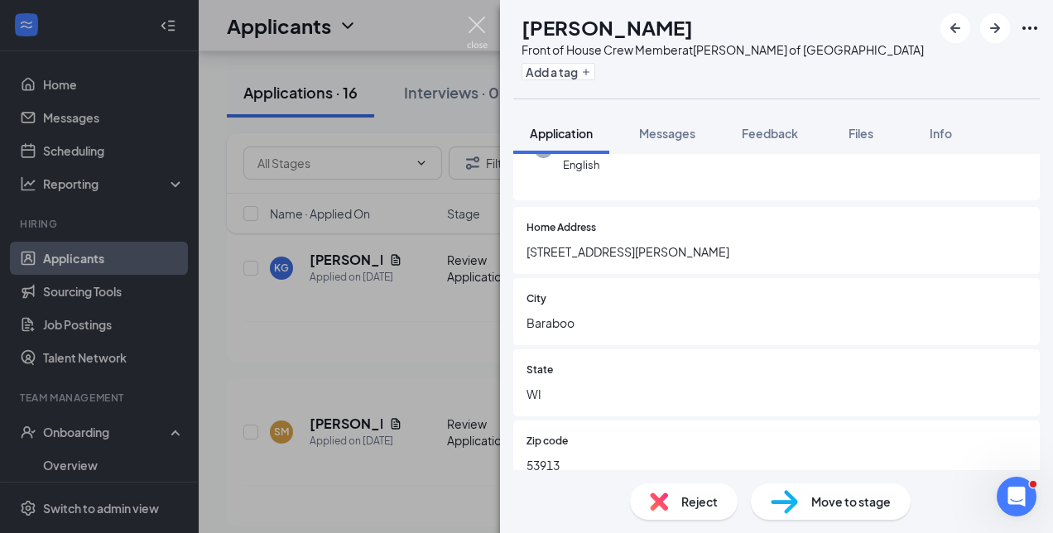
click at [481, 24] on img at bounding box center [477, 33] width 21 height 32
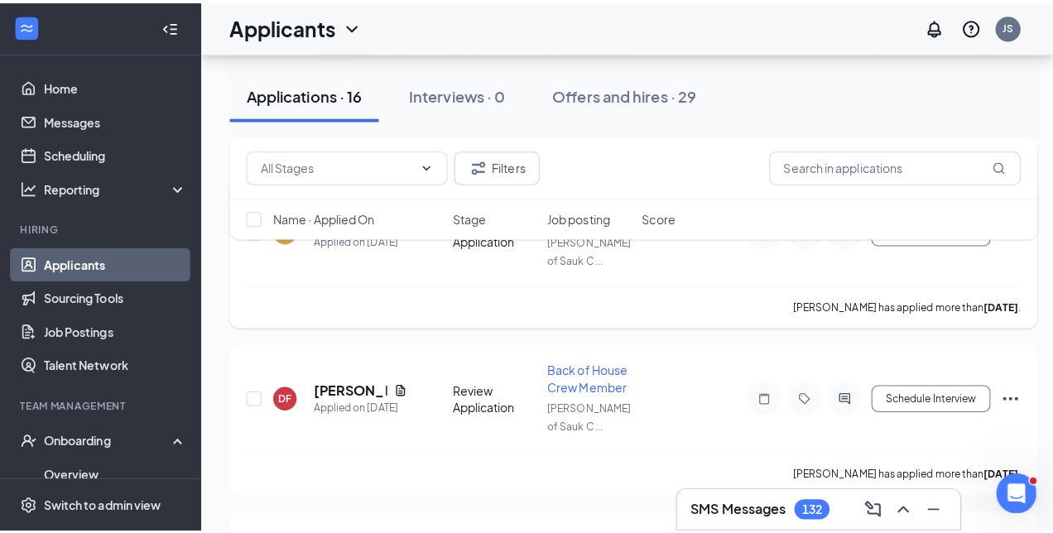
scroll to position [412, 0]
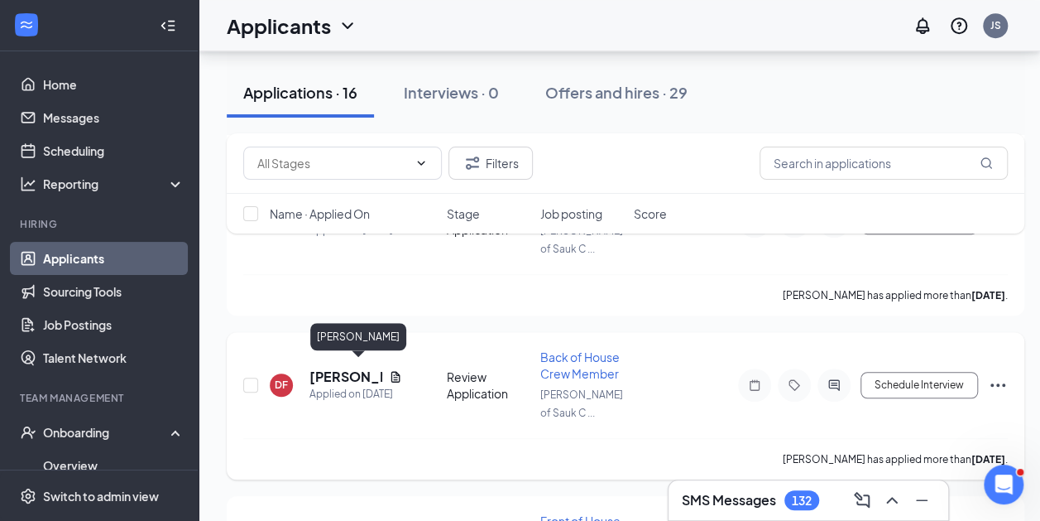
click at [331, 371] on h5 "[PERSON_NAME]" at bounding box center [346, 377] width 73 height 18
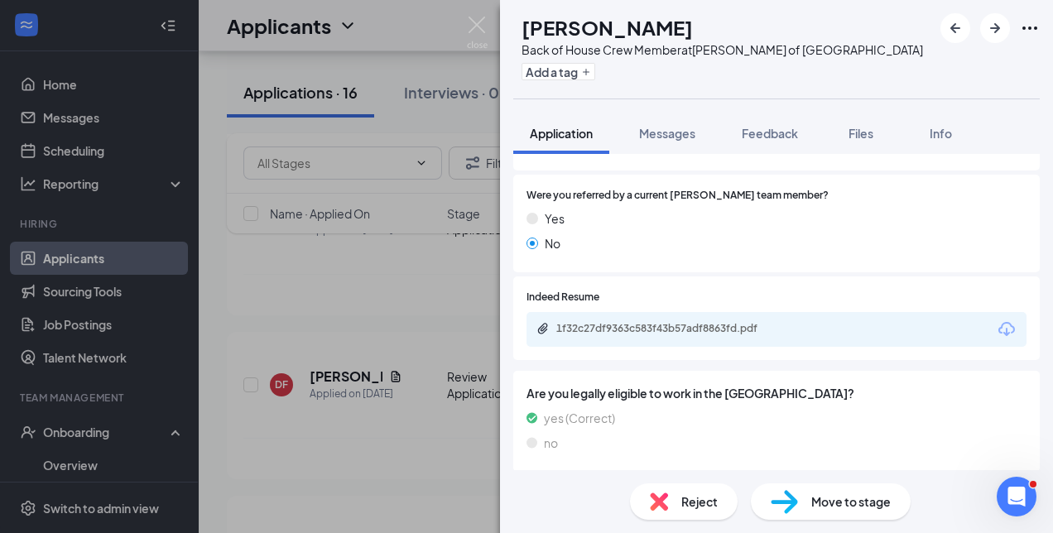
scroll to position [1281, 0]
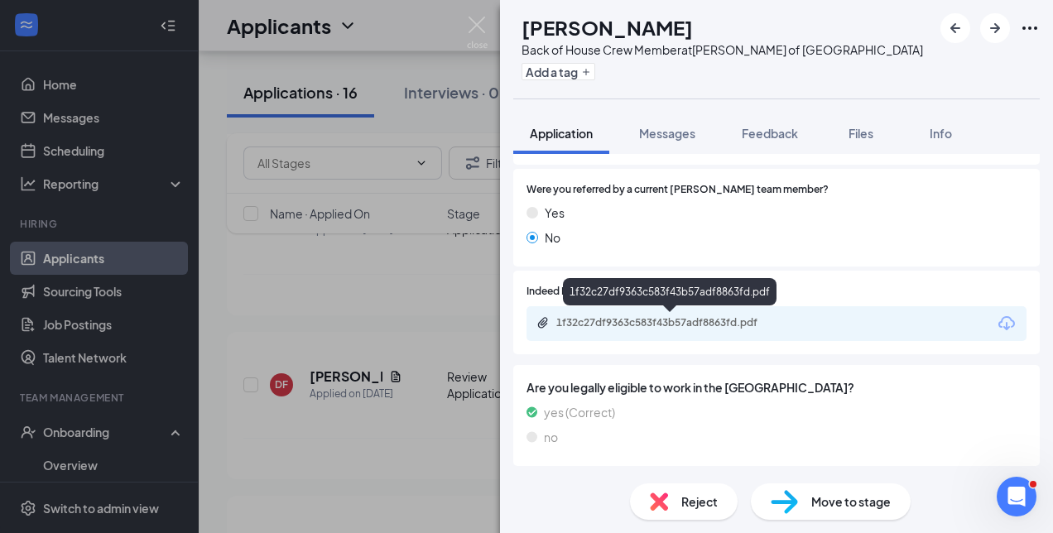
click at [669, 322] on div "1f32c27df9363c583f43b57adf8863fd.pdf" at bounding box center [672, 322] width 232 height 13
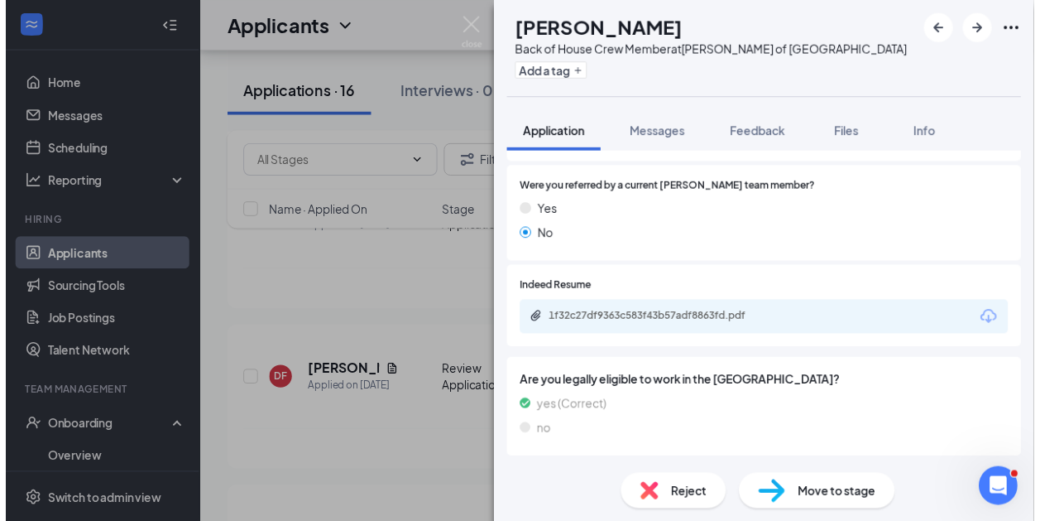
scroll to position [1275, 0]
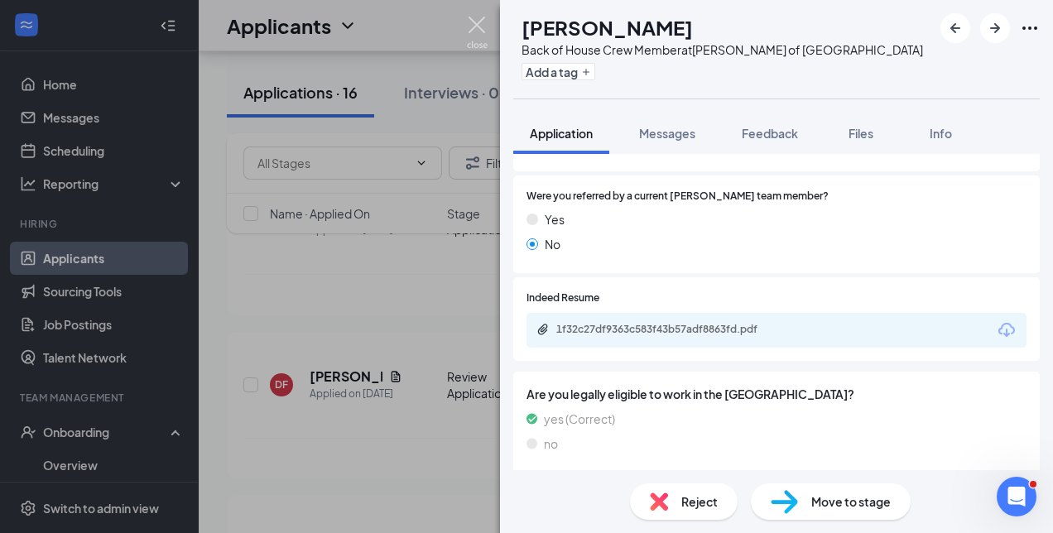
click at [474, 30] on img at bounding box center [477, 33] width 21 height 32
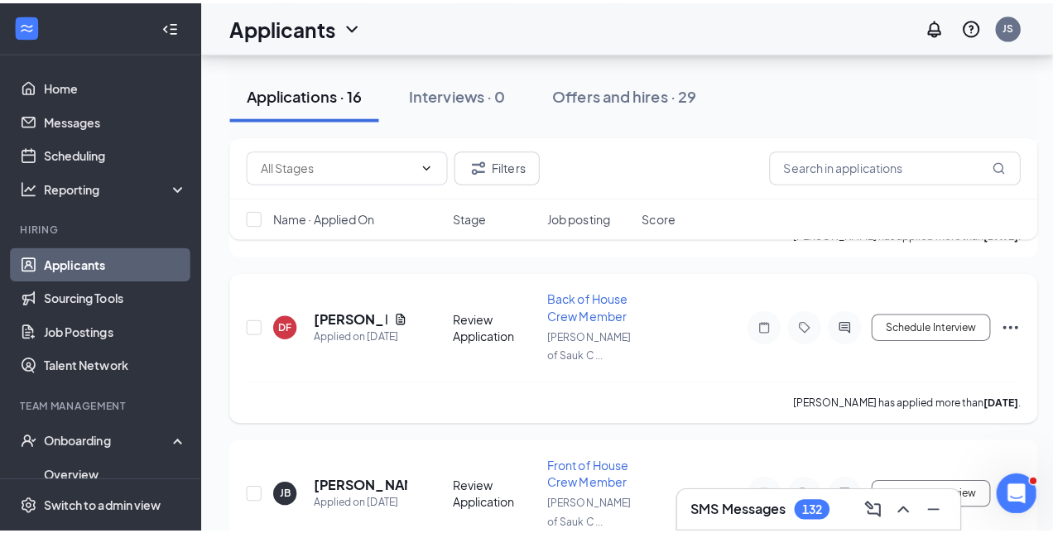
scroll to position [478, 0]
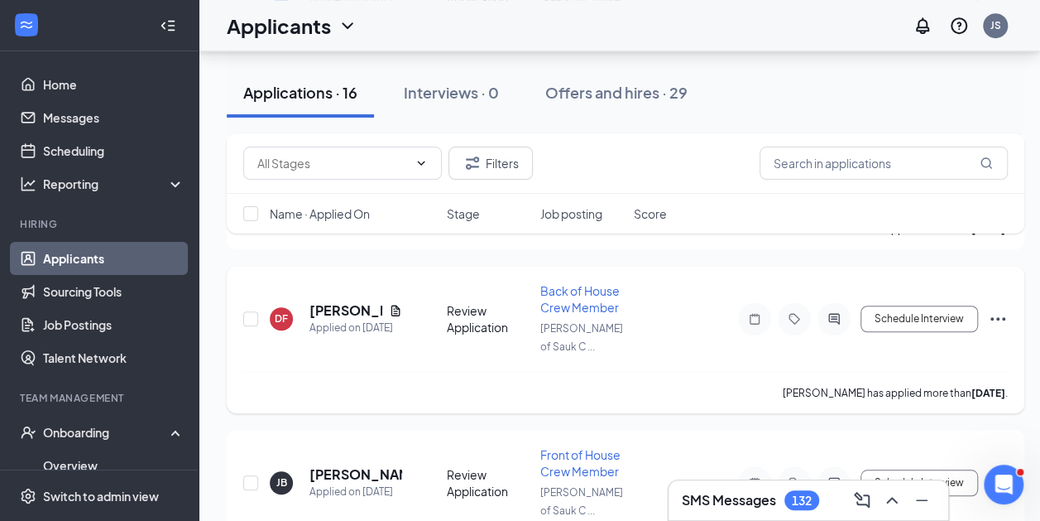
click at [828, 302] on div at bounding box center [834, 318] width 33 height 33
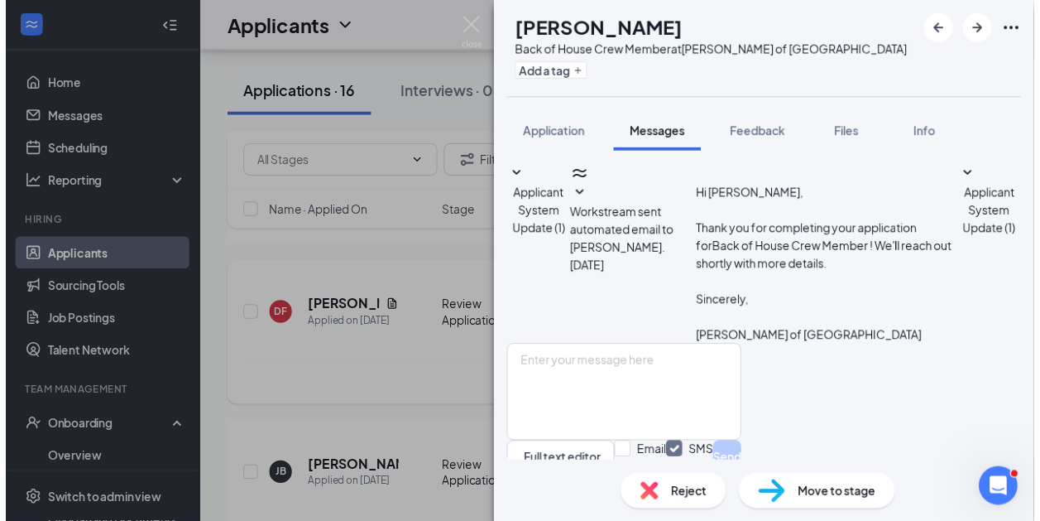
scroll to position [40, 0]
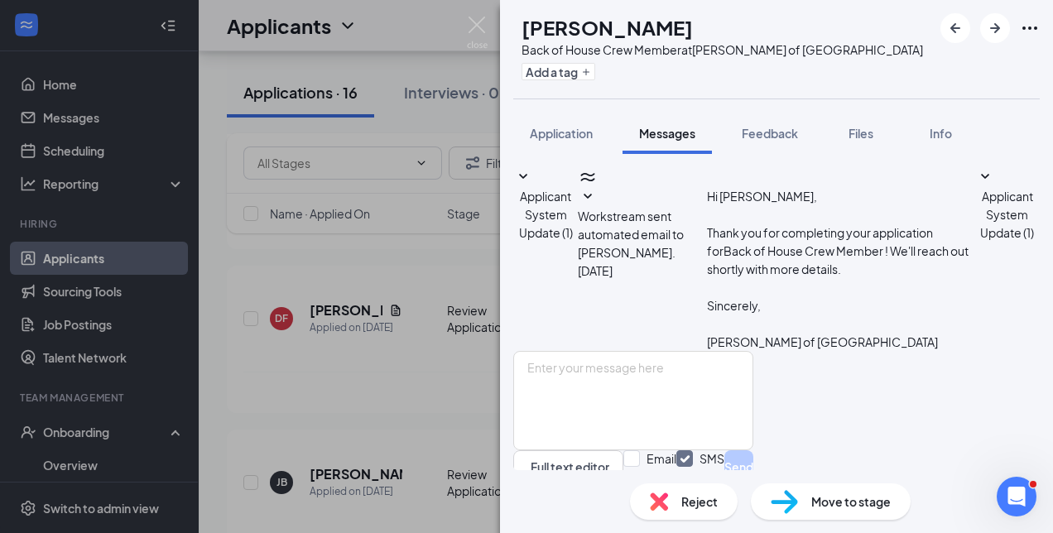
click at [475, 33] on img at bounding box center [477, 33] width 21 height 32
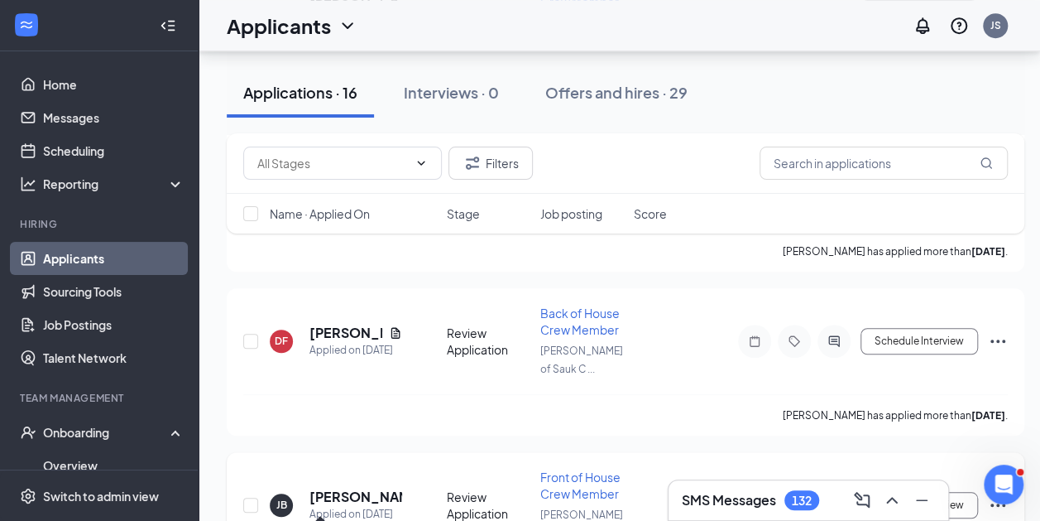
scroll to position [447, 0]
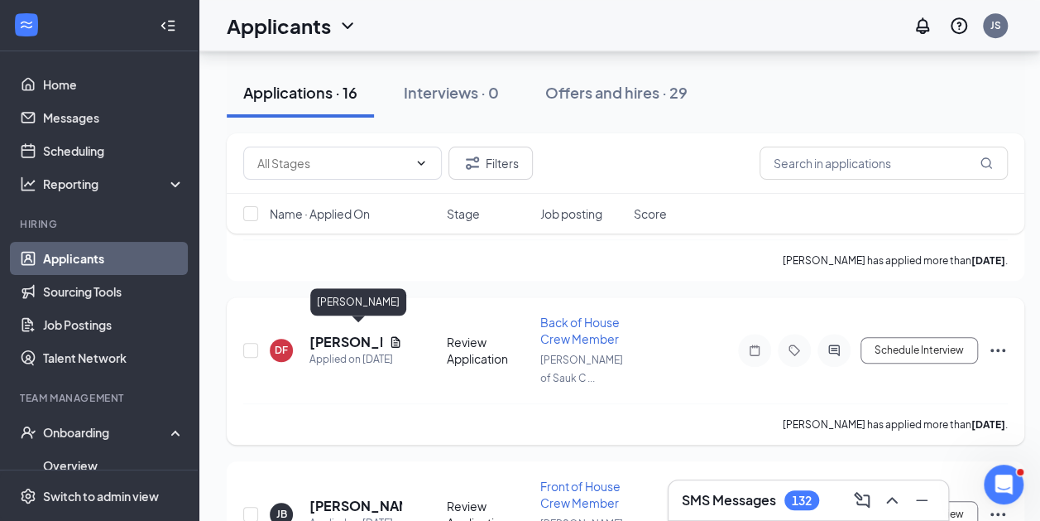
click at [351, 333] on h5 "[PERSON_NAME]" at bounding box center [346, 342] width 73 height 18
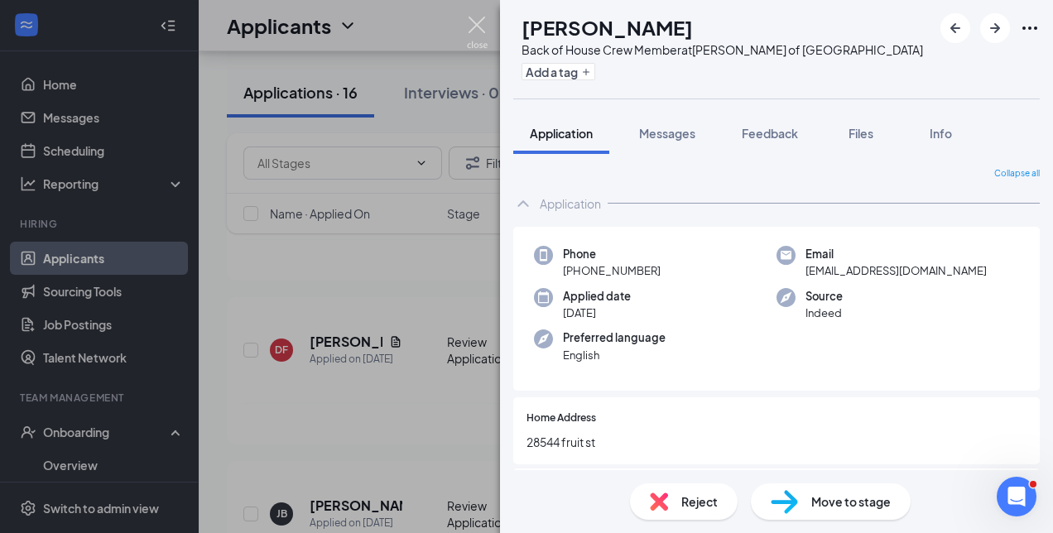
click at [478, 36] on img at bounding box center [477, 33] width 21 height 32
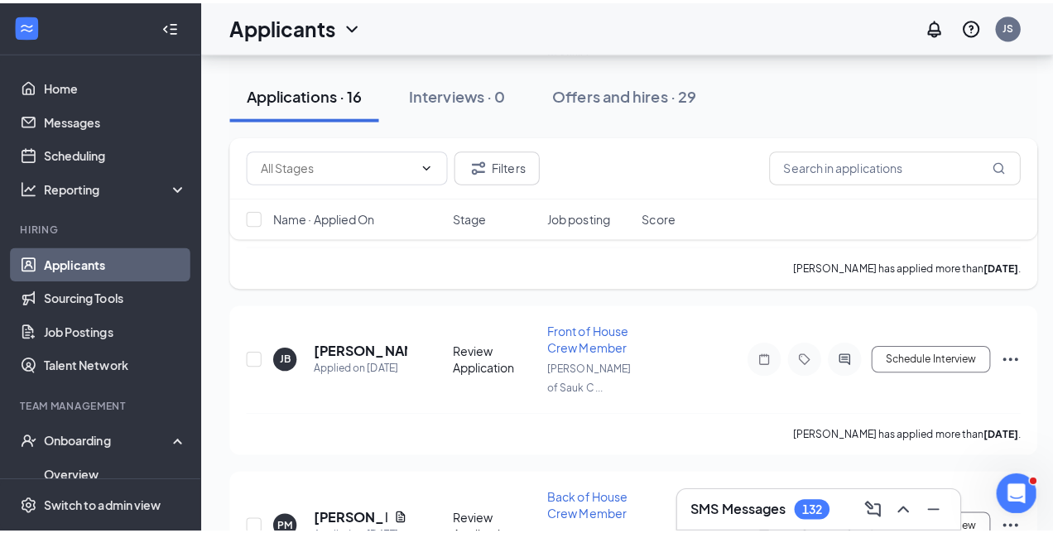
scroll to position [610, 0]
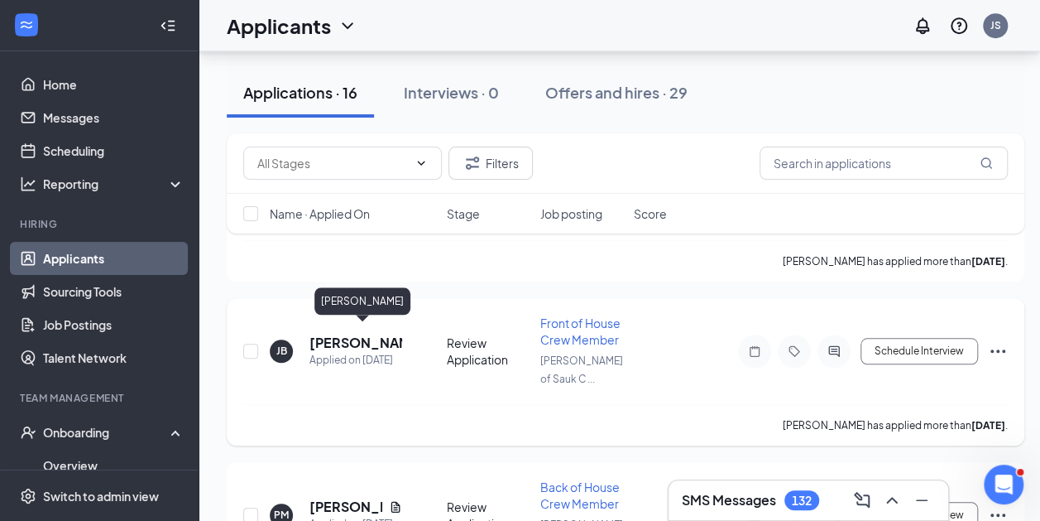
click at [366, 334] on h5 "[PERSON_NAME]" at bounding box center [356, 343] width 93 height 18
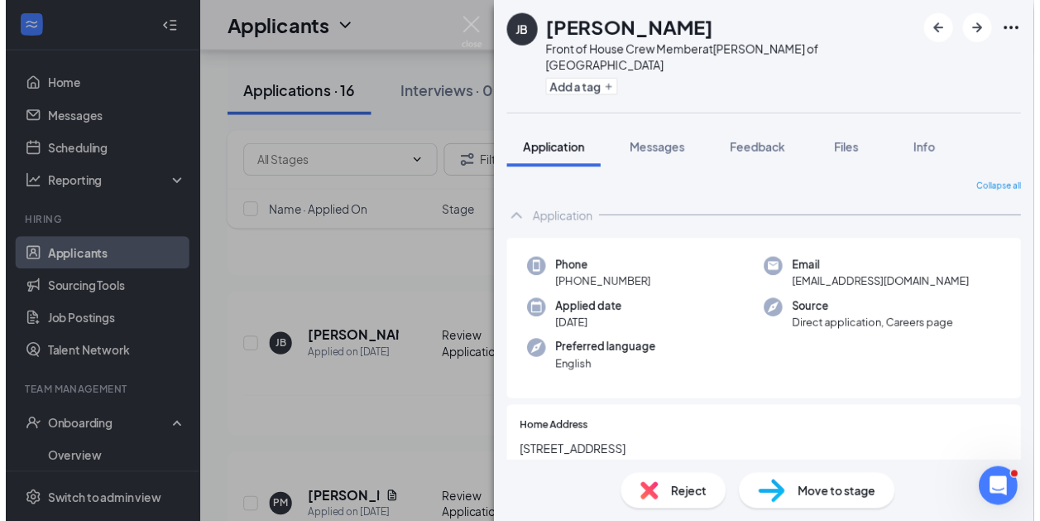
scroll to position [243, 0]
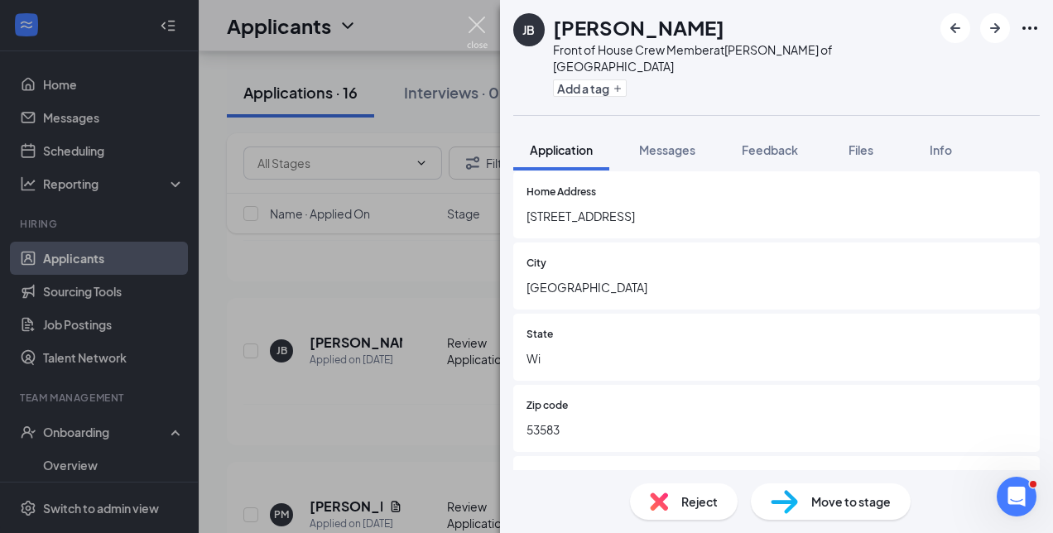
click at [475, 27] on img at bounding box center [477, 33] width 21 height 32
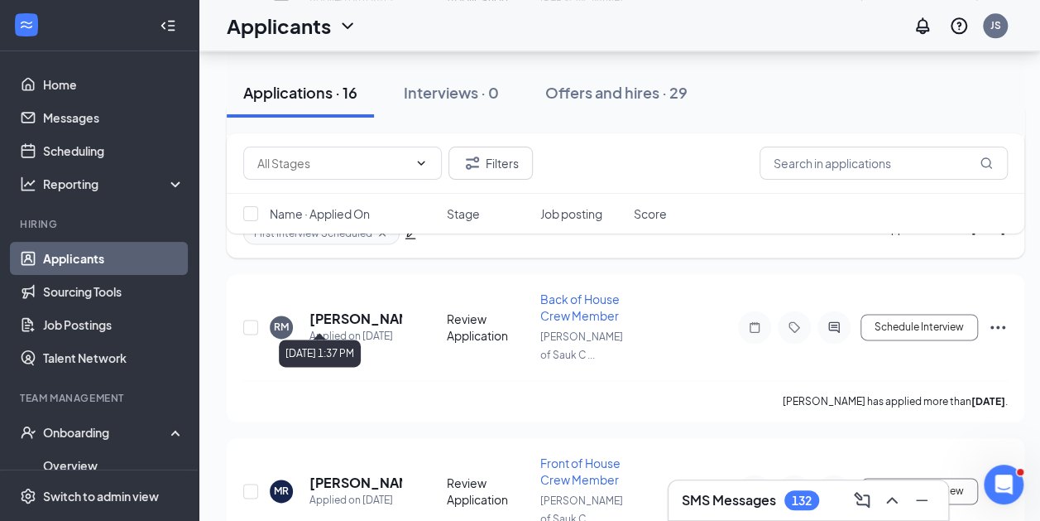
scroll to position [972, 12]
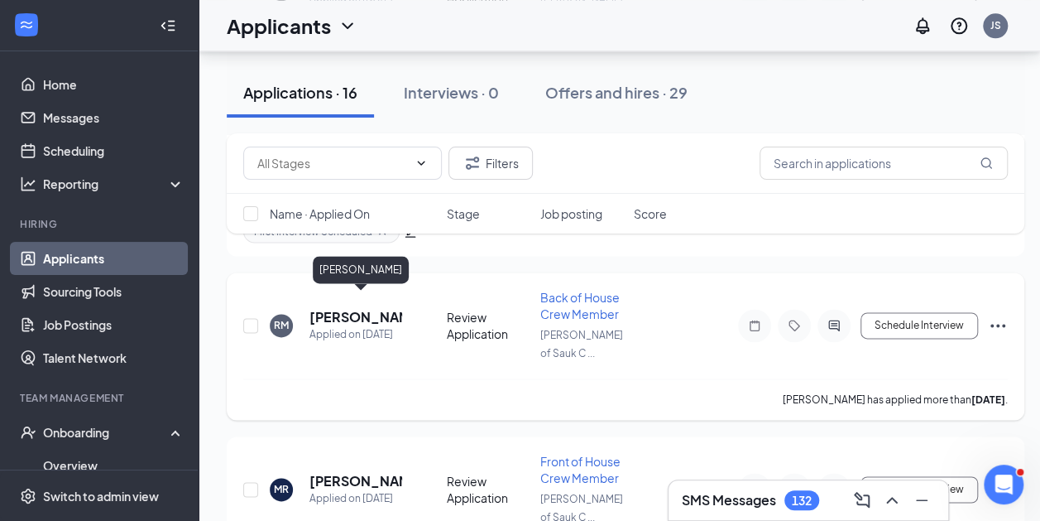
click at [334, 308] on h5 "[PERSON_NAME]" at bounding box center [356, 317] width 93 height 18
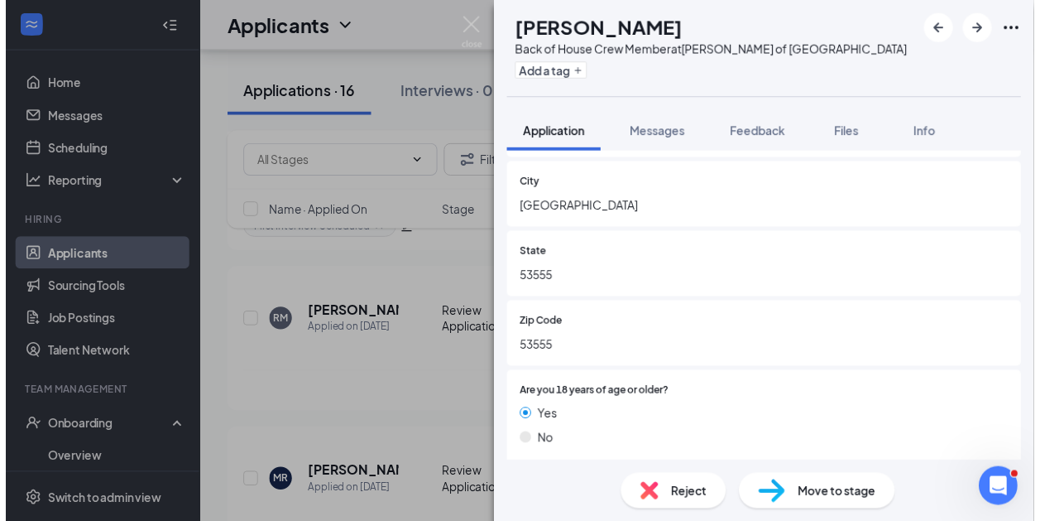
scroll to position [305, 0]
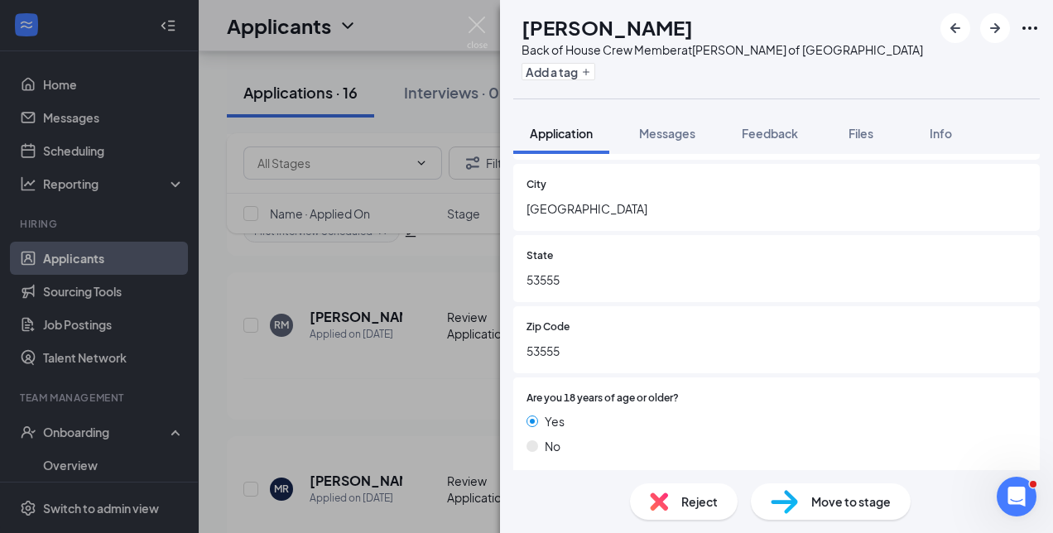
click at [474, 12] on div "RM [PERSON_NAME] Back of House Crew Member at [PERSON_NAME] of [GEOGRAPHIC_DATA…" at bounding box center [526, 266] width 1053 height 533
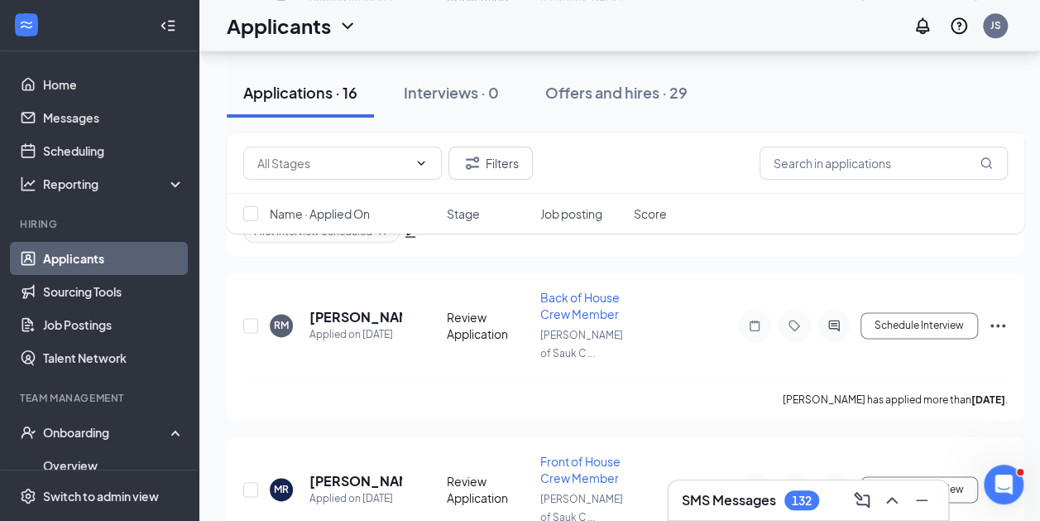
click at [475, 22] on div "Applicants JS" at bounding box center [620, 25] width 842 height 51
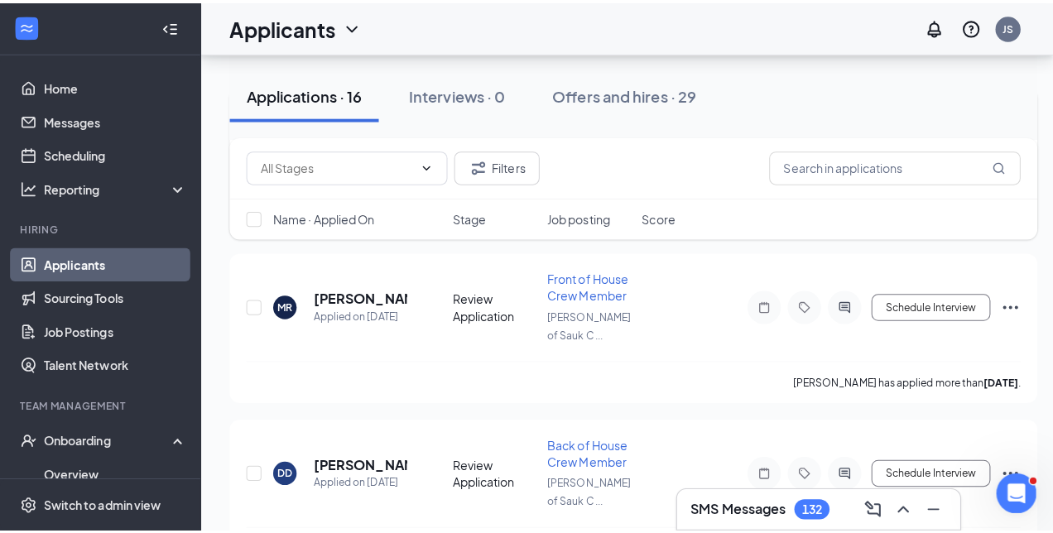
scroll to position [1161, 0]
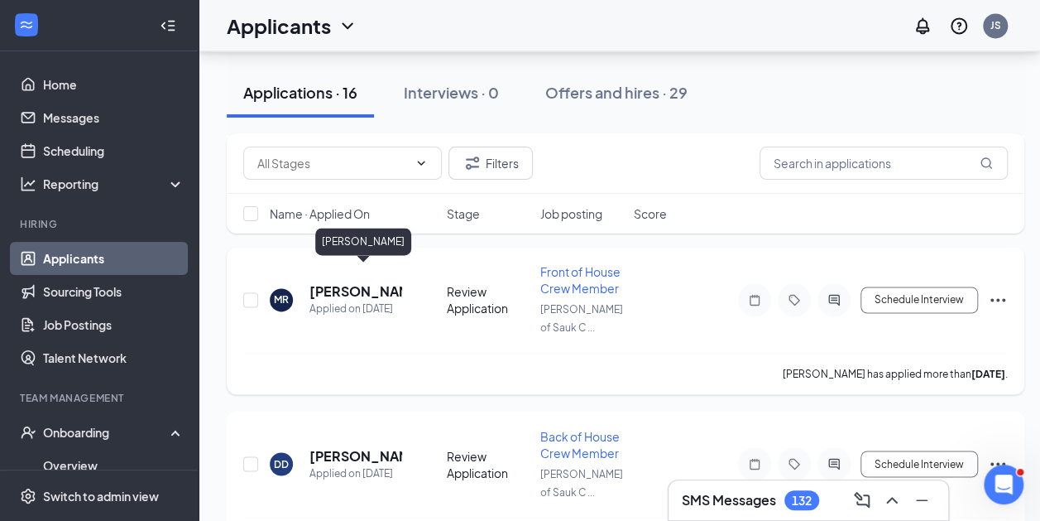
click at [320, 282] on h5 "[PERSON_NAME]" at bounding box center [356, 291] width 93 height 18
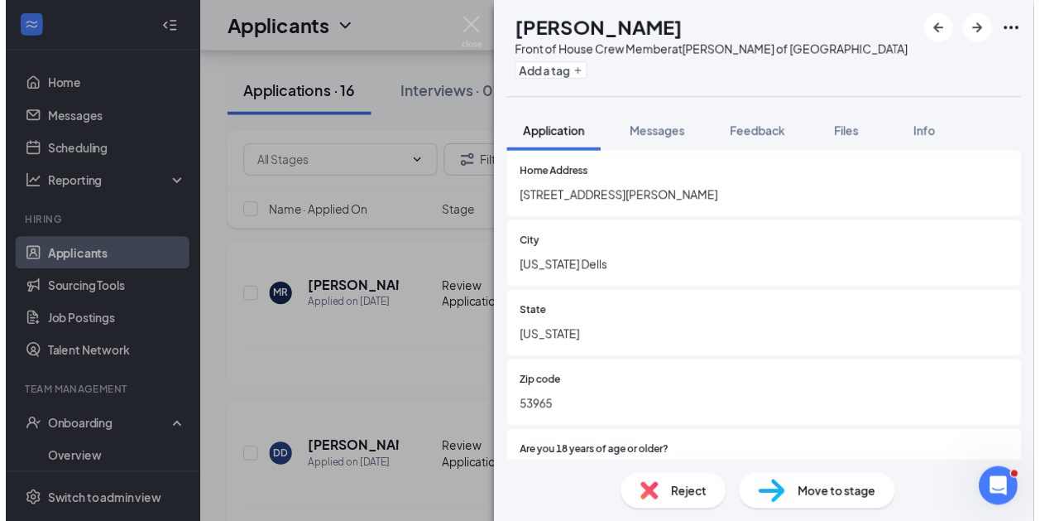
scroll to position [339, 0]
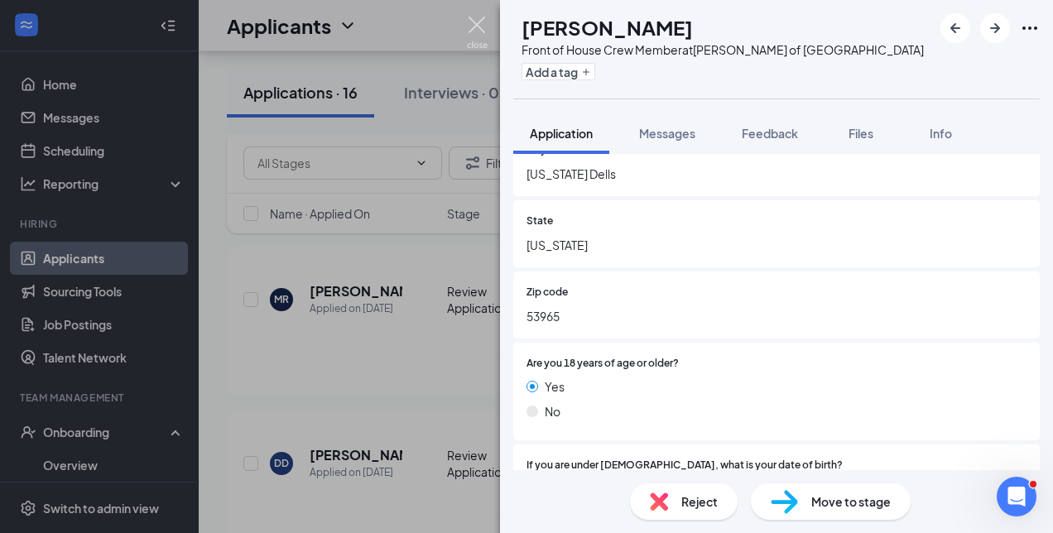
click at [463, 32] on div "[PERSON_NAME] Front of House Crew Member at [PERSON_NAME] of [GEOGRAPHIC_DATA] …" at bounding box center [526, 266] width 1053 height 533
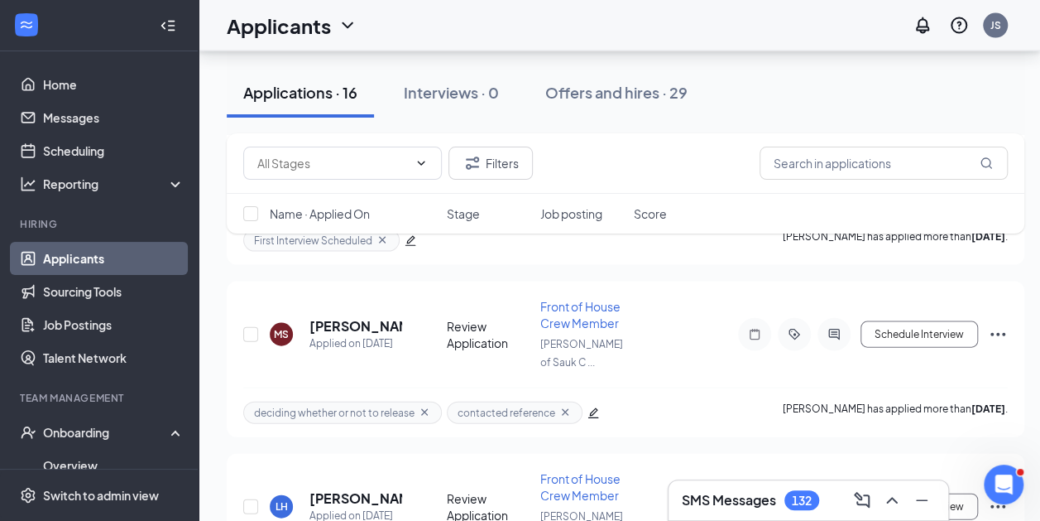
scroll to position [1627, 3]
click at [103, 248] on link "Applicants" at bounding box center [114, 258] width 142 height 33
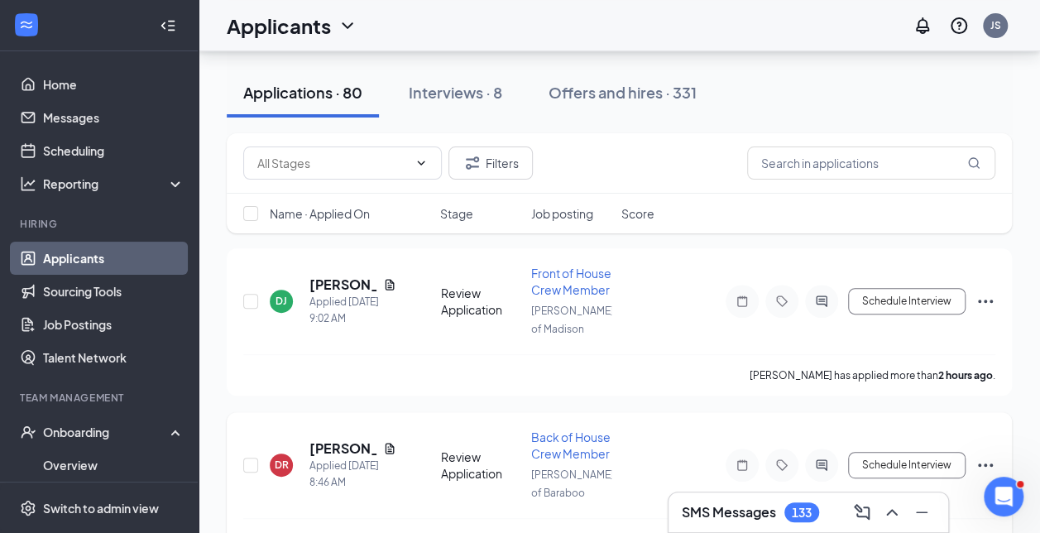
scroll to position [150, 0]
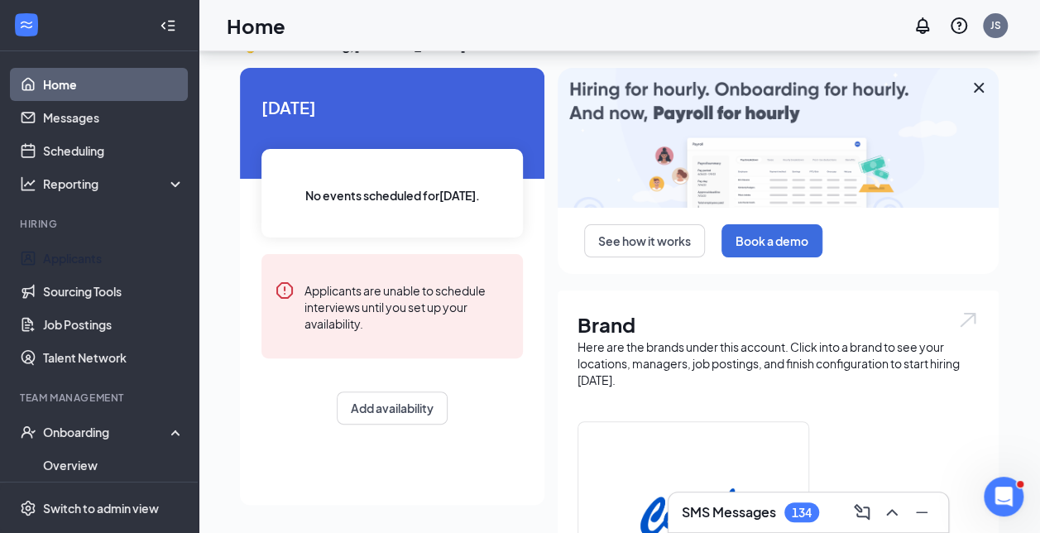
scroll to position [150, 0]
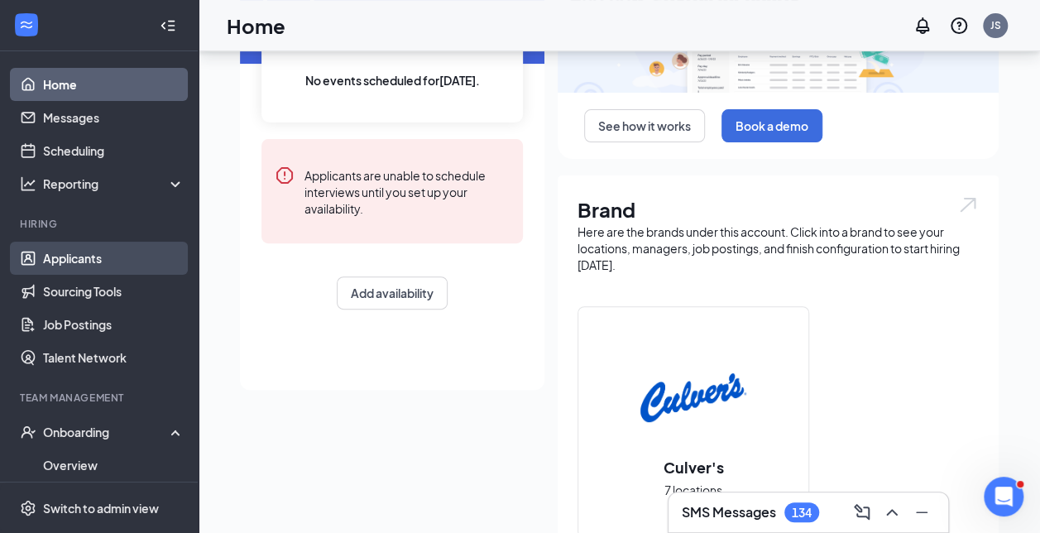
click at [43, 257] on link "Applicants" at bounding box center [114, 258] width 142 height 33
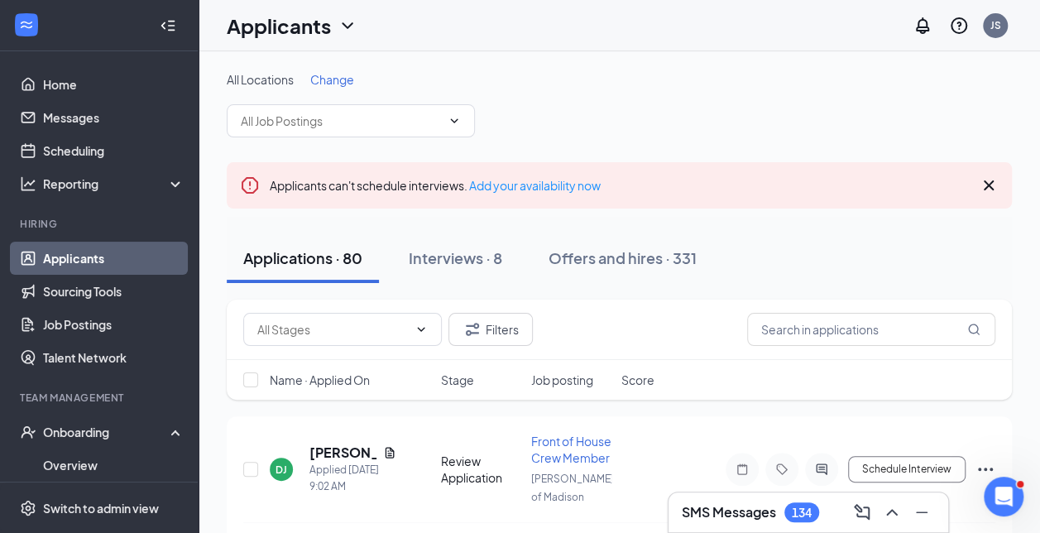
click at [339, 81] on span "Change" at bounding box center [332, 79] width 44 height 15
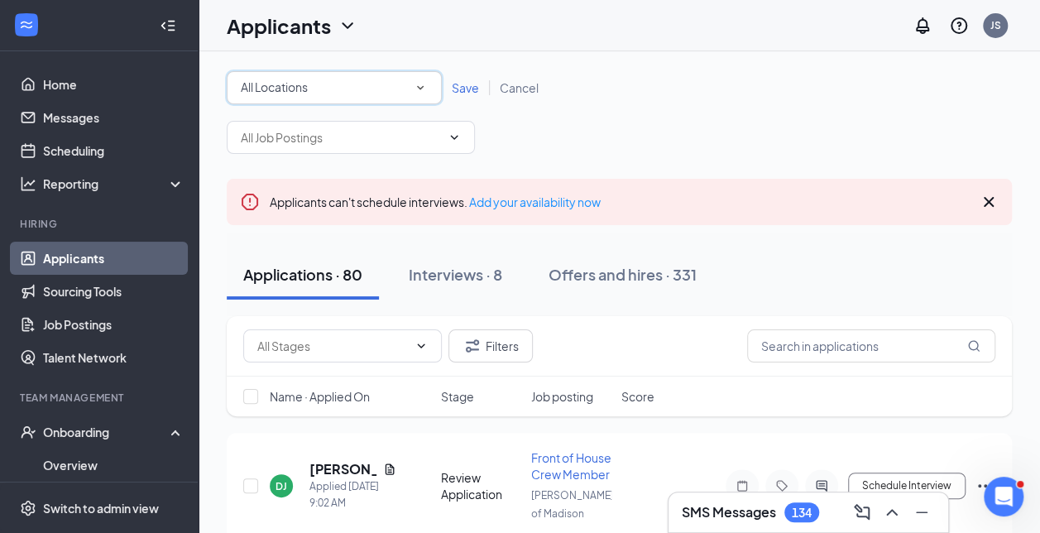
click at [333, 91] on div "All Locations" at bounding box center [334, 88] width 187 height 20
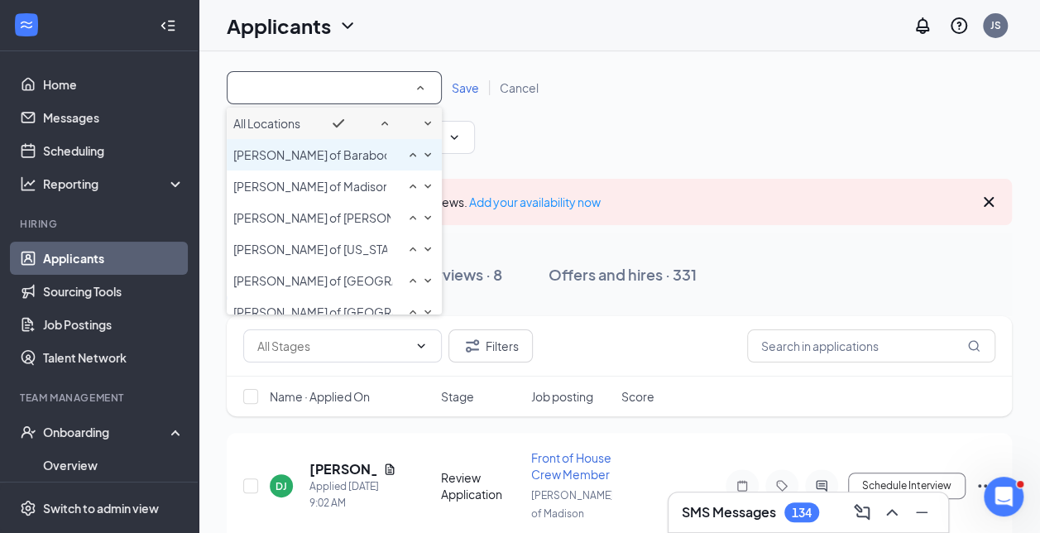
scroll to position [111, 0]
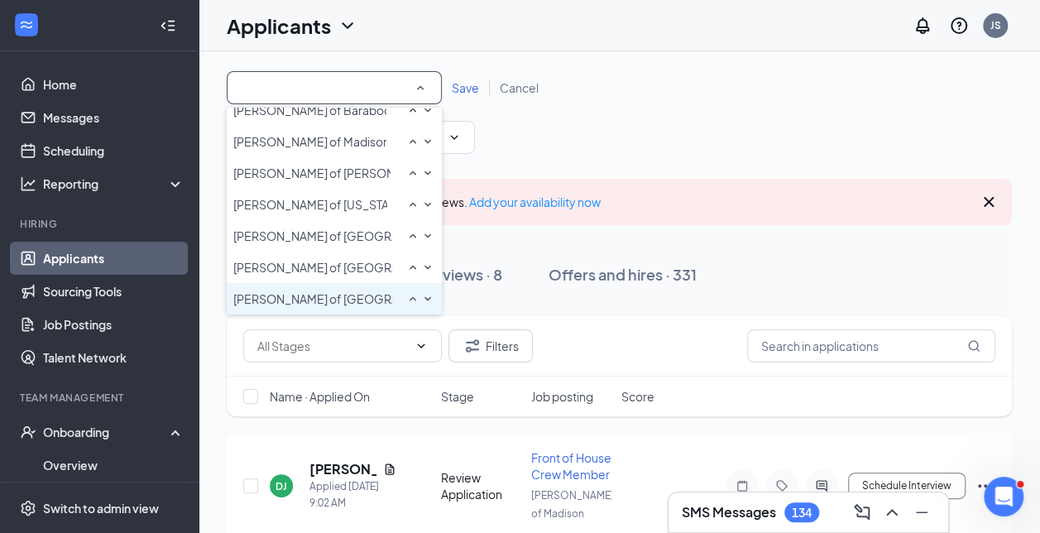
click at [324, 290] on li "[PERSON_NAME] of [GEOGRAPHIC_DATA]" at bounding box center [334, 298] width 215 height 31
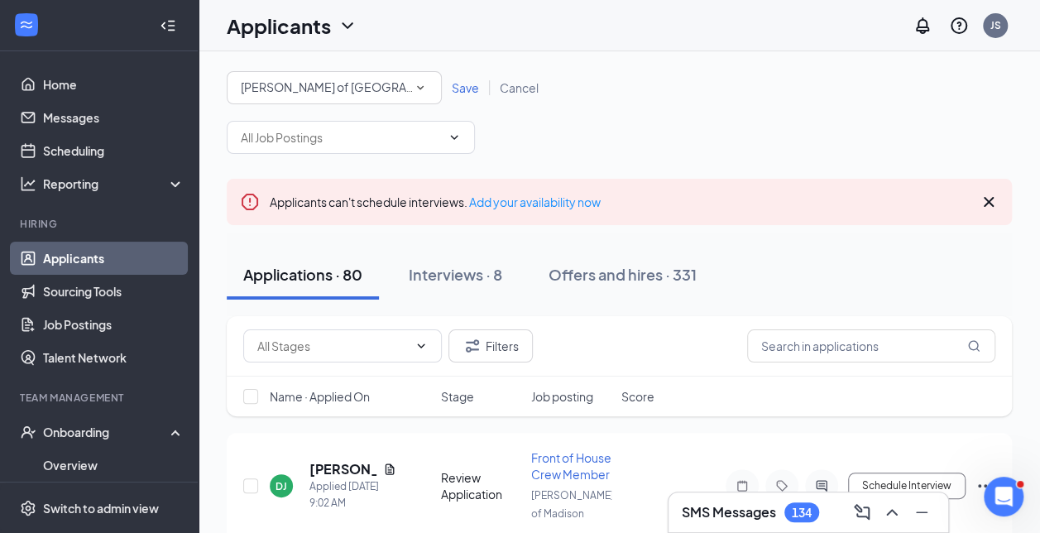
click at [473, 81] on span "Save" at bounding box center [465, 87] width 27 height 15
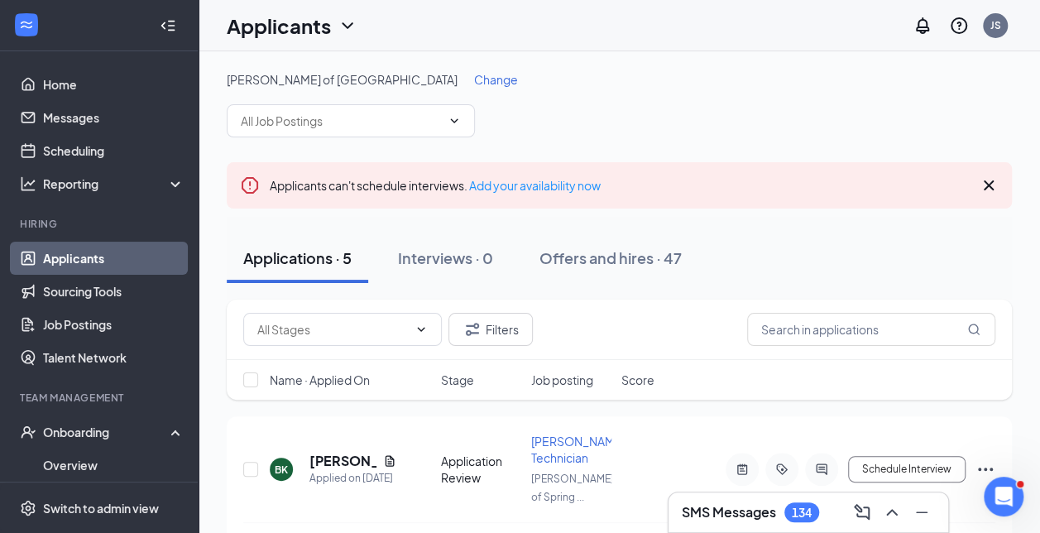
click at [396, 88] on div "[PERSON_NAME] of Spring Green Change" at bounding box center [620, 104] width 786 height 66
click at [474, 76] on span "Change" at bounding box center [496, 79] width 44 height 15
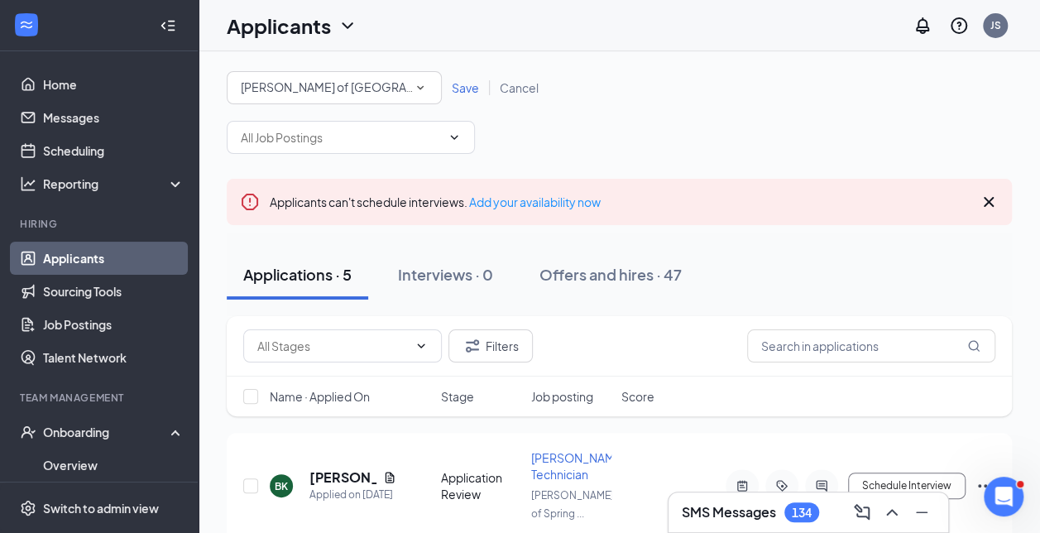
click at [387, 78] on div "[PERSON_NAME] of [GEOGRAPHIC_DATA]" at bounding box center [334, 88] width 187 height 20
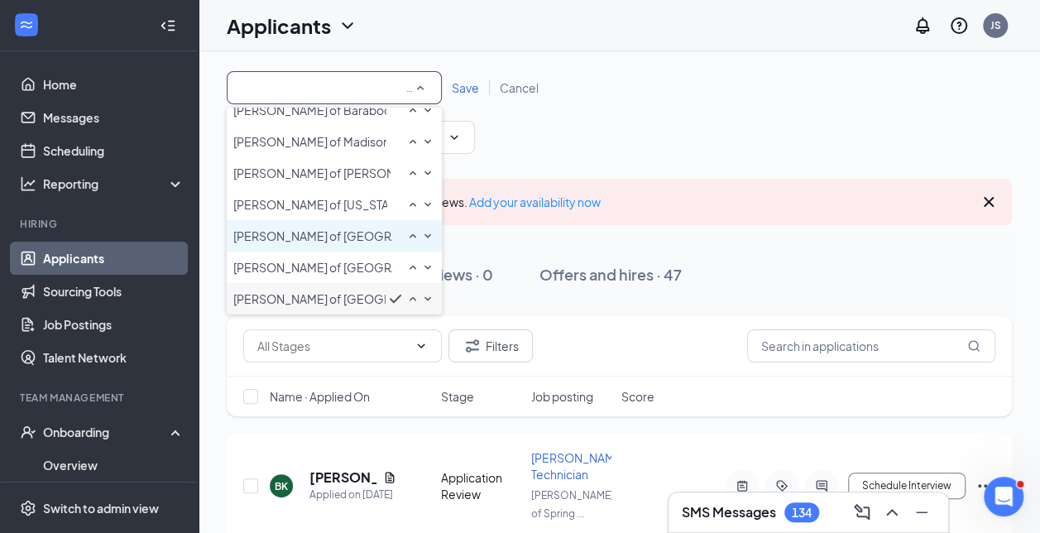
scroll to position [9, 0]
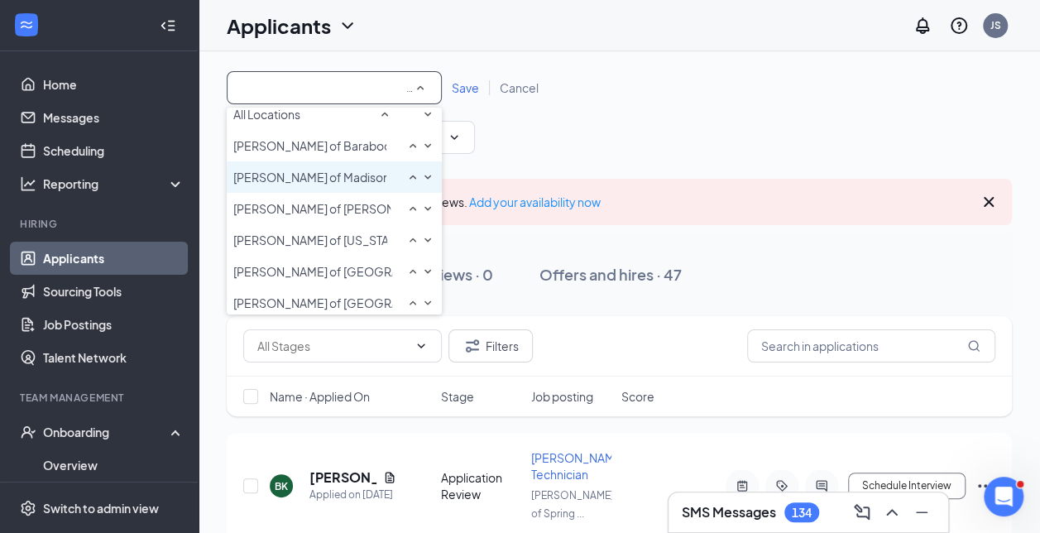
click at [320, 185] on span "[PERSON_NAME] of Madison" at bounding box center [311, 177] width 156 height 15
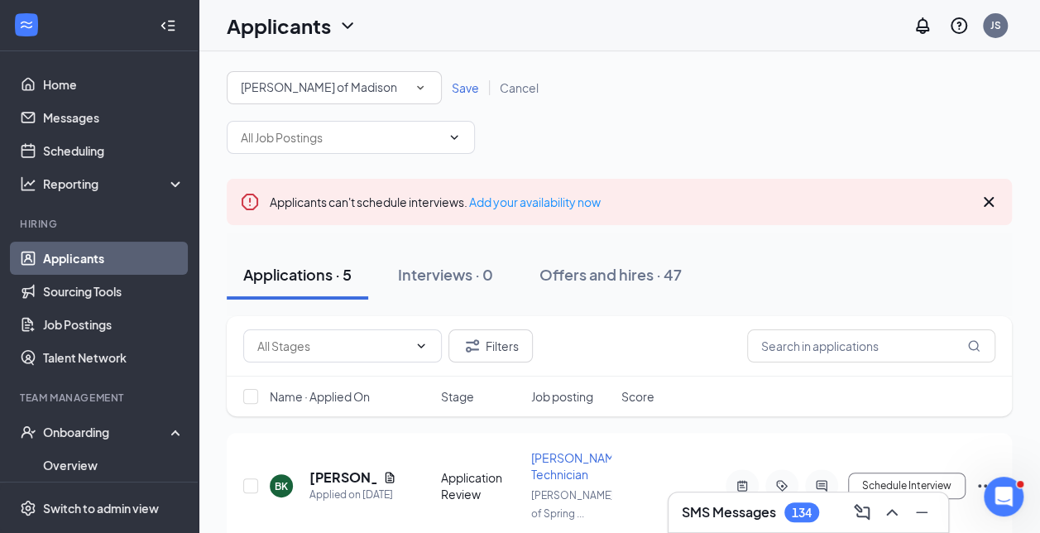
click at [461, 94] on span "Save" at bounding box center [465, 87] width 27 height 15
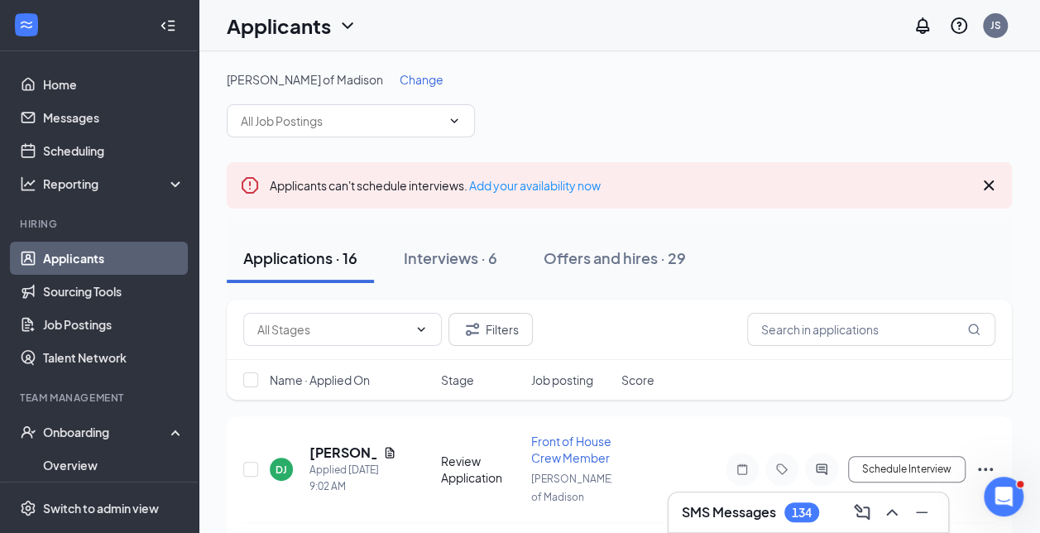
click at [364, 89] on div "[PERSON_NAME] of Madison Change" at bounding box center [620, 104] width 786 height 66
click at [400, 81] on span "Change" at bounding box center [422, 79] width 44 height 15
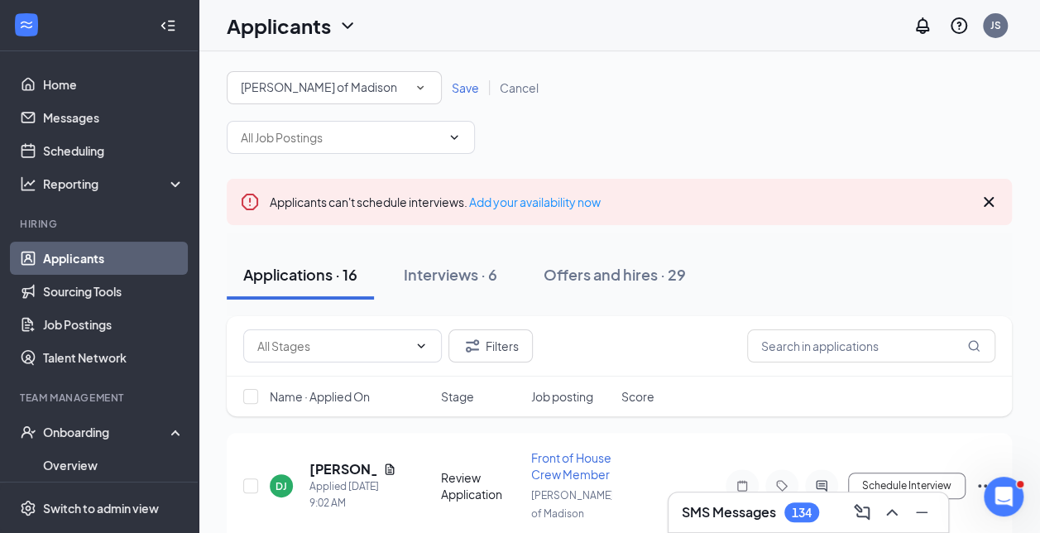
click at [326, 114] on div "All Locations [PERSON_NAME] of Madison Save Cancel" at bounding box center [620, 112] width 786 height 83
click at [307, 89] on span "[PERSON_NAME] of Madison" at bounding box center [319, 86] width 156 height 15
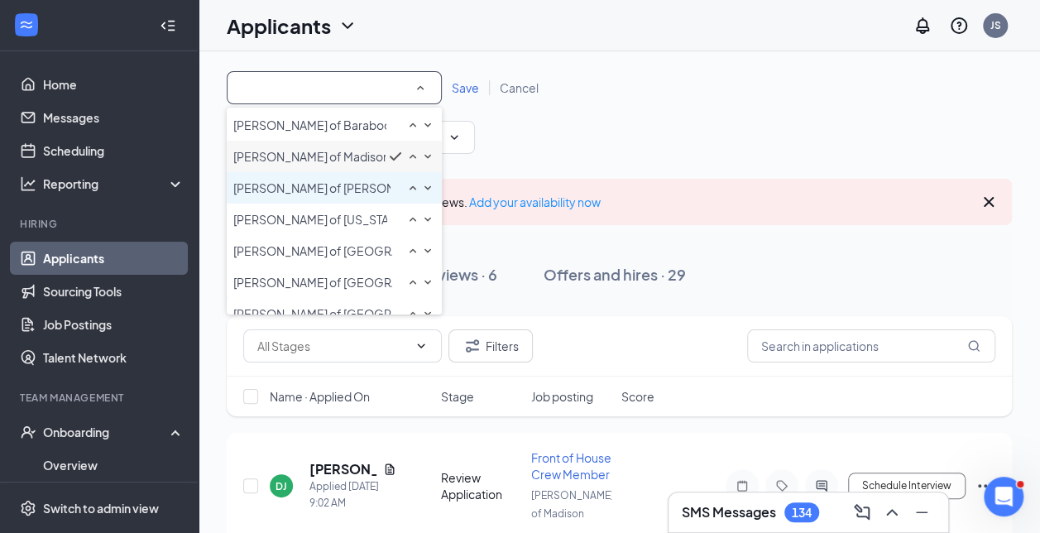
scroll to position [38, 0]
